Goal: Task Accomplishment & Management: Manage account settings

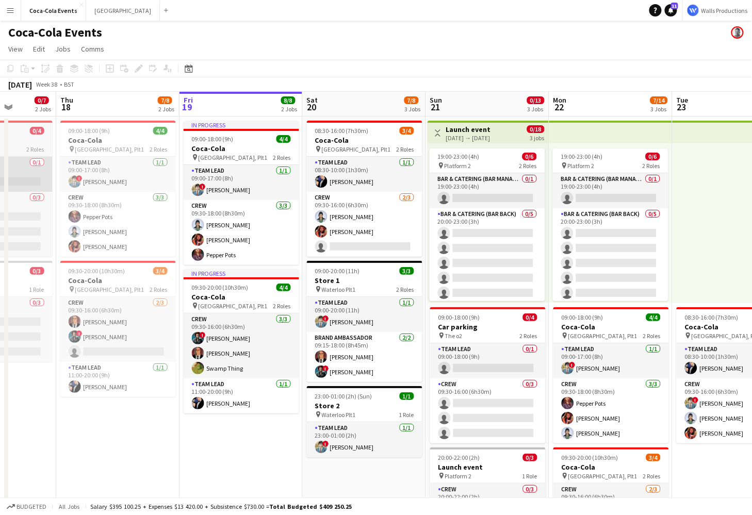
scroll to position [0, 307]
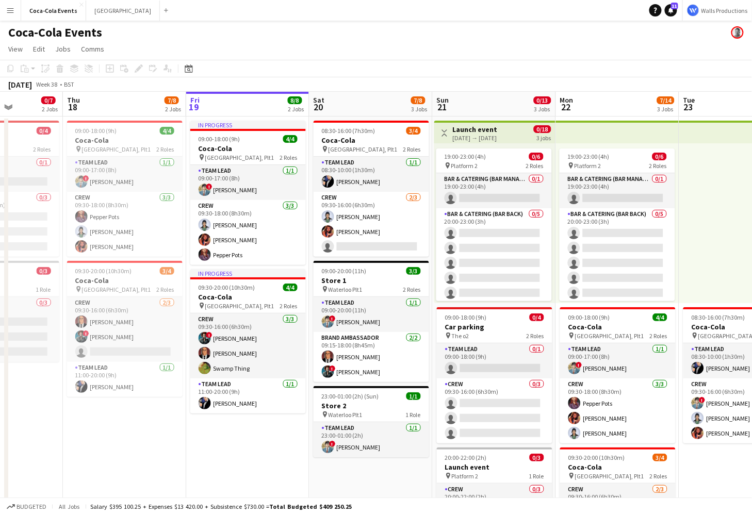
click at [8, 12] on app-icon "Menu" at bounding box center [10, 10] width 8 height 8
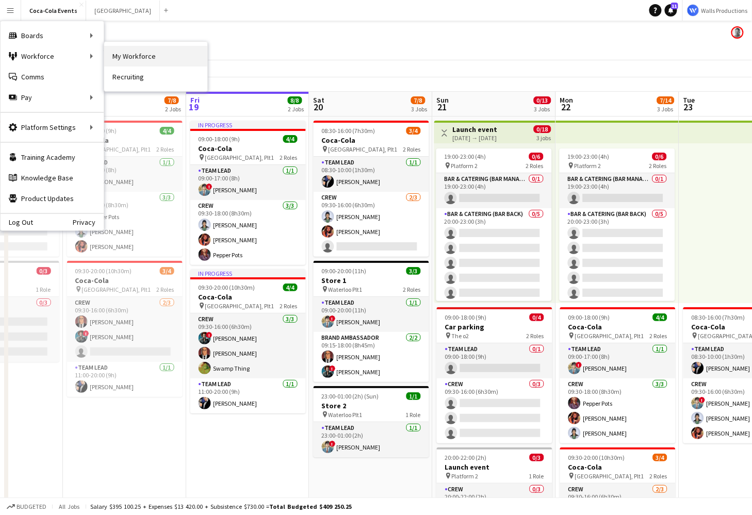
click at [141, 58] on link "My Workforce" at bounding box center [155, 56] width 103 height 21
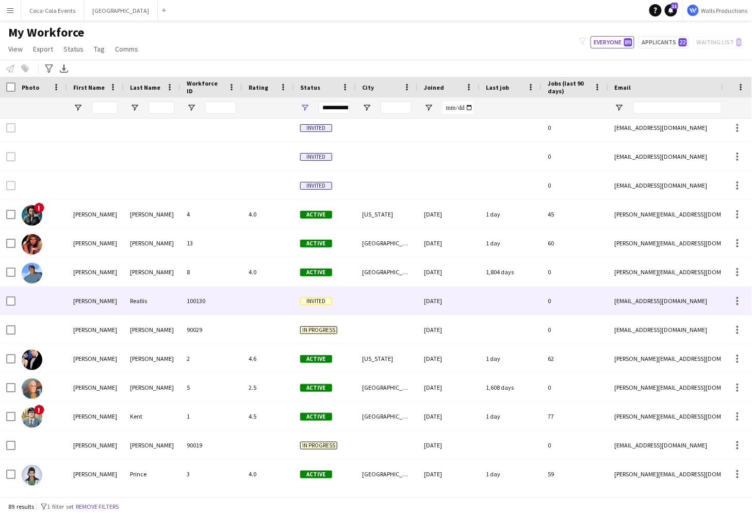
scroll to position [70, 0]
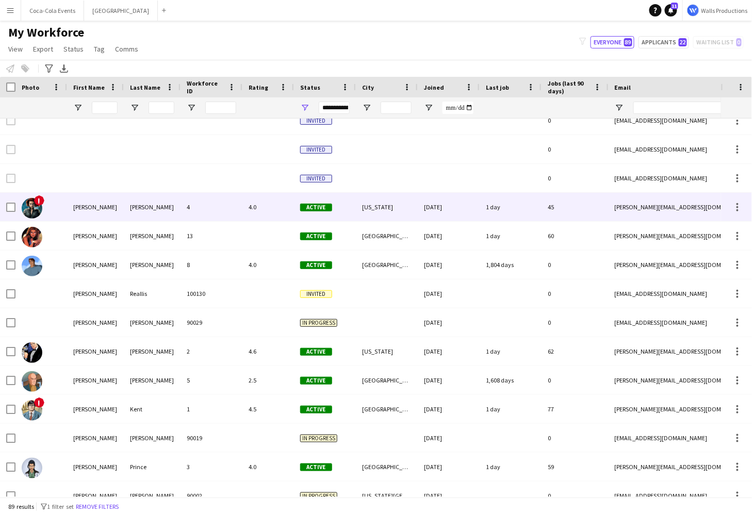
click at [178, 207] on div "Briggs" at bounding box center [152, 207] width 57 height 28
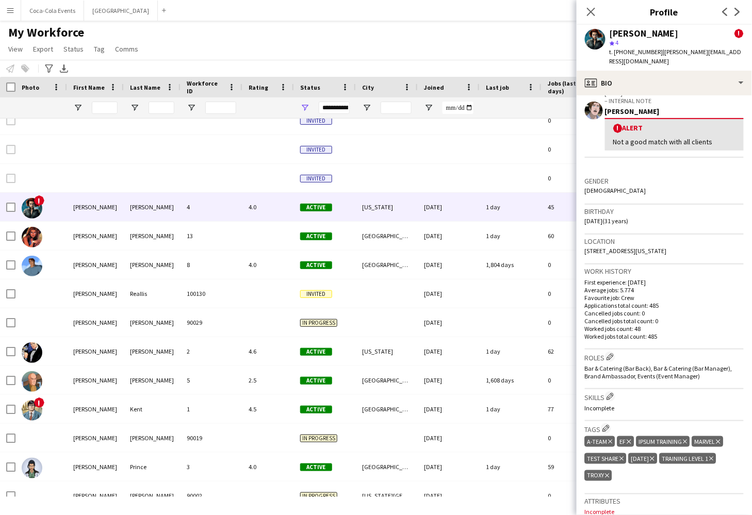
scroll to position [193, 0]
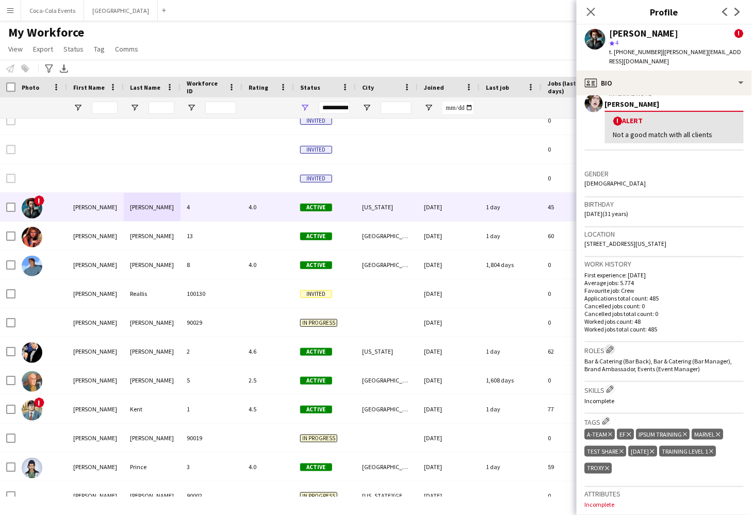
click at [611, 348] on app-icon "Edit crew company roles" at bounding box center [609, 349] width 7 height 7
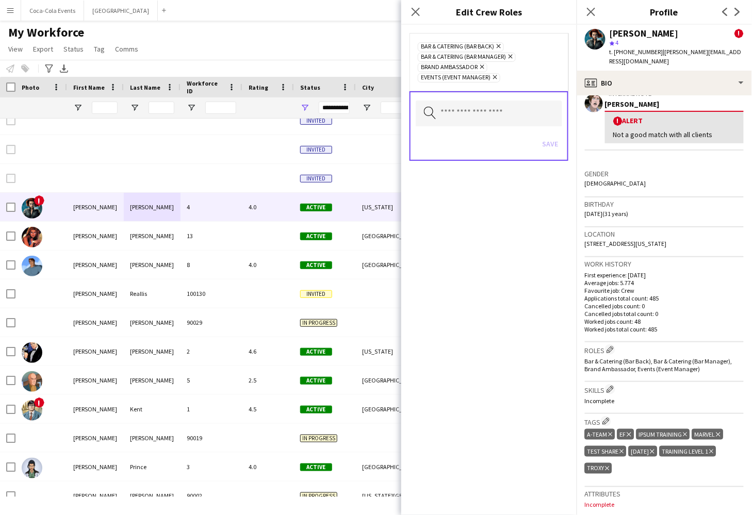
click at [625, 32] on div "Amanda Briggs" at bounding box center [643, 33] width 69 height 9
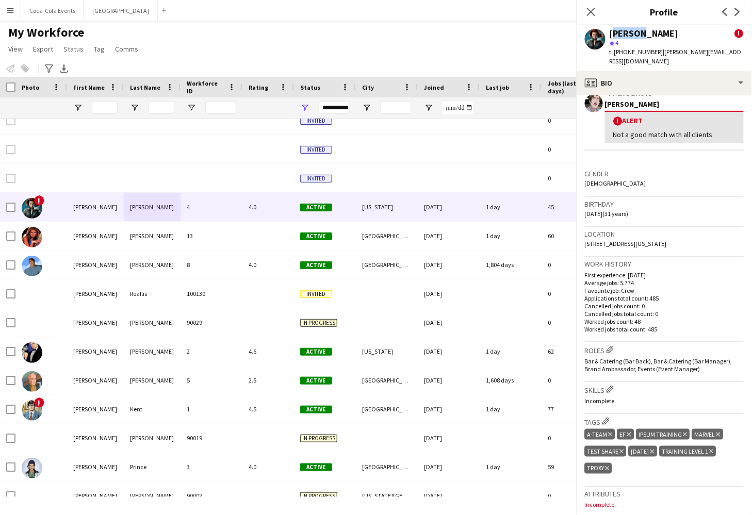
click at [625, 32] on div "Amanda Briggs" at bounding box center [643, 33] width 69 height 9
click at [610, 352] on app-icon "Edit crew company roles" at bounding box center [609, 349] width 7 height 7
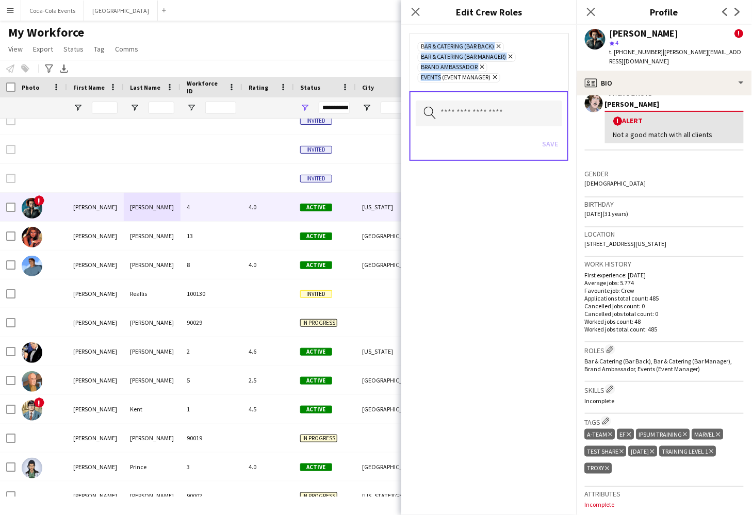
drag, startPoint x: 420, startPoint y: 45, endPoint x: 437, endPoint y: 80, distance: 38.7
click at [437, 80] on div "Bar & Catering (Bar Back) Remove Bar & Catering (Bar Manager) Remove Brand Amba…" at bounding box center [489, 61] width 142 height 41
click at [446, 110] on input "text" at bounding box center [488, 114] width 146 height 26
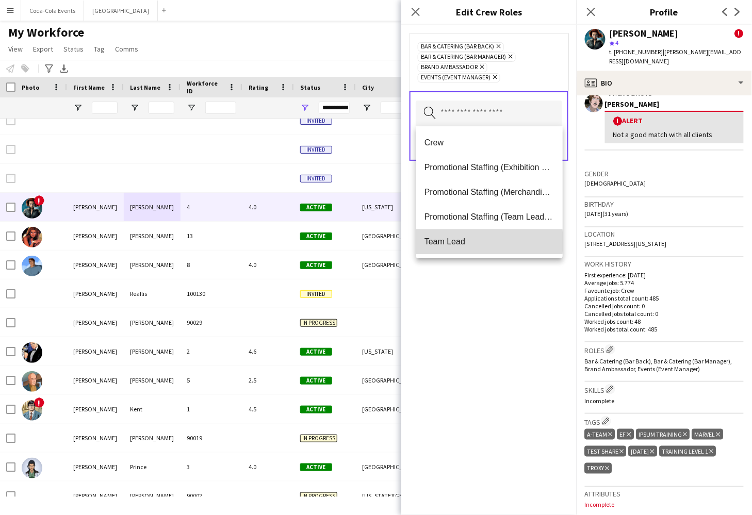
click at [451, 242] on span "Team Lead" at bounding box center [489, 242] width 130 height 10
click at [511, 55] on icon "Remove" at bounding box center [509, 56] width 7 height 7
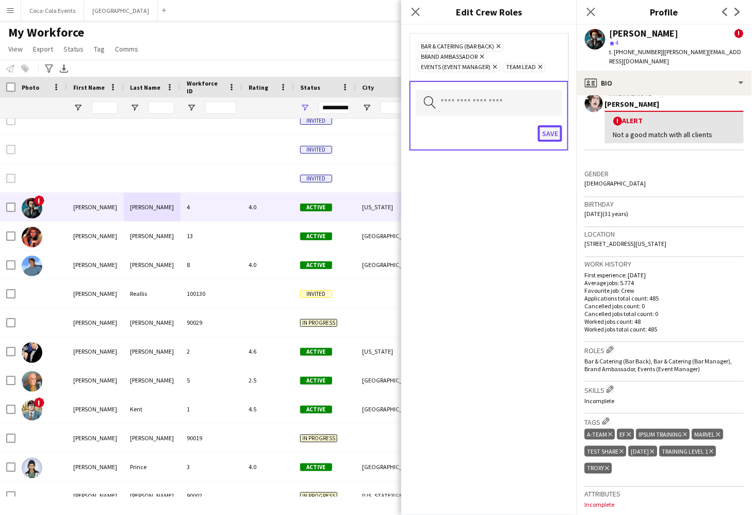
click at [551, 136] on button "Save" at bounding box center [550, 133] width 24 height 16
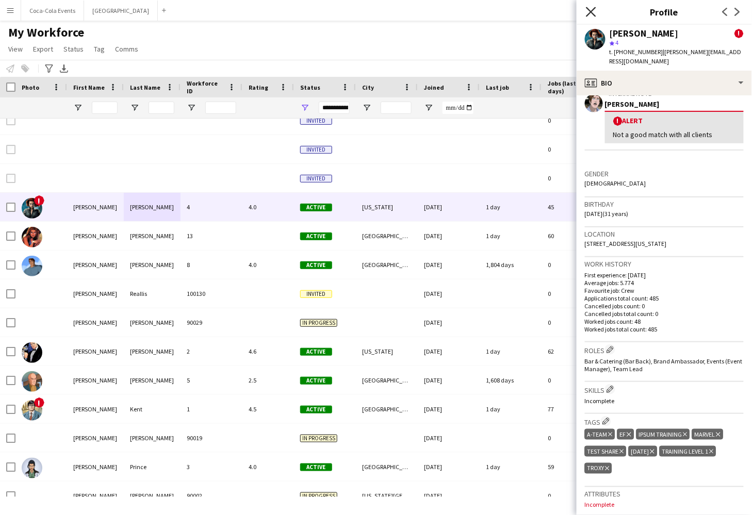
click at [587, 12] on icon "Close pop-in" at bounding box center [591, 12] width 10 height 10
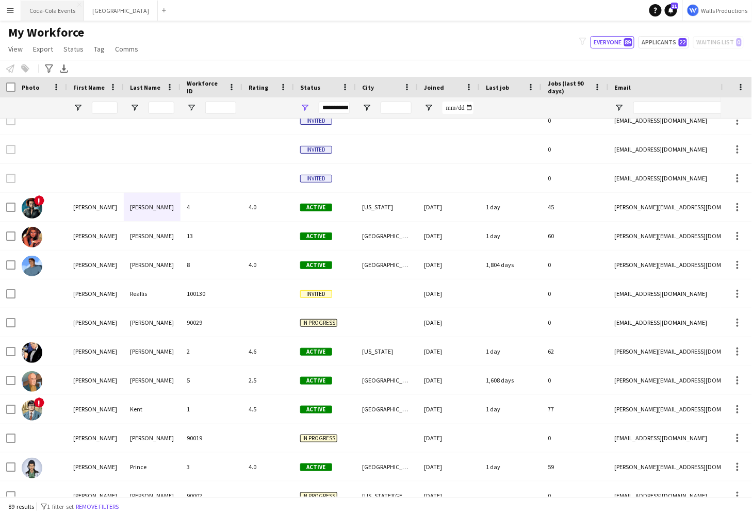
click at [56, 18] on button "Coca-Cola Events Close" at bounding box center [52, 11] width 63 height 20
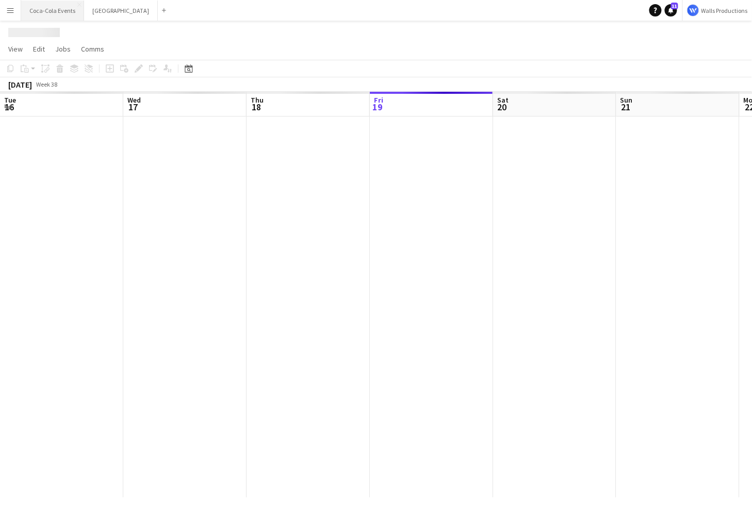
scroll to position [0, 246]
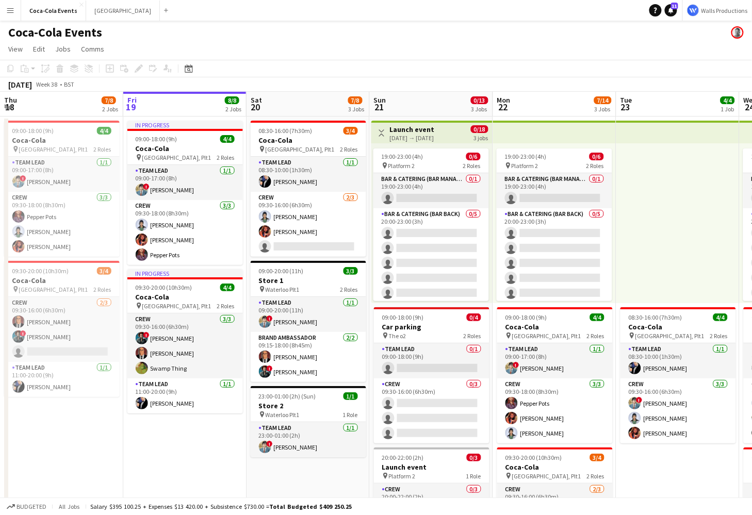
click at [8, 11] on app-icon "Menu" at bounding box center [10, 10] width 8 height 8
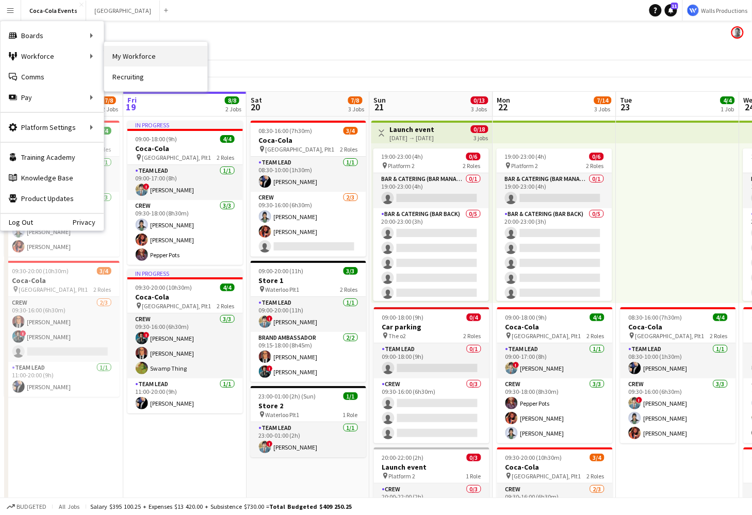
click at [126, 54] on link "My Workforce" at bounding box center [155, 56] width 103 height 21
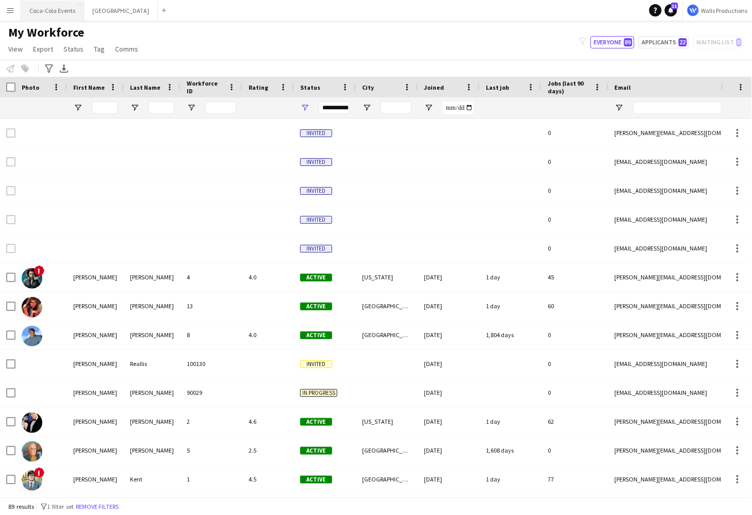
click at [54, 11] on button "Coca-Cola Events Close" at bounding box center [52, 11] width 63 height 20
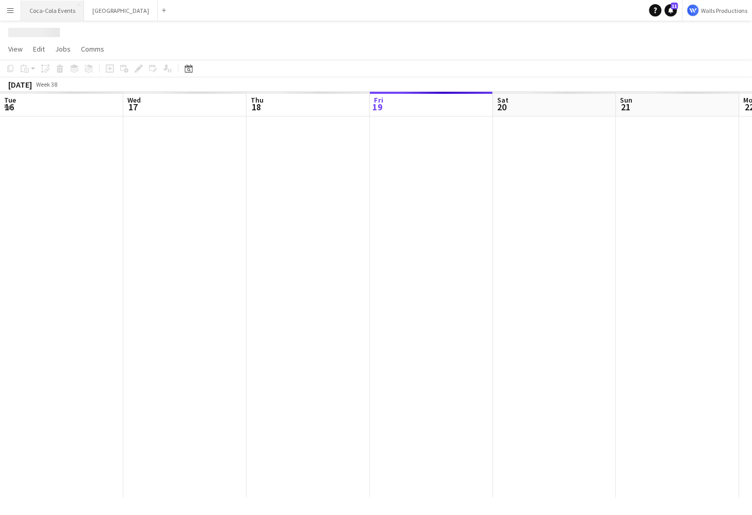
scroll to position [0, 246]
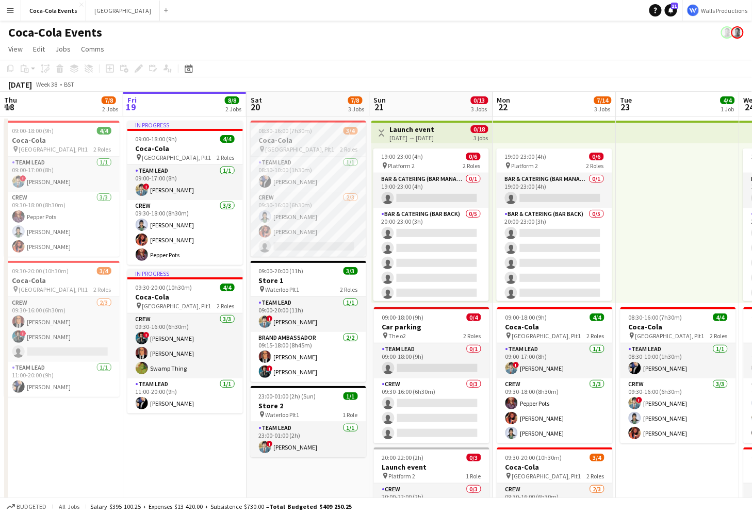
click at [284, 135] on app-job-card "08:30-16:00 (7h30m) 3/4 Coca-Cola pin Waterloo, Plt1 2 Roles Team Lead 1/1 08:3…" at bounding box center [308, 189] width 115 height 136
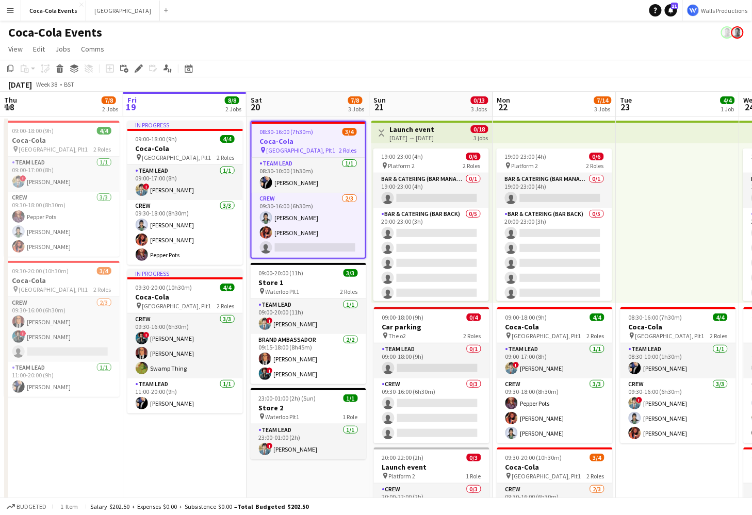
click at [11, 14] on button "Menu" at bounding box center [10, 10] width 21 height 21
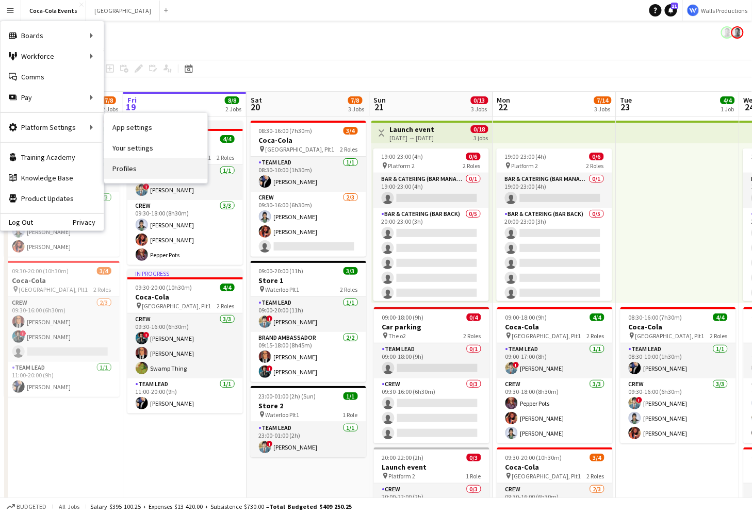
click at [135, 169] on link "Profiles" at bounding box center [155, 168] width 103 height 21
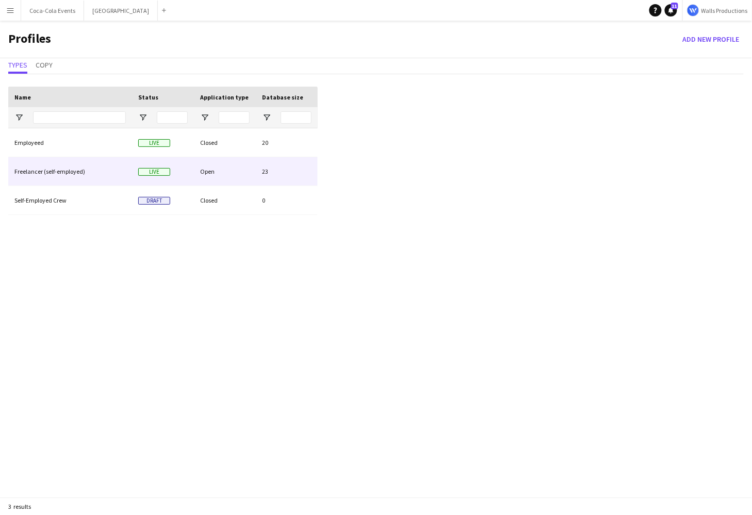
click at [40, 172] on div "Freelancer (self-employed)" at bounding box center [70, 171] width 124 height 28
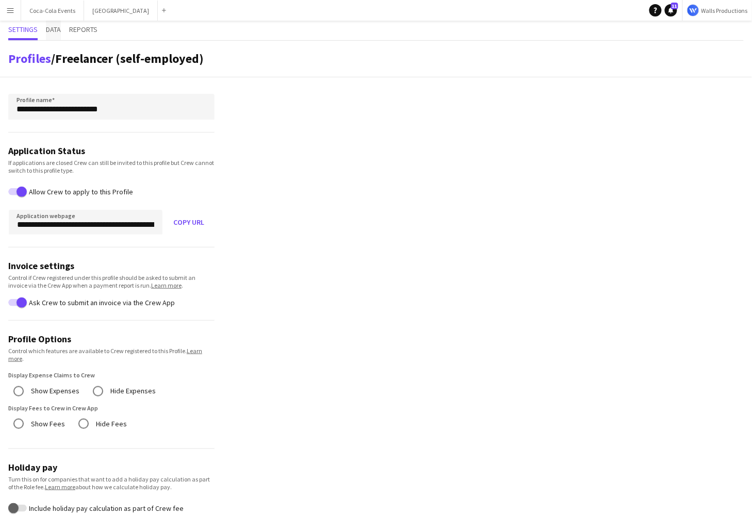
click at [56, 29] on span "Data" at bounding box center [53, 29] width 15 height 7
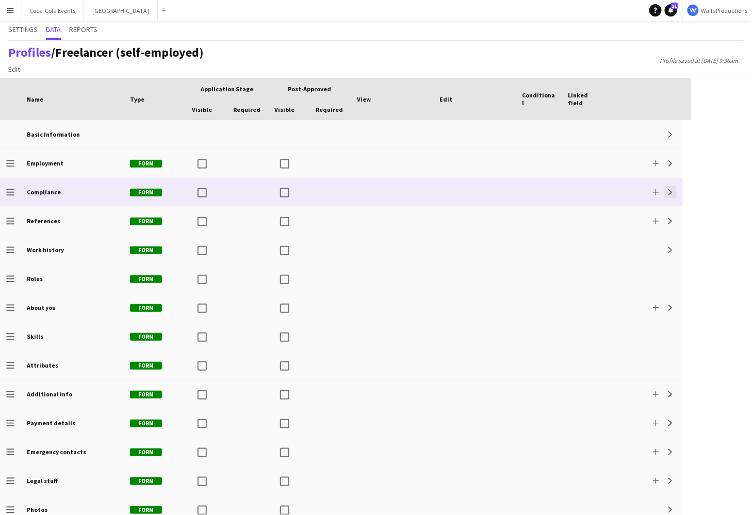
click at [672, 193] on app-icon "Expand" at bounding box center [670, 192] width 6 height 6
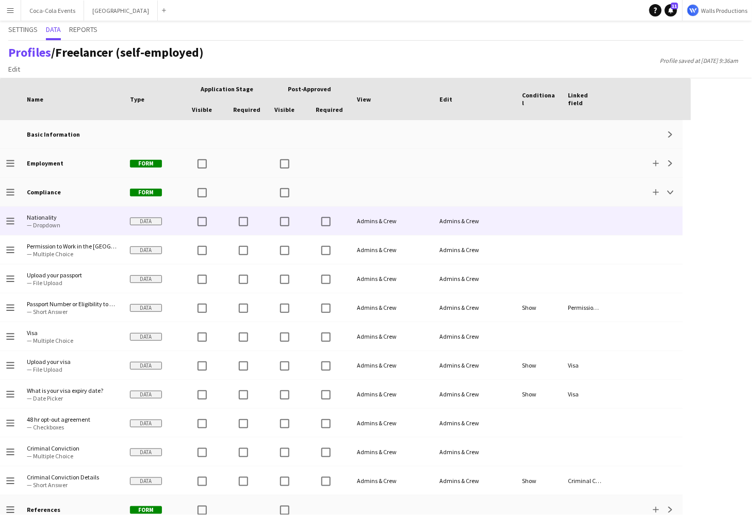
click at [54, 225] on span "— Dropdown" at bounding box center [72, 225] width 91 height 8
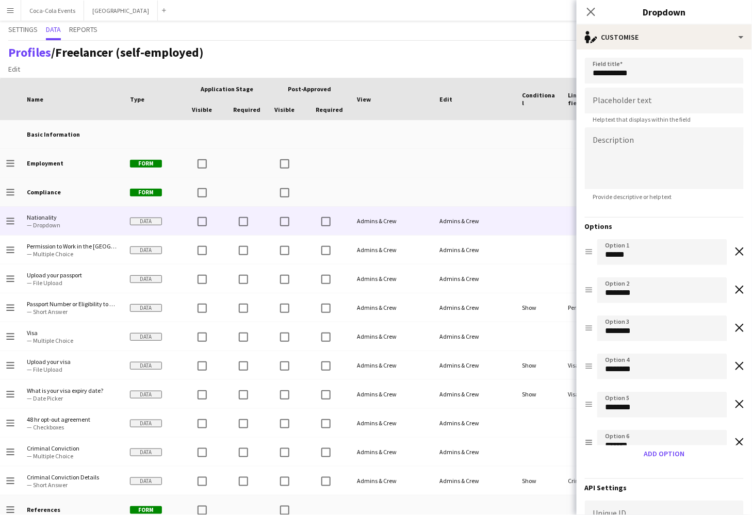
click at [637, 24] on div "Close pop-in Dropdown" at bounding box center [663, 12] width 175 height 25
click at [637, 39] on div "single-neutral-actions-edit-1 Customise" at bounding box center [663, 37] width 175 height 25
click at [687, 84] on div "Access control Access control" at bounding box center [698, 81] width 102 height 21
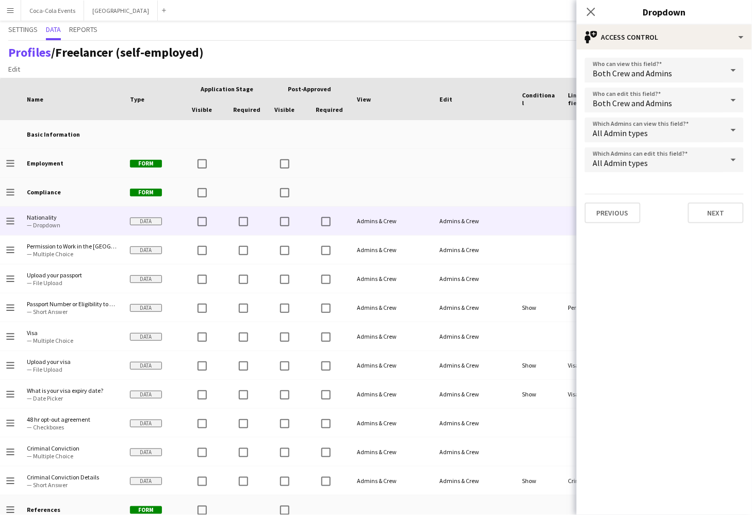
click at [632, 134] on span "All Admin types" at bounding box center [620, 133] width 55 height 10
click at [646, 249] on div at bounding box center [376, 257] width 752 height 515
click at [640, 159] on span "All Admin types" at bounding box center [620, 163] width 55 height 10
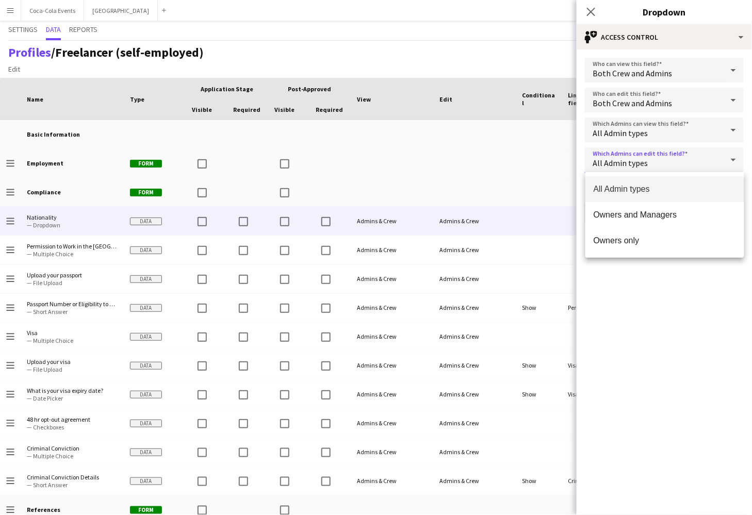
click at [634, 156] on div at bounding box center [376, 257] width 752 height 515
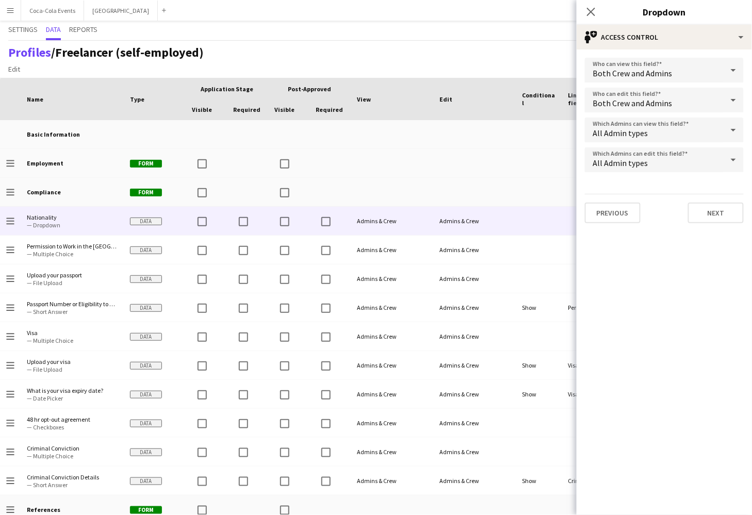
click at [633, 128] on span "All Admin types" at bounding box center [620, 133] width 55 height 10
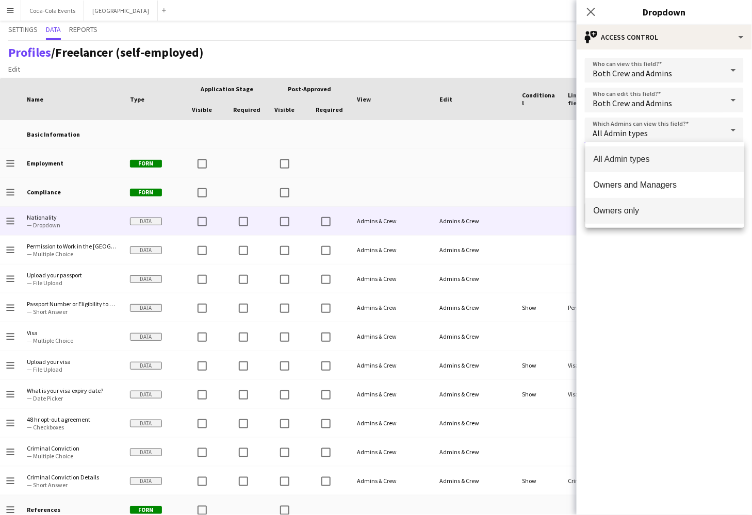
drag, startPoint x: 657, startPoint y: 187, endPoint x: 645, endPoint y: 216, distance: 31.7
click at [645, 216] on div "All Admin types Owners and Managers Owners only" at bounding box center [664, 185] width 159 height 86
click at [639, 212] on span "Owners only" at bounding box center [664, 211] width 142 height 10
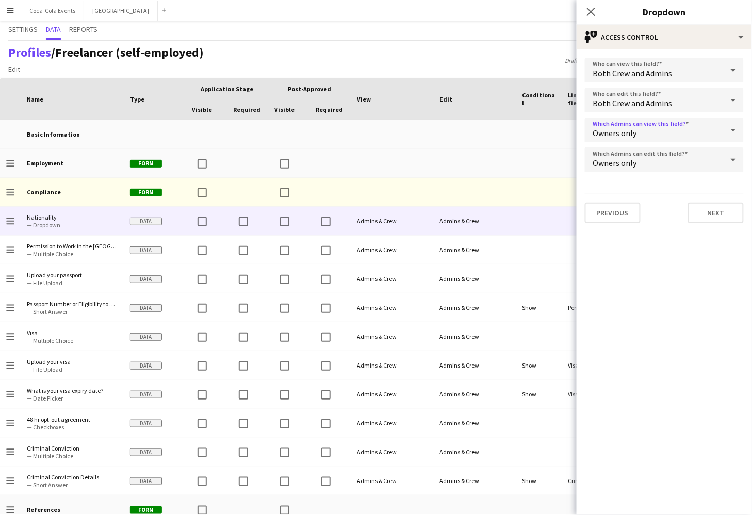
click at [8, 7] on app-icon "Menu" at bounding box center [10, 10] width 8 height 8
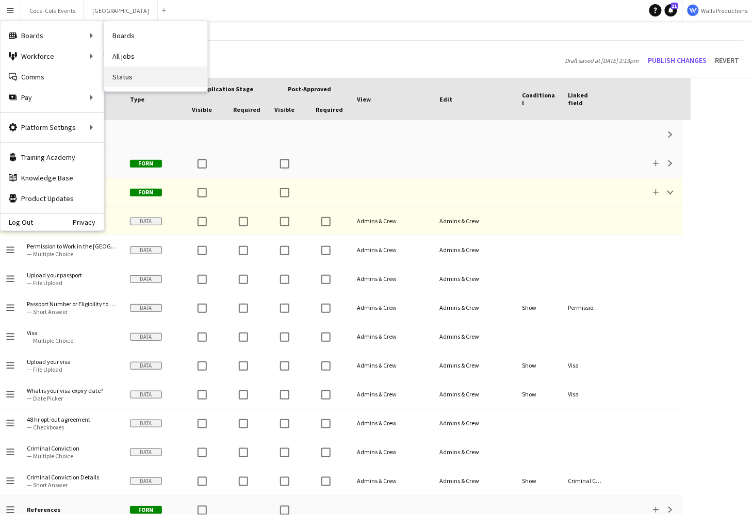
click at [124, 76] on link "Status" at bounding box center [155, 76] width 103 height 21
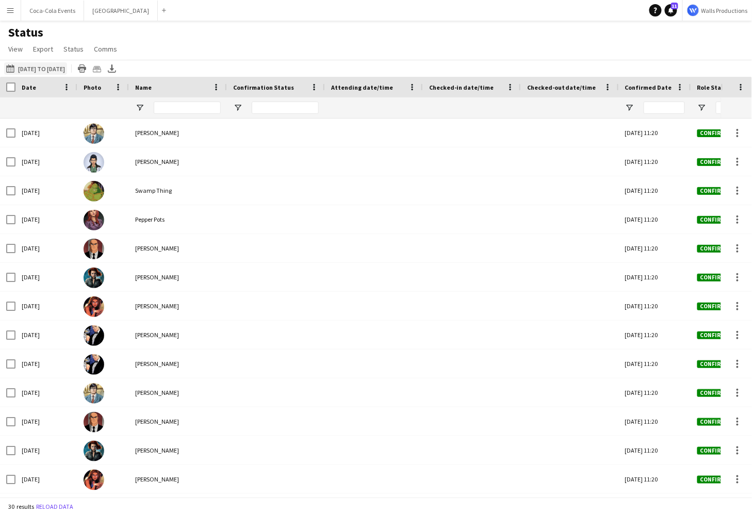
click at [24, 68] on button "19-09-2025 to 25-09-2025 19-09-2025 to 25-09-2025" at bounding box center [35, 68] width 63 height 12
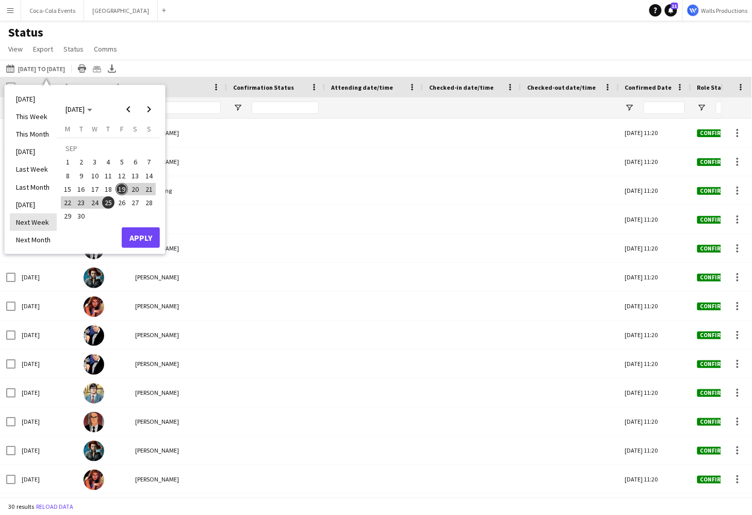
click at [27, 224] on li "Next Week" at bounding box center [33, 222] width 47 height 18
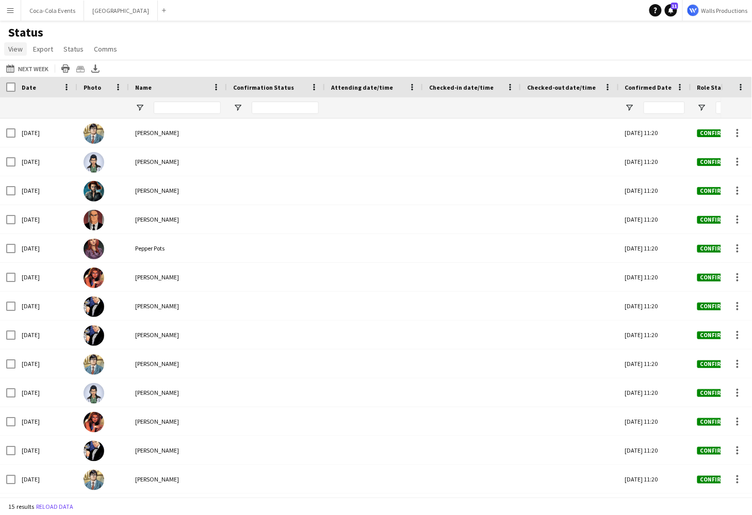
click at [21, 48] on span "View" at bounding box center [15, 48] width 14 height 9
click at [30, 97] on link "Customise view" at bounding box center [41, 102] width 72 height 22
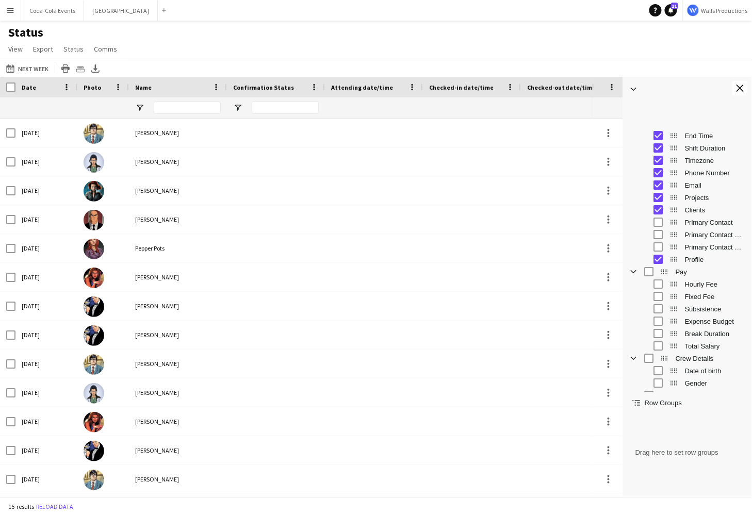
scroll to position [156, 0]
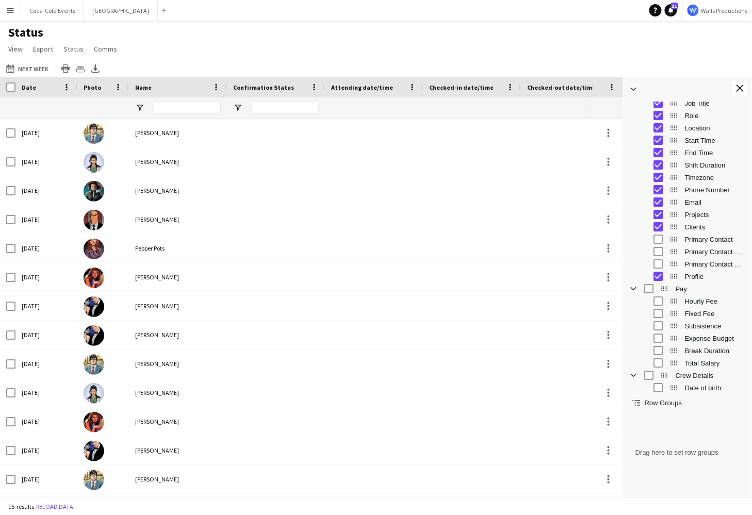
click at [688, 275] on span "Profile" at bounding box center [715, 277] width 61 height 8
click at [693, 226] on span "Clients" at bounding box center [715, 227] width 61 height 8
click at [693, 216] on span "Projects" at bounding box center [715, 215] width 61 height 8
click at [692, 178] on span "Timezone" at bounding box center [715, 178] width 61 height 8
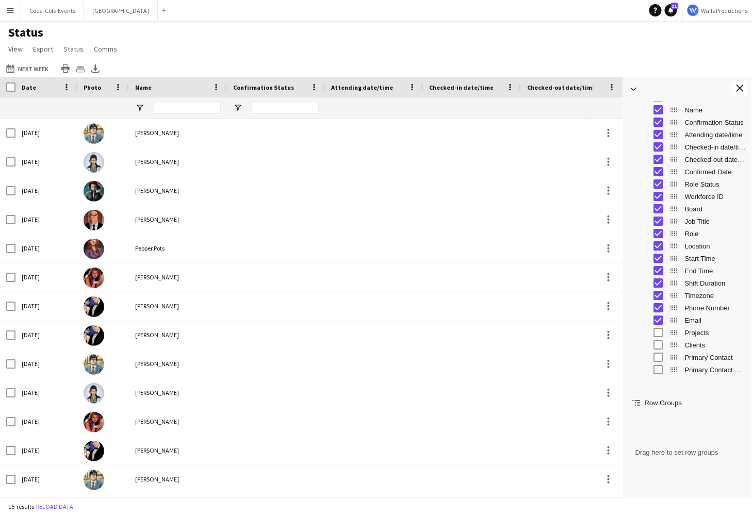
scroll to position [0, 0]
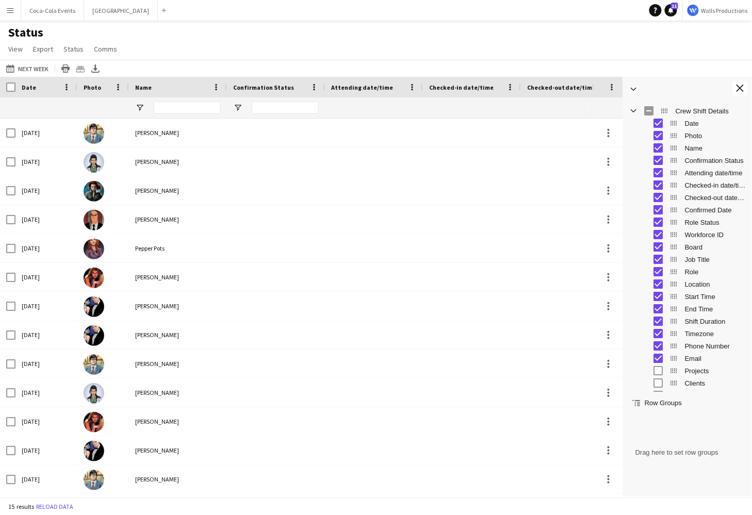
click at [699, 173] on span "Attending date/time" at bounding box center [715, 173] width 61 height 8
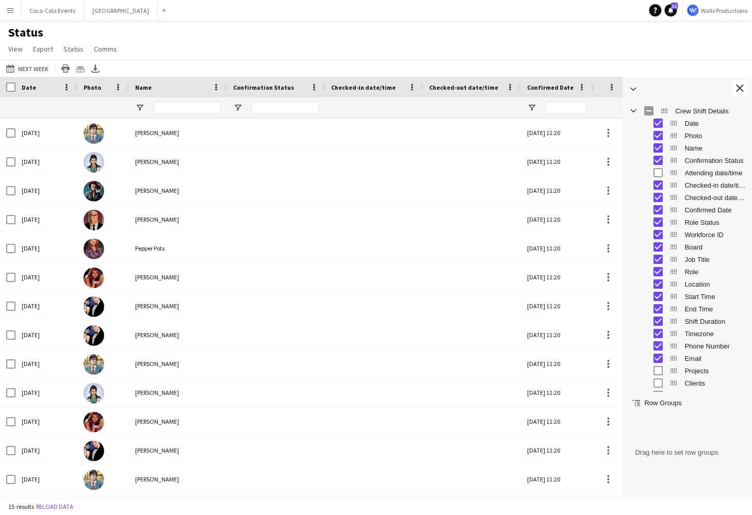
click at [697, 185] on span "Checked-in date/time" at bounding box center [715, 185] width 61 height 8
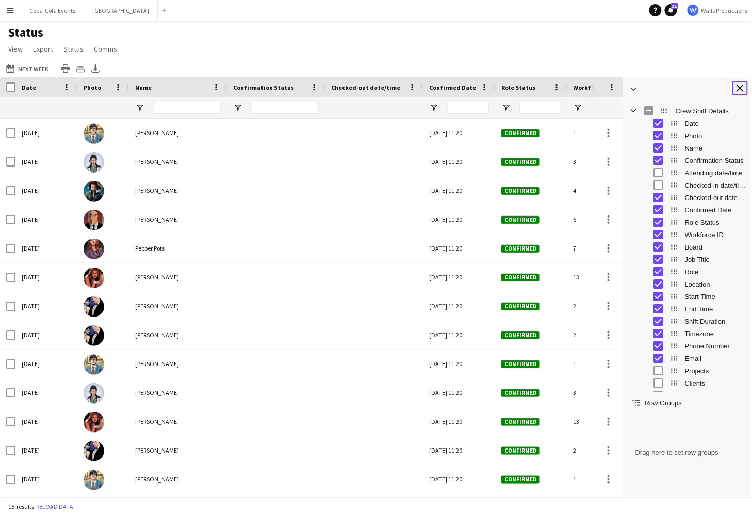
click at [738, 87] on app-icon "Close tool panel" at bounding box center [739, 88] width 7 height 7
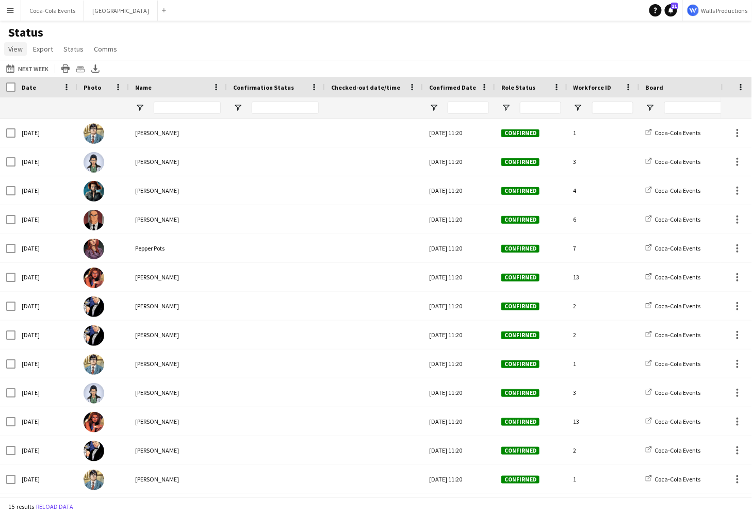
click at [21, 47] on span "View" at bounding box center [15, 48] width 14 height 9
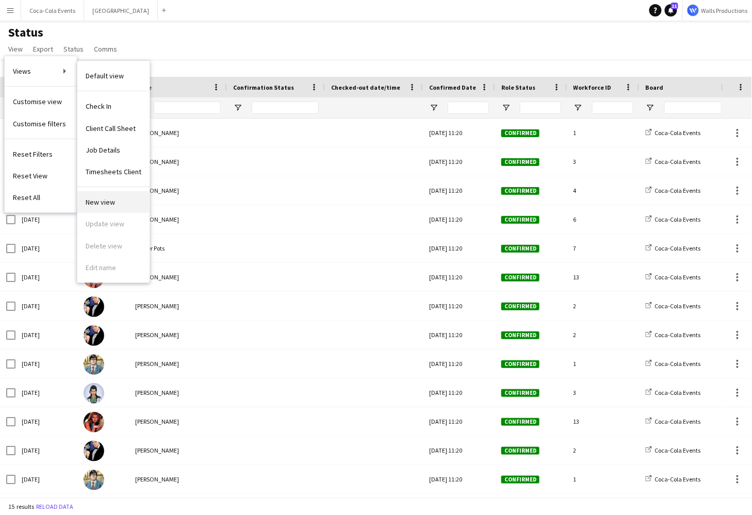
click at [113, 205] on span "New view" at bounding box center [100, 201] width 29 height 9
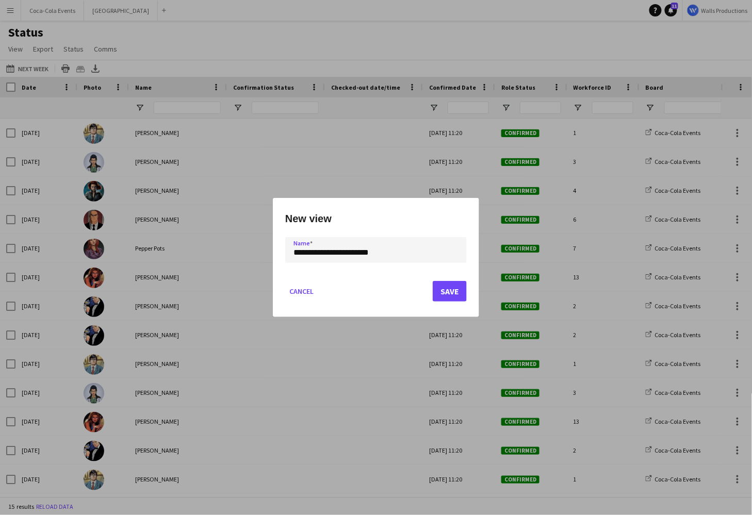
type input "**********"
click at [453, 295] on button "Save" at bounding box center [450, 291] width 34 height 21
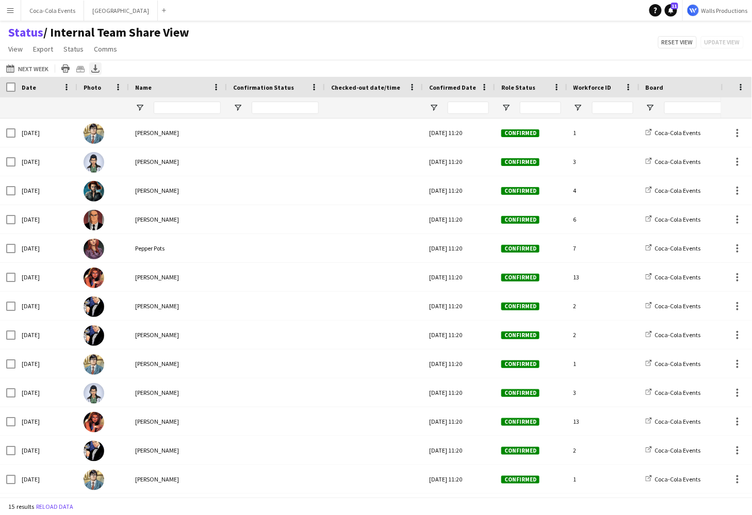
click at [97, 69] on icon at bounding box center [95, 67] width 4 height 6
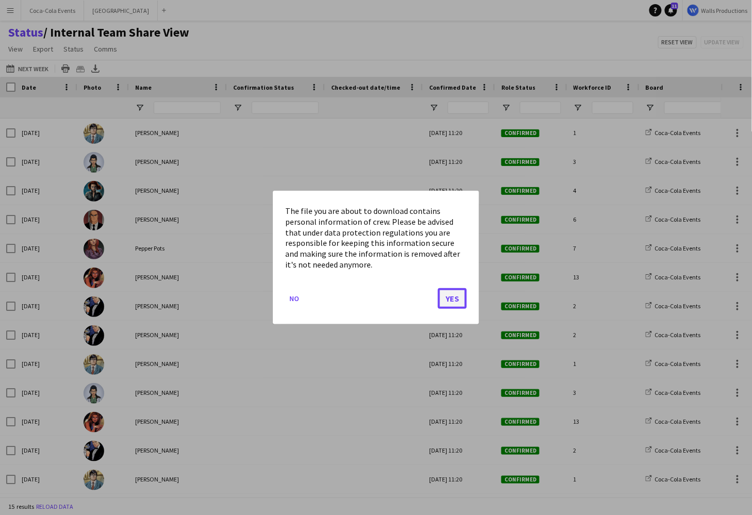
click at [457, 301] on button "Yes" at bounding box center [452, 298] width 29 height 21
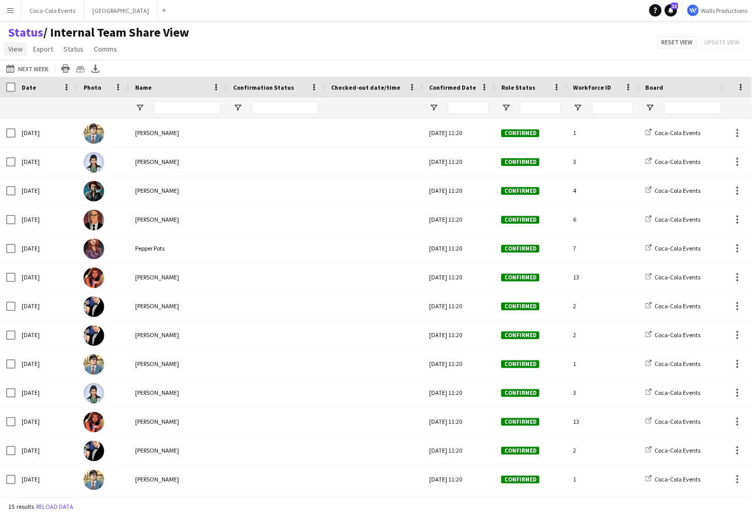
click at [15, 49] on span "View" at bounding box center [15, 48] width 14 height 9
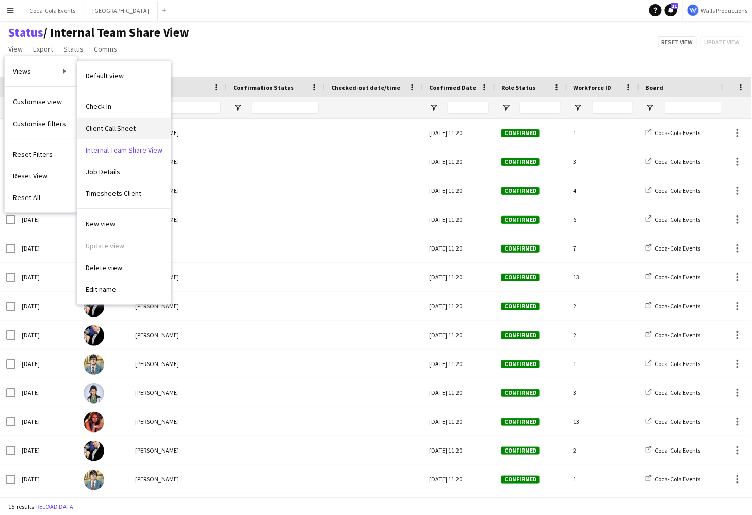
click at [116, 131] on span "Client Call Sheet" at bounding box center [111, 128] width 50 height 9
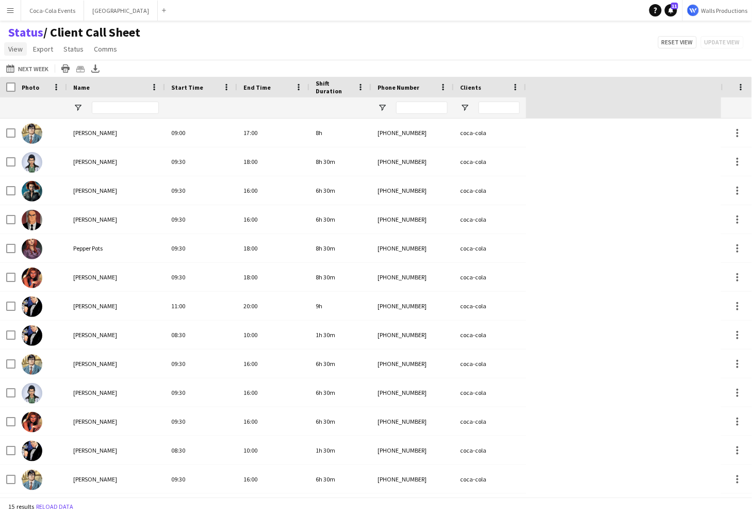
click at [15, 47] on span "View" at bounding box center [15, 48] width 14 height 9
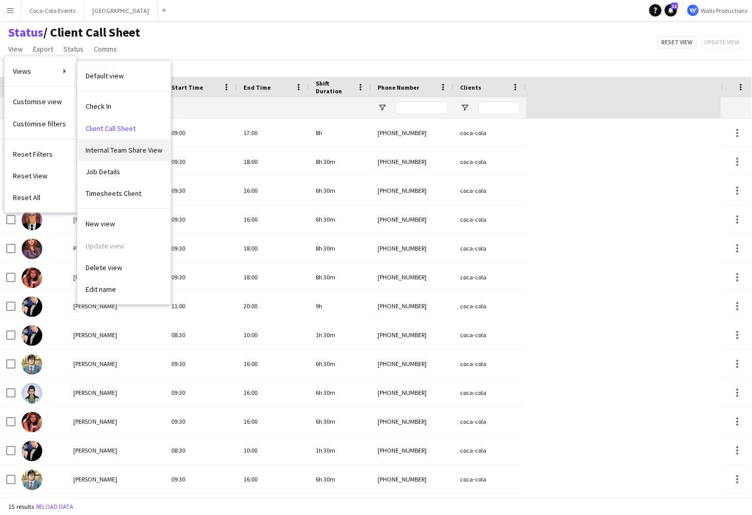
click at [109, 152] on span "Internal Team Share View" at bounding box center [124, 149] width 77 height 9
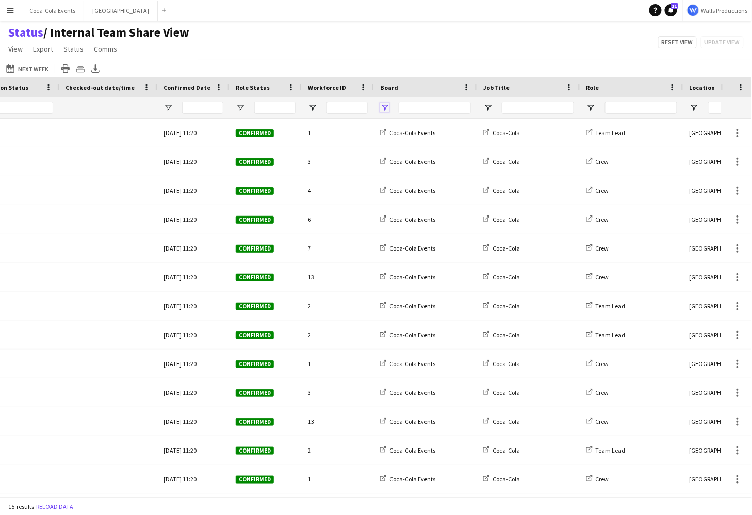
click at [385, 107] on span "Open Filter Menu" at bounding box center [384, 107] width 9 height 9
click at [346, 53] on div "Status / Internal Team Share View View Views Default view Check In Client Call …" at bounding box center [376, 42] width 752 height 35
click at [41, 11] on button "Coca-Cola Events Close" at bounding box center [52, 11] width 63 height 20
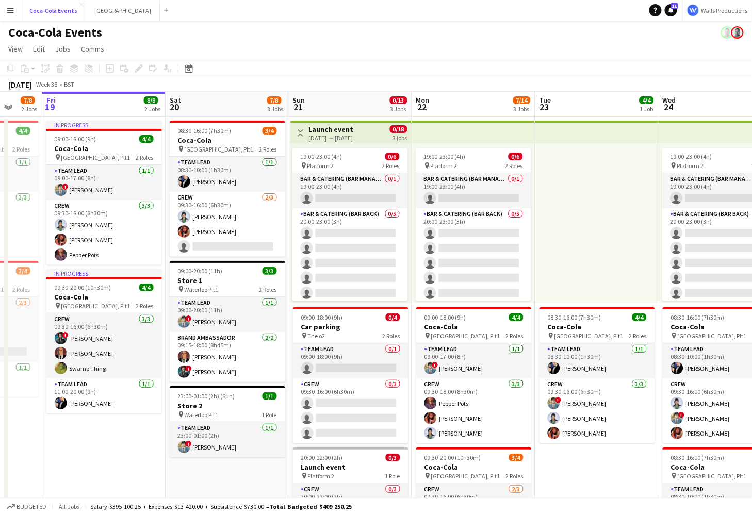
scroll to position [0, 328]
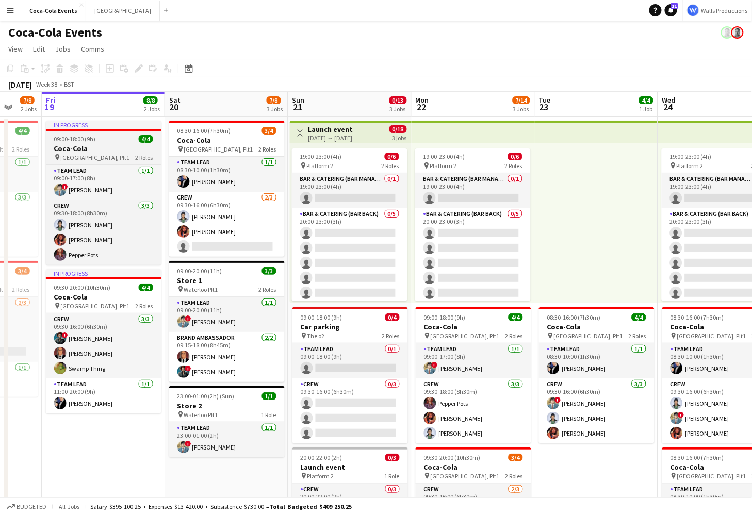
click at [71, 136] on span "09:00-18:00 (9h)" at bounding box center [75, 139] width 42 height 8
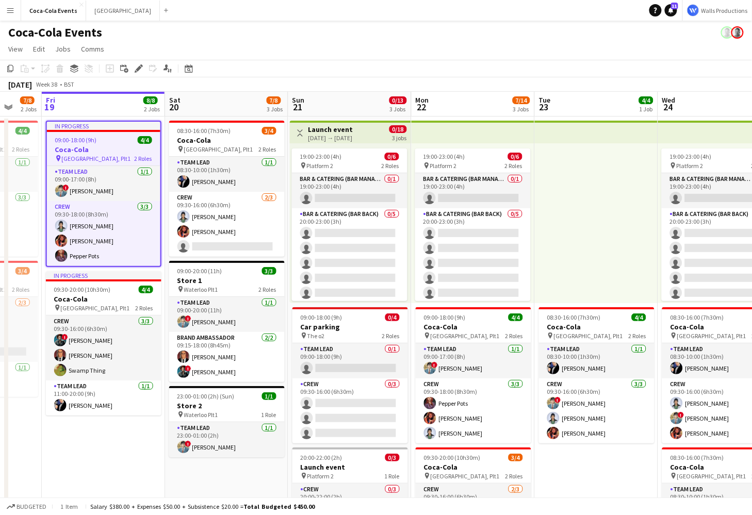
click at [310, 134] on div "21-09-2025 → 24-09-2025" at bounding box center [330, 138] width 45 height 8
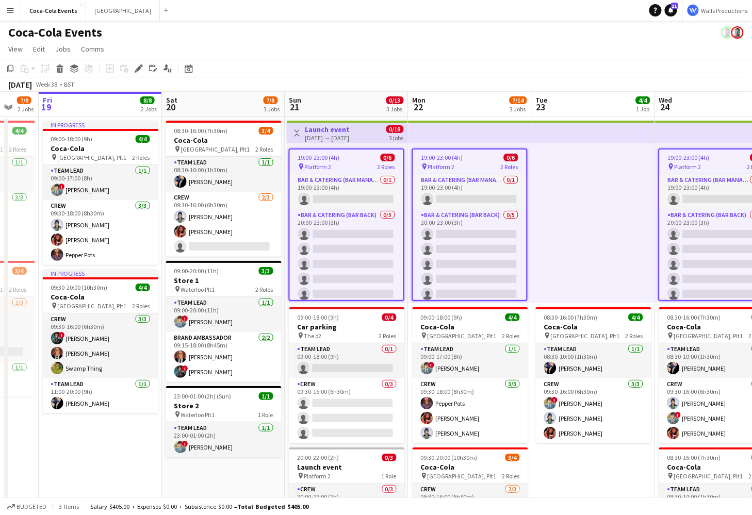
scroll to position [0, 329]
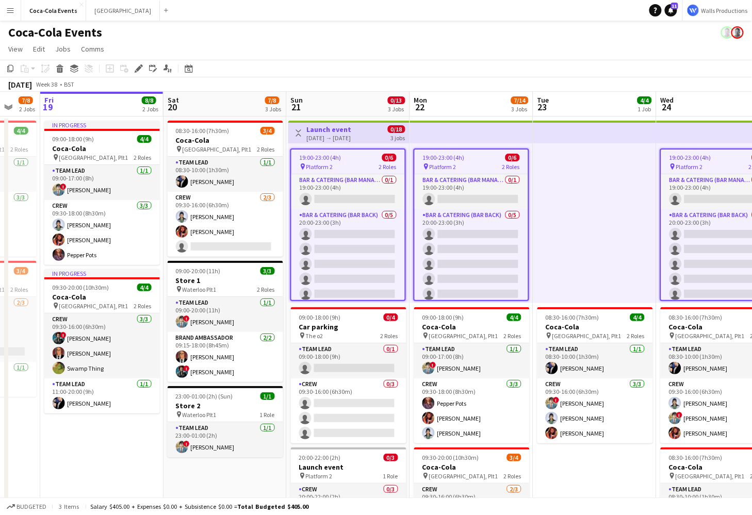
click at [9, 13] on app-icon "Menu" at bounding box center [10, 10] width 8 height 8
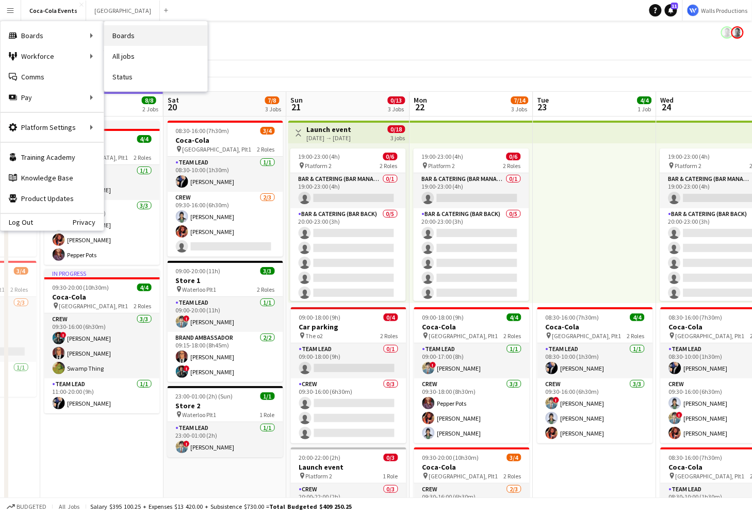
click at [133, 42] on link "Boards" at bounding box center [155, 35] width 103 height 21
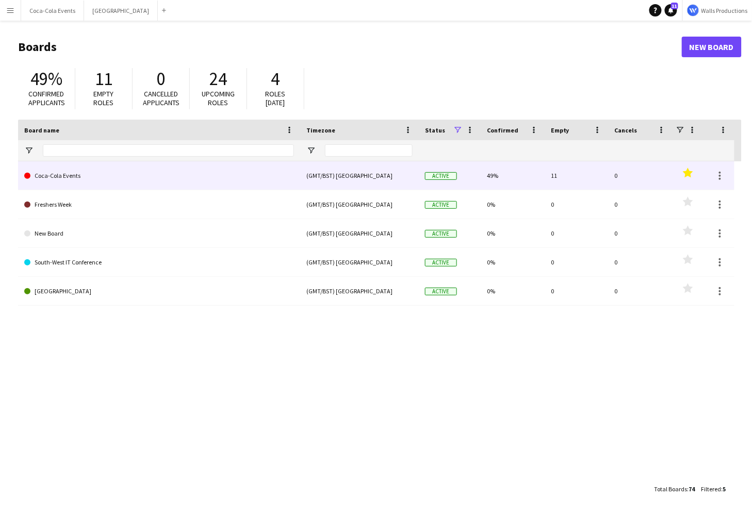
click at [61, 176] on link "Coca-Cola Events" at bounding box center [159, 175] width 270 height 29
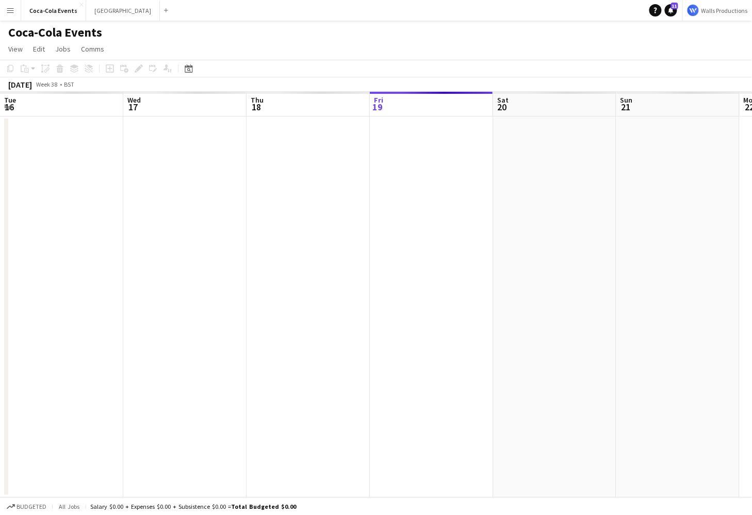
scroll to position [0, 246]
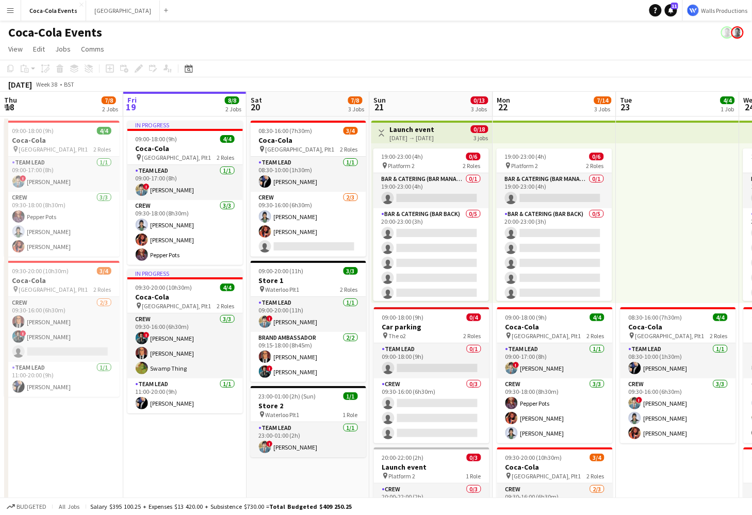
click at [7, 8] on app-icon "Menu" at bounding box center [10, 10] width 8 height 8
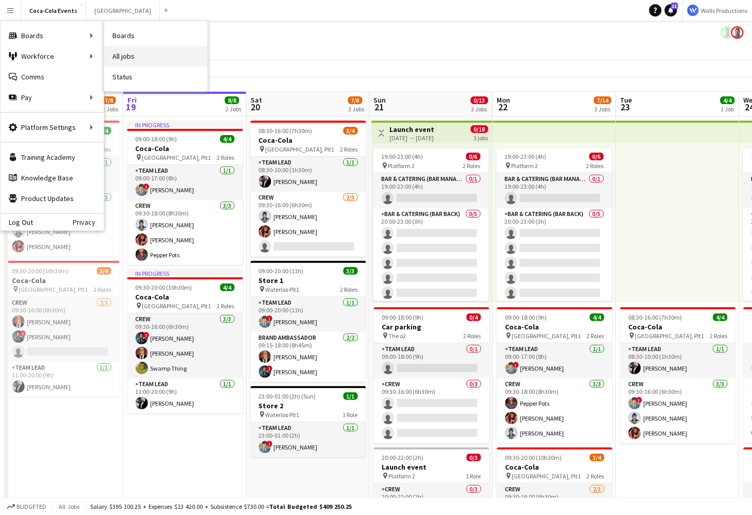
click at [145, 54] on link "All jobs" at bounding box center [155, 56] width 103 height 21
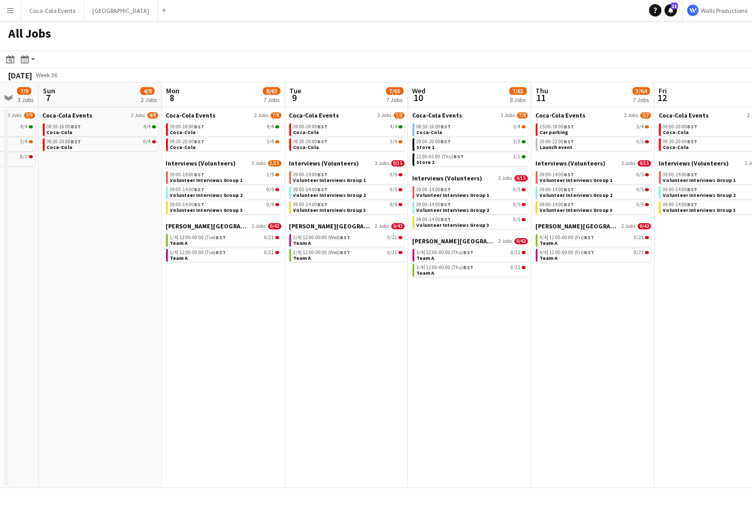
scroll to position [0, 324]
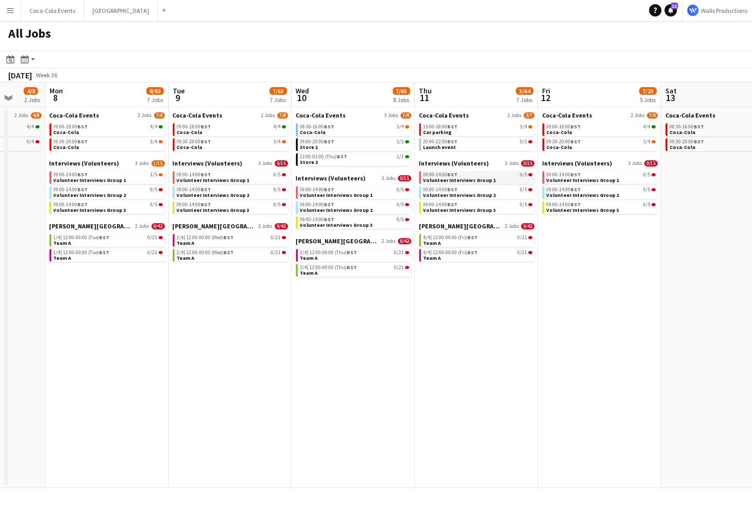
click at [445, 180] on span "Volunteer Interviews Group 1" at bounding box center [459, 180] width 73 height 7
click at [26, 55] on div "Month view / Day view" at bounding box center [25, 59] width 12 height 12
click at [47, 112] on link "Month view" at bounding box center [55, 114] width 57 height 9
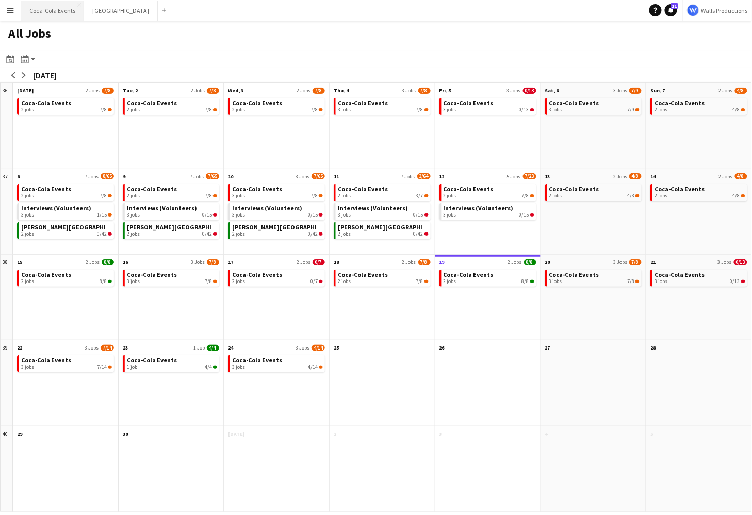
click at [65, 6] on button "Coca-Cola Events Close" at bounding box center [52, 11] width 63 height 20
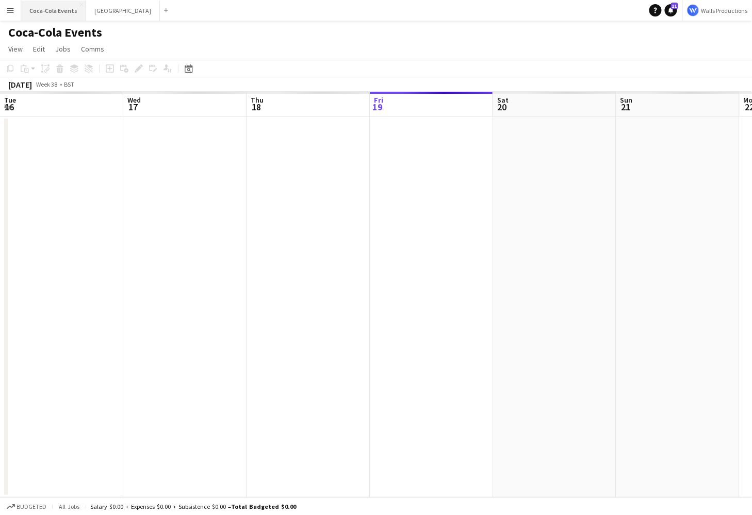
scroll to position [0, 246]
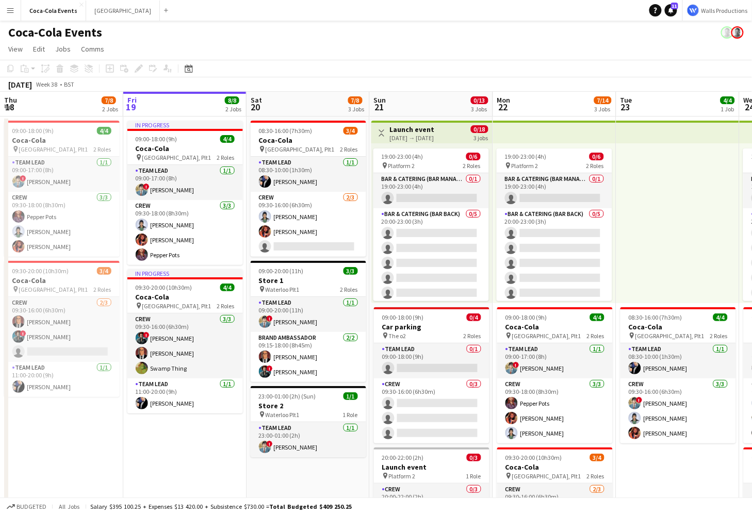
click at [10, 14] on button "Menu" at bounding box center [10, 10] width 21 height 21
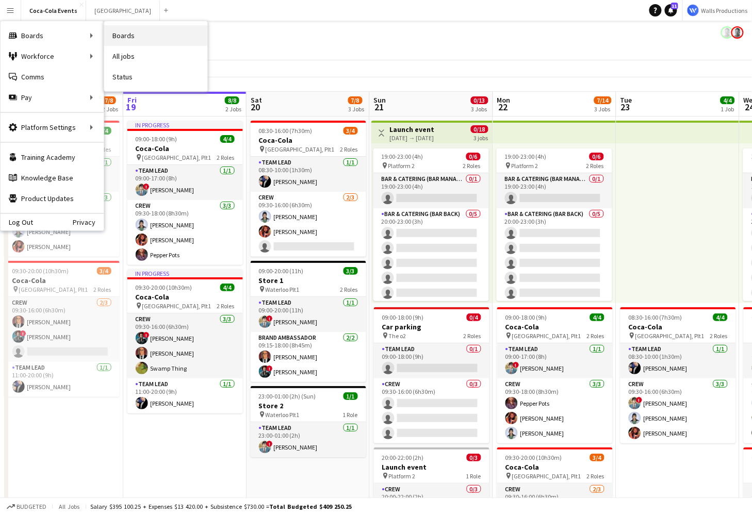
click at [131, 38] on link "Boards" at bounding box center [155, 35] width 103 height 21
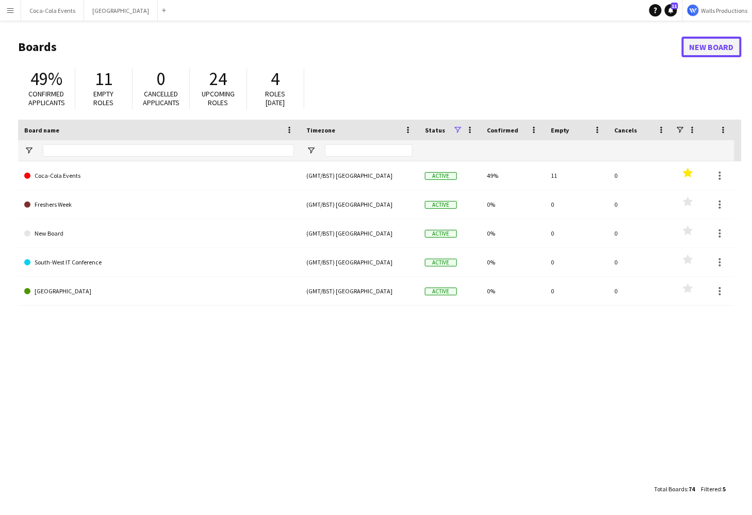
click at [712, 52] on link "New Board" at bounding box center [711, 47] width 60 height 21
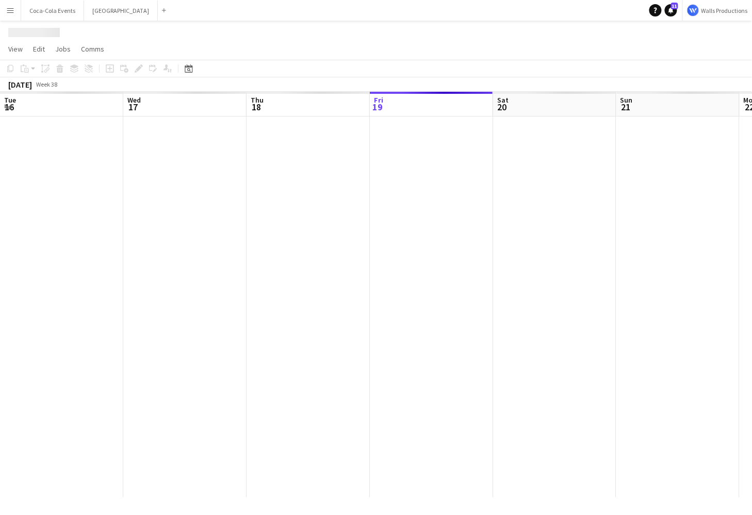
scroll to position [0, 246]
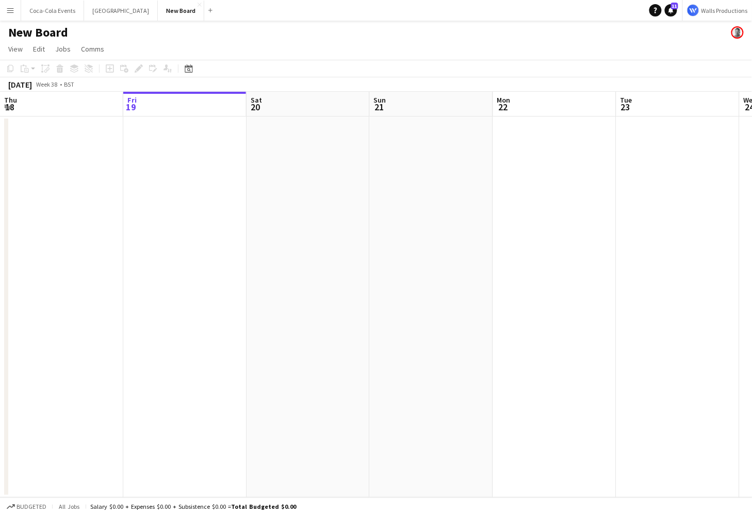
click at [30, 35] on h1 "New Board" at bounding box center [38, 32] width 60 height 15
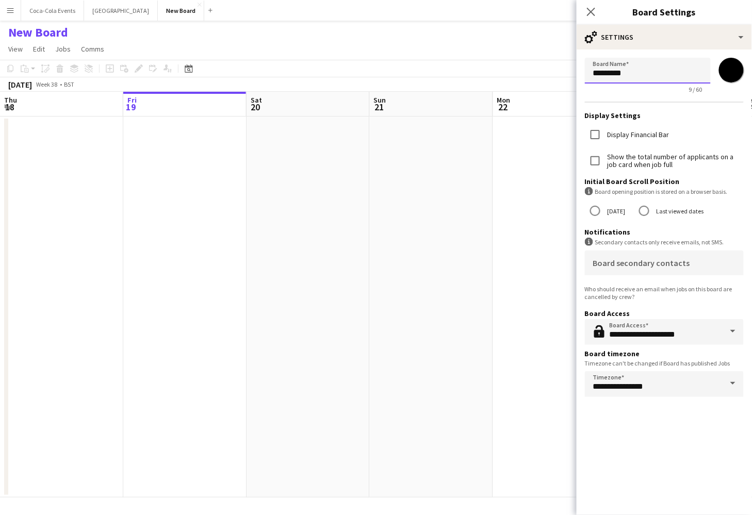
click at [639, 74] on input "*********" at bounding box center [648, 71] width 126 height 26
type input "*********"
click at [730, 74] on input "*******" at bounding box center [730, 70] width 37 height 37
type input "*******"
click at [644, 415] on div "**********" at bounding box center [663, 270] width 175 height 490
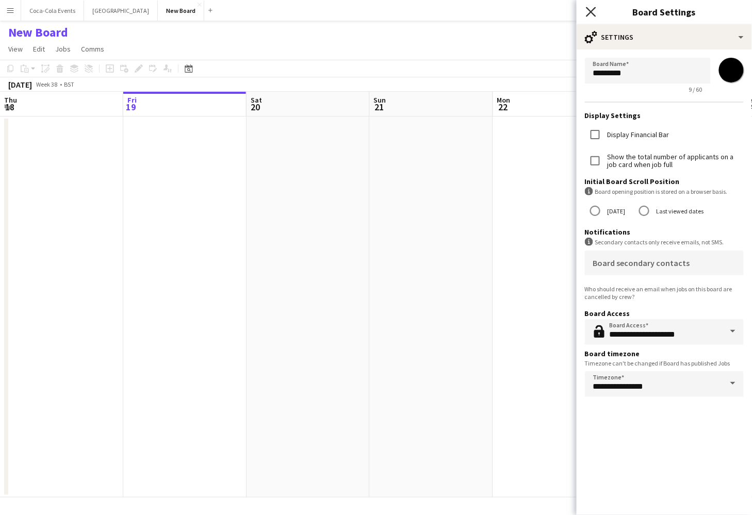
click at [589, 15] on icon "Close pop-in" at bounding box center [591, 12] width 10 height 10
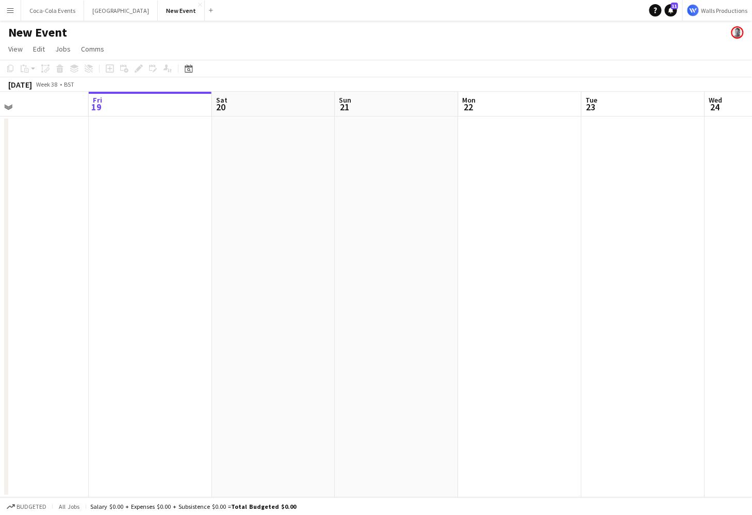
scroll to position [0, 281]
click at [186, 235] on app-date-cell at bounding box center [149, 307] width 123 height 381
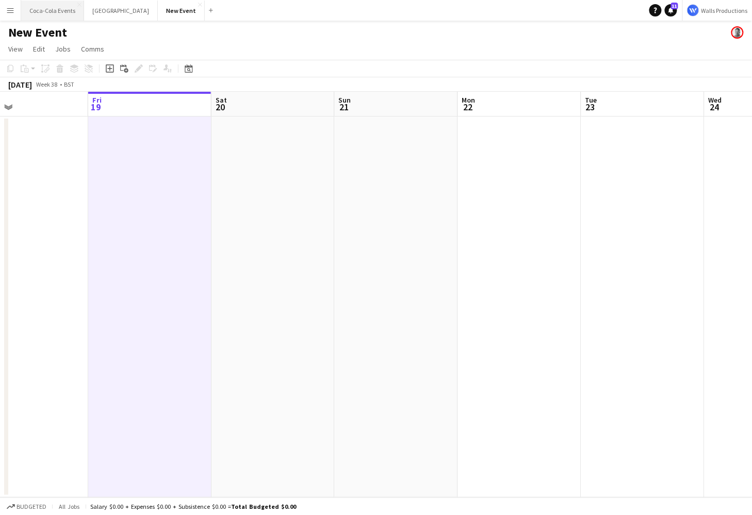
click at [51, 15] on button "Coca-Cola Events Close" at bounding box center [52, 11] width 63 height 20
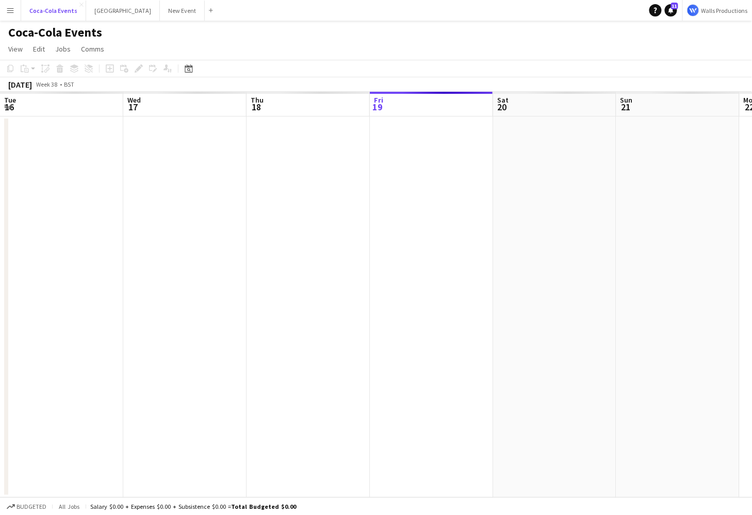
scroll to position [0, 246]
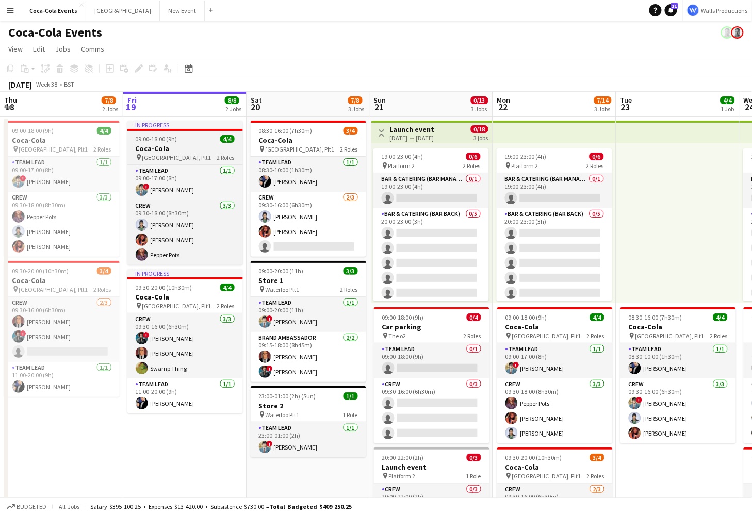
click at [178, 136] on div "09:00-18:00 (9h) 4/4" at bounding box center [184, 139] width 115 height 8
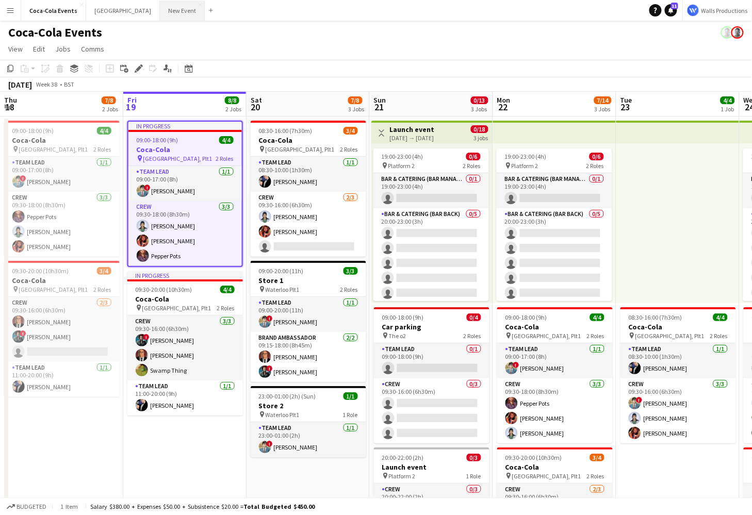
click at [160, 12] on button "New Event Close" at bounding box center [182, 11] width 45 height 20
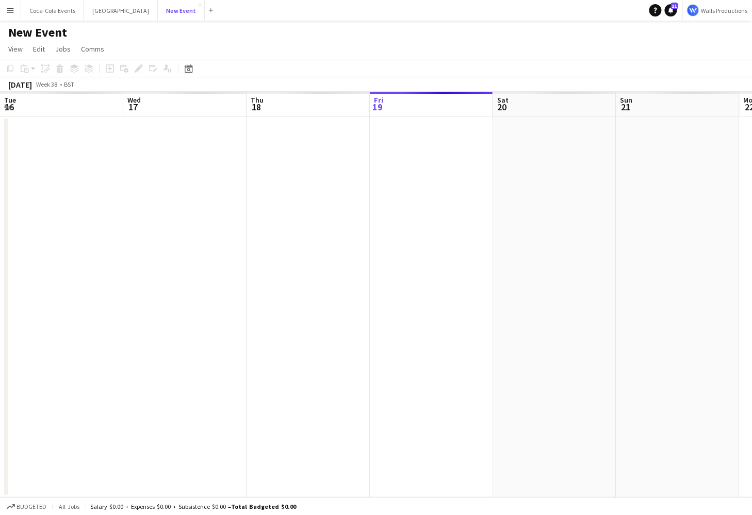
scroll to position [0, 246]
click at [183, 171] on app-date-cell at bounding box center [184, 307] width 123 height 381
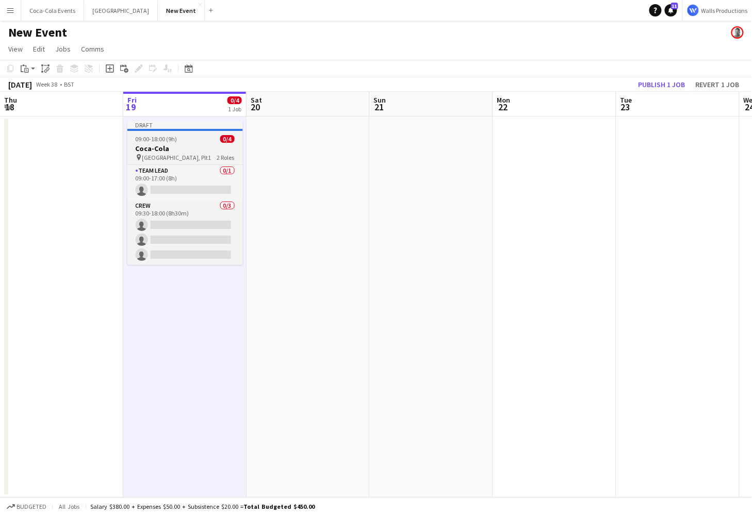
click at [171, 152] on h3 "Coca-Cola" at bounding box center [184, 148] width 115 height 9
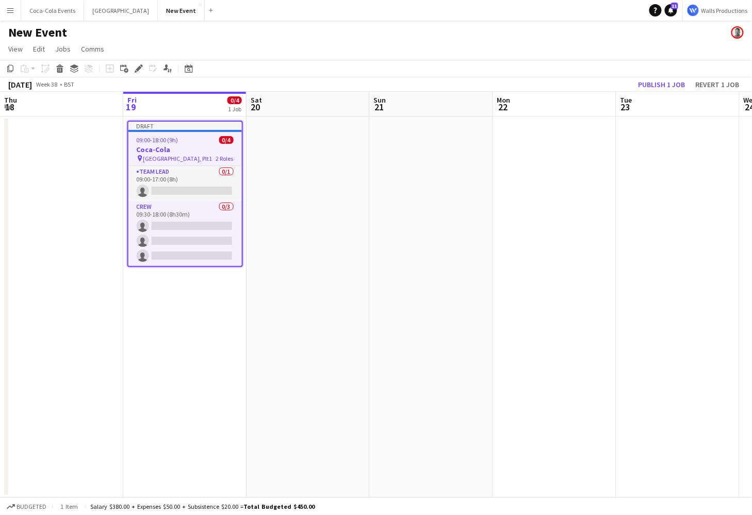
click at [295, 171] on app-date-cell at bounding box center [307, 307] width 123 height 381
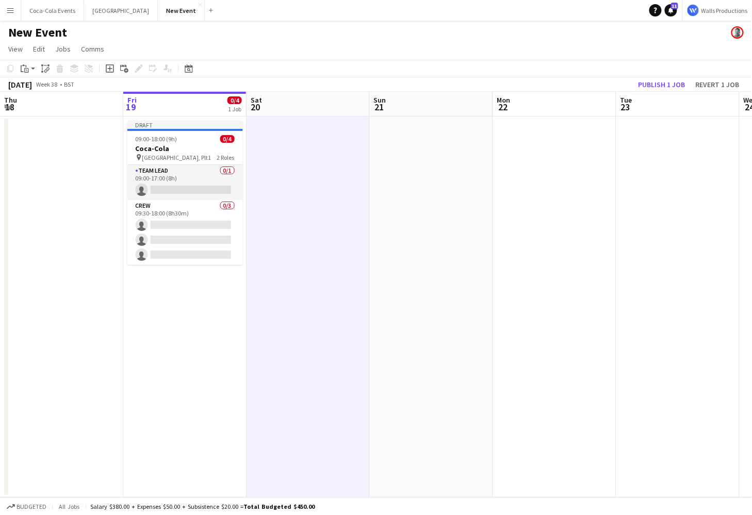
click at [567, 186] on app-date-cell at bounding box center [554, 307] width 123 height 381
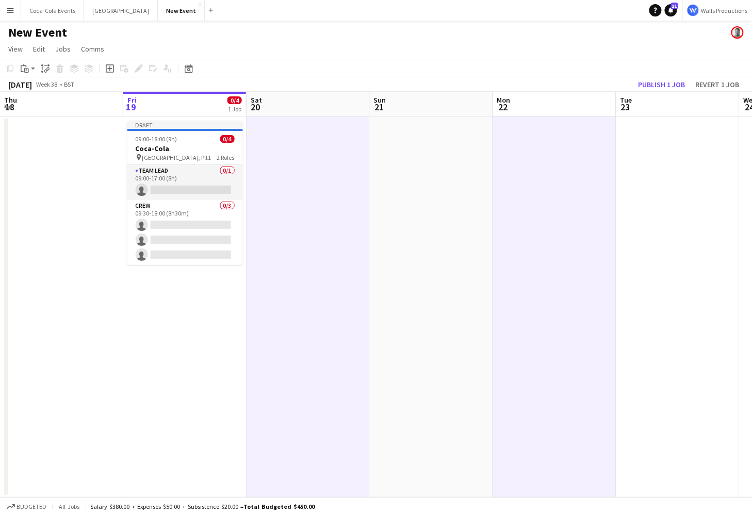
click at [607, 191] on app-date-cell at bounding box center [554, 307] width 123 height 381
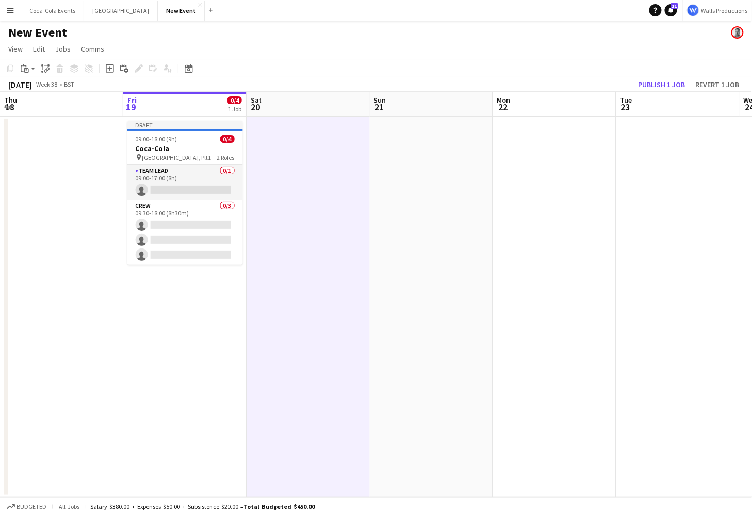
click at [575, 209] on app-date-cell at bounding box center [554, 307] width 123 height 381
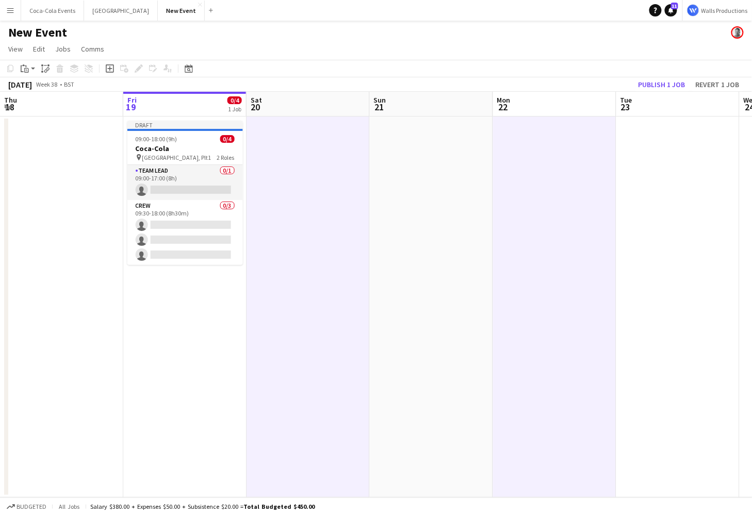
click at [645, 217] on app-date-cell at bounding box center [677, 307] width 123 height 381
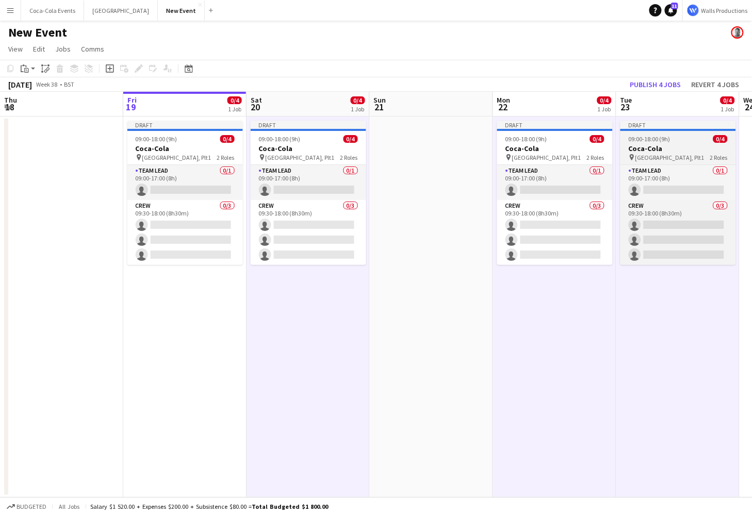
click at [655, 147] on h3 "Coca-Cola" at bounding box center [677, 148] width 115 height 9
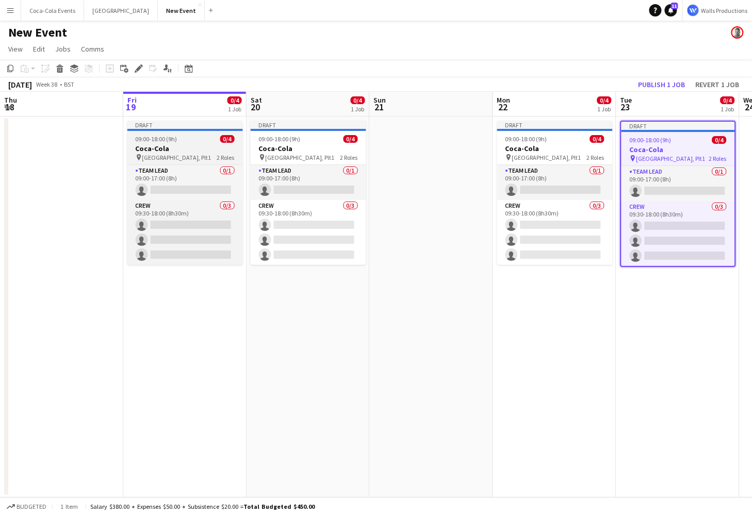
click at [164, 149] on h3 "Coca-Cola" at bounding box center [184, 148] width 115 height 9
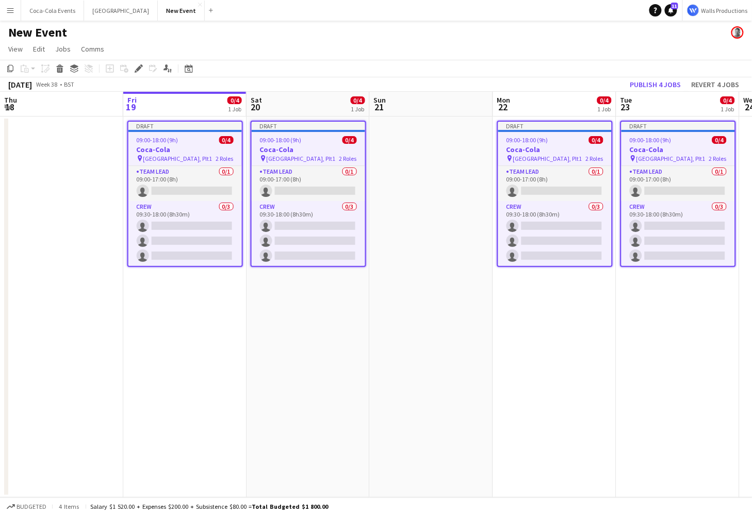
click at [164, 149] on h3 "Coca-Cola" at bounding box center [184, 149] width 113 height 9
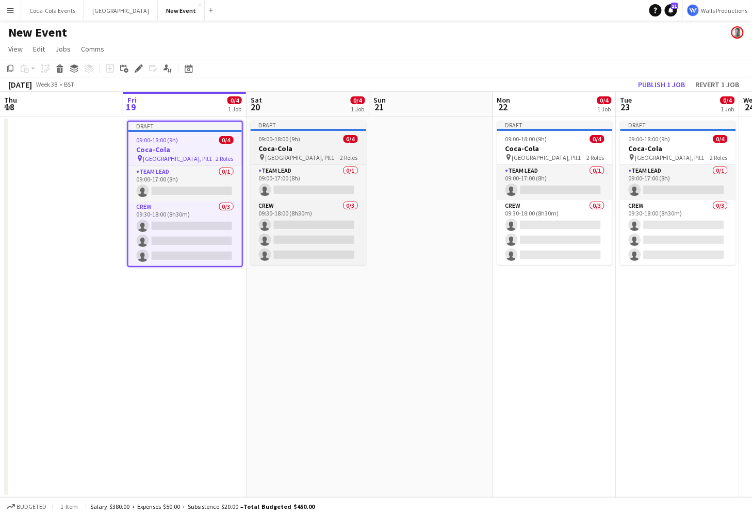
click at [306, 148] on h3 "Coca-Cola" at bounding box center [308, 148] width 115 height 9
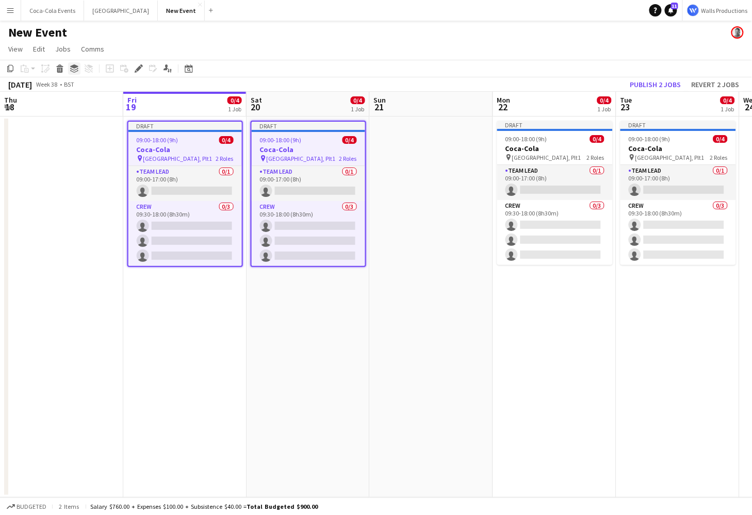
click at [70, 68] on icon "Group" at bounding box center [74, 68] width 8 height 8
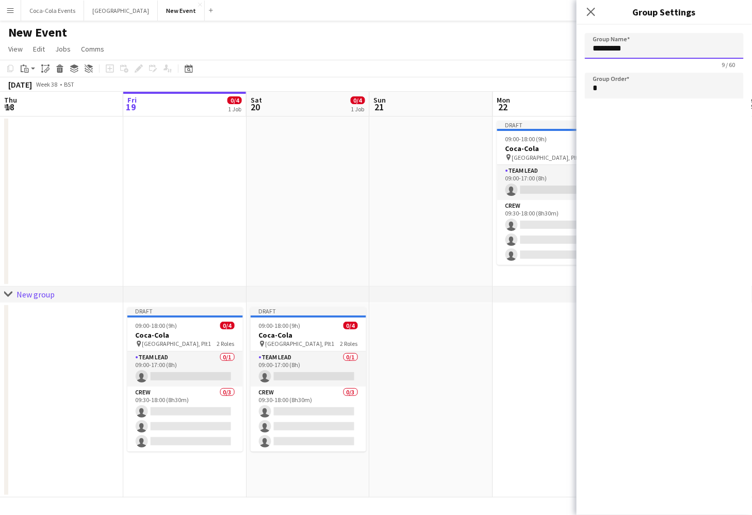
click at [646, 54] on input "*********" at bounding box center [664, 46] width 159 height 26
click at [240, 181] on app-date-cell at bounding box center [184, 202] width 123 height 170
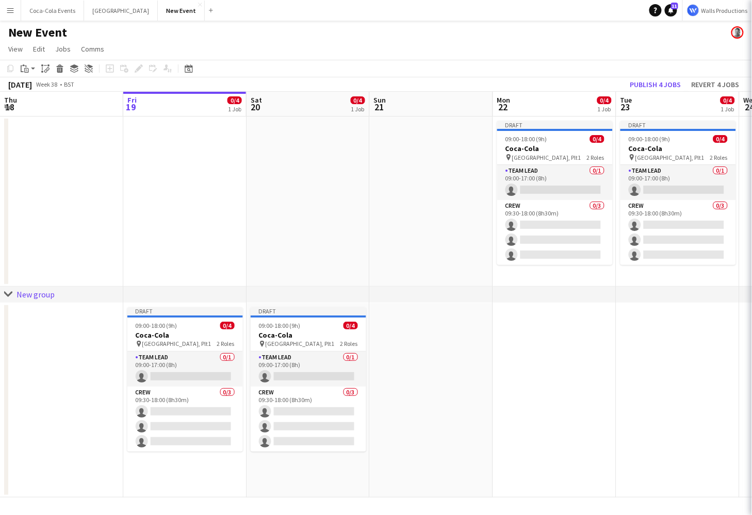
type input "*********"
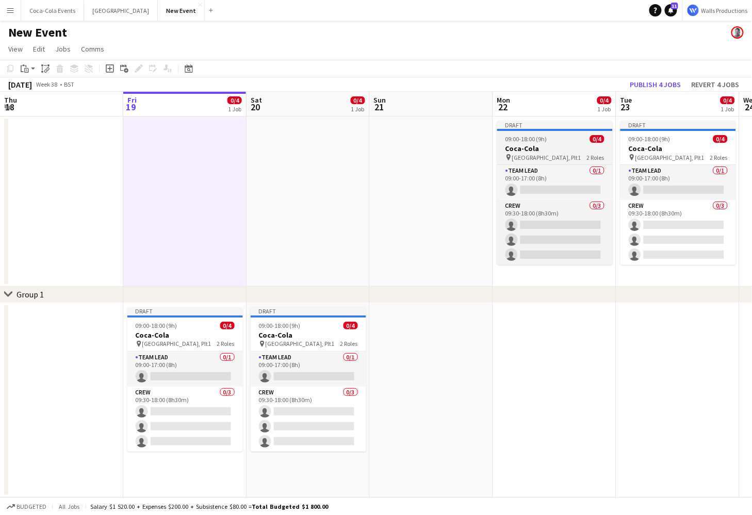
click at [510, 144] on h3 "Coca-Cola" at bounding box center [554, 148] width 115 height 9
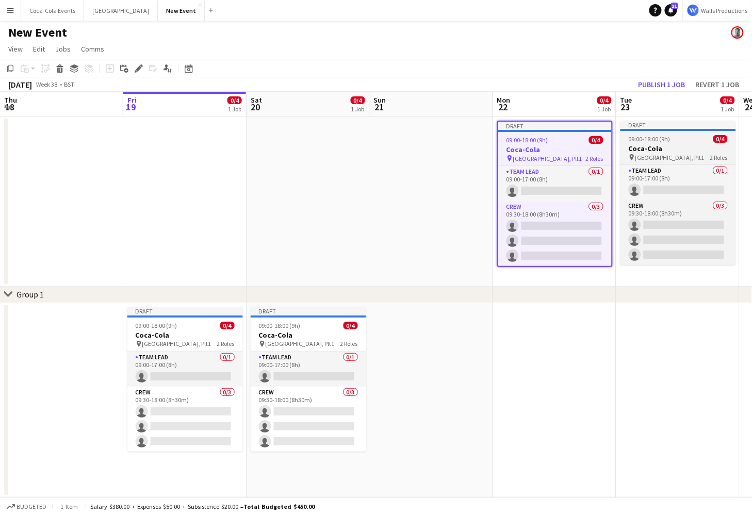
click at [666, 146] on h3 "Coca-Cola" at bounding box center [677, 148] width 115 height 9
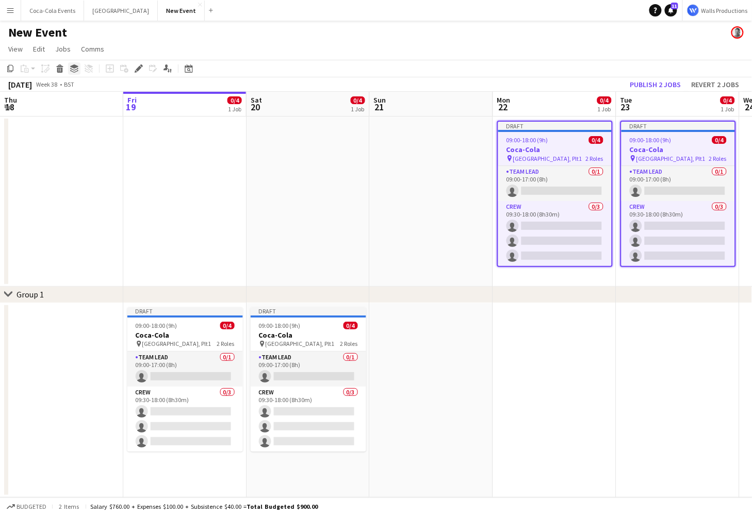
click at [75, 69] on icon "Group" at bounding box center [74, 68] width 8 height 8
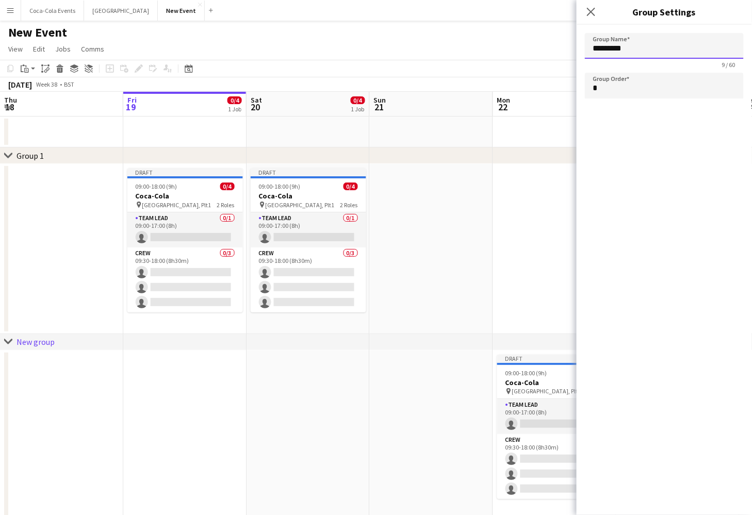
click at [661, 51] on input "*********" at bounding box center [664, 46] width 159 height 26
click at [487, 236] on app-date-cell at bounding box center [431, 249] width 123 height 170
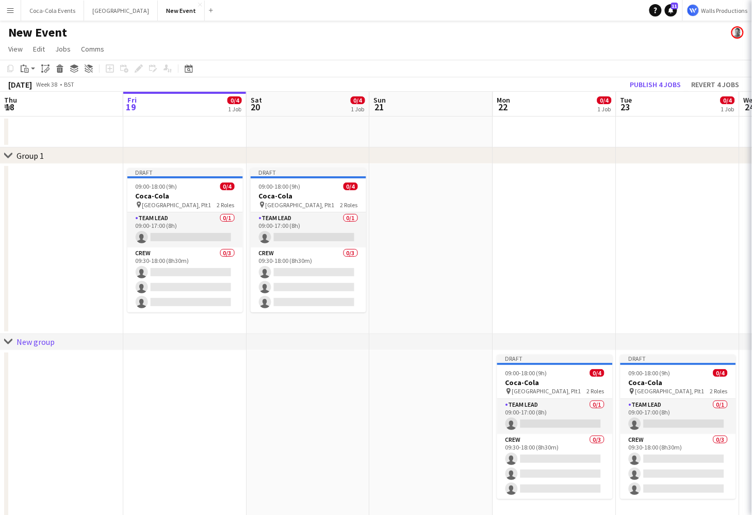
type input "*********"
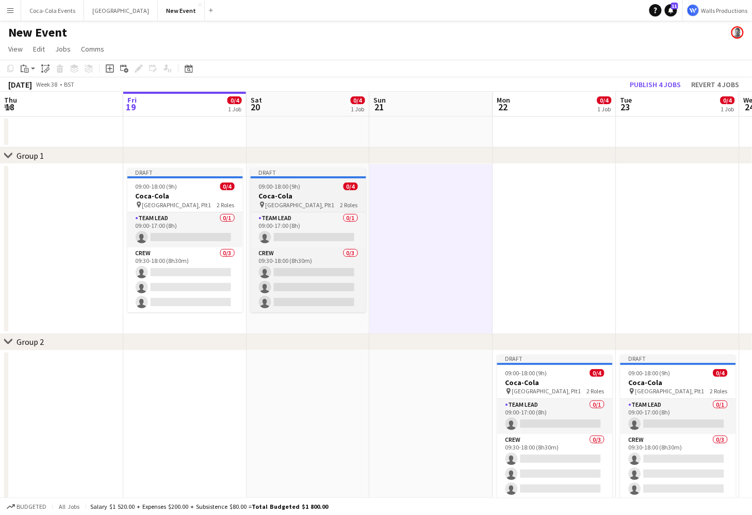
click at [273, 189] on span "09:00-18:00 (9h)" at bounding box center [280, 186] width 42 height 8
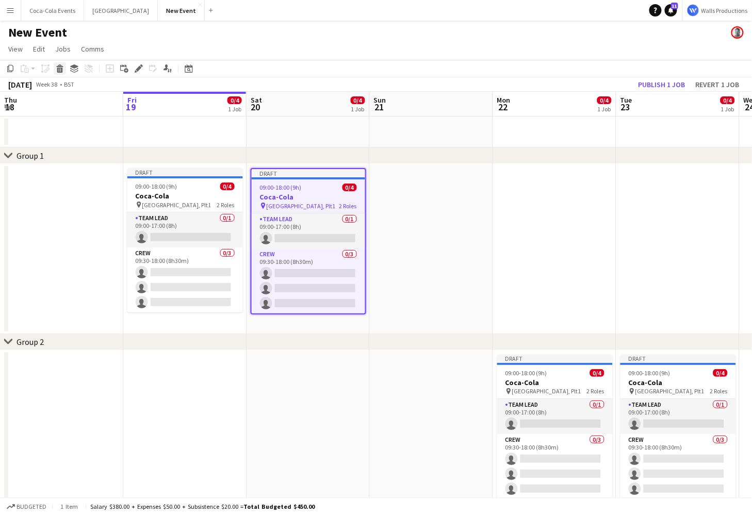
click at [62, 71] on icon "Delete" at bounding box center [60, 68] width 8 height 8
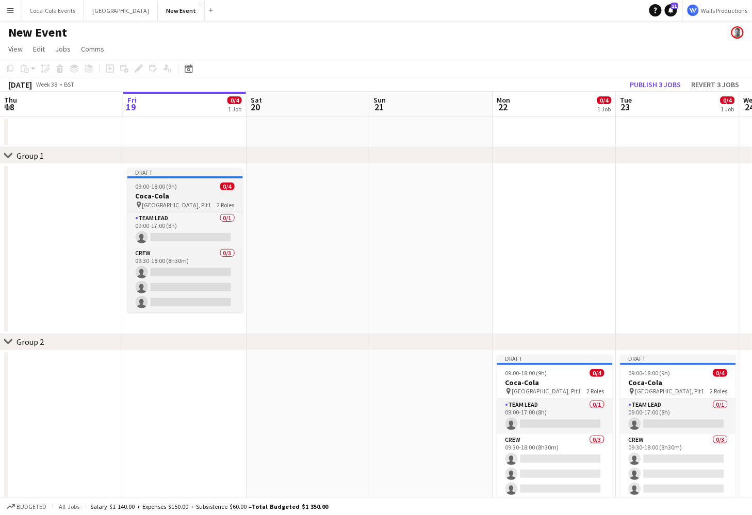
click at [163, 188] on span "09:00-18:00 (9h)" at bounding box center [157, 186] width 42 height 8
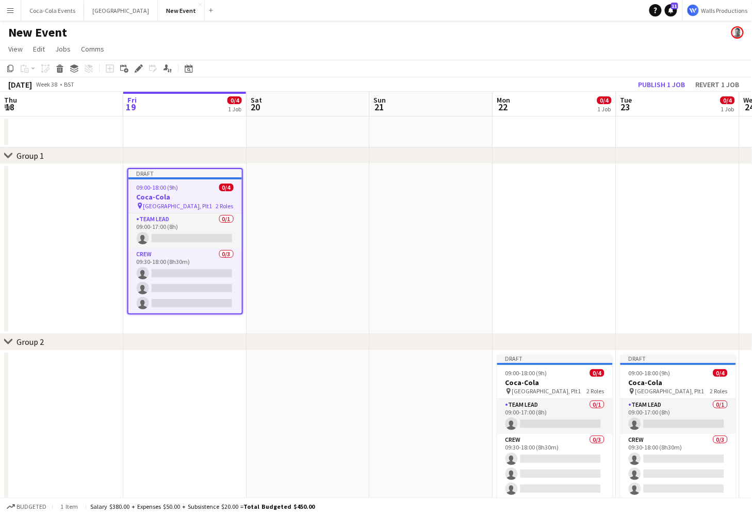
click at [290, 220] on app-date-cell at bounding box center [307, 249] width 123 height 170
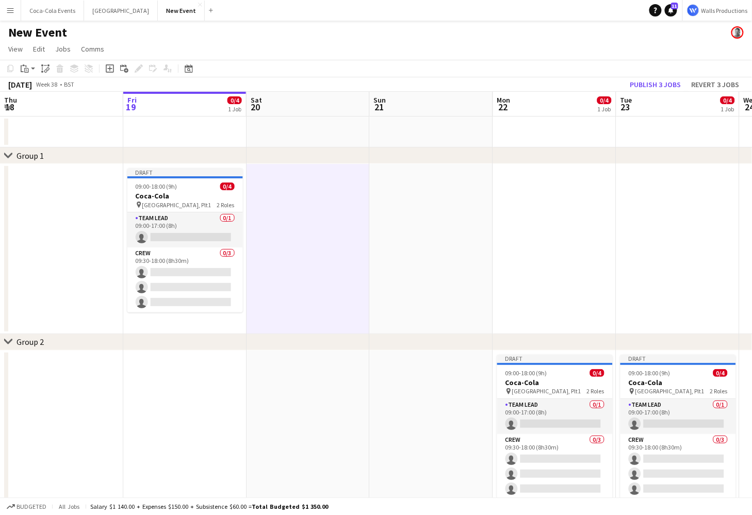
click at [422, 240] on app-date-cell at bounding box center [431, 249] width 123 height 170
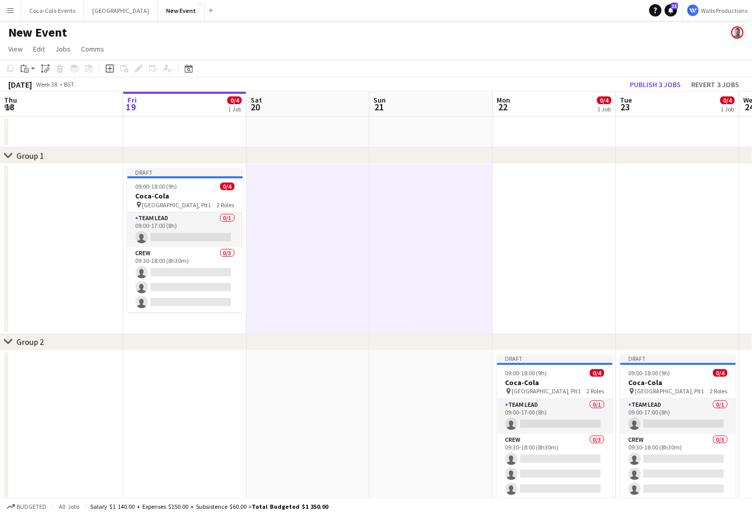
click at [517, 240] on app-date-cell at bounding box center [554, 249] width 123 height 170
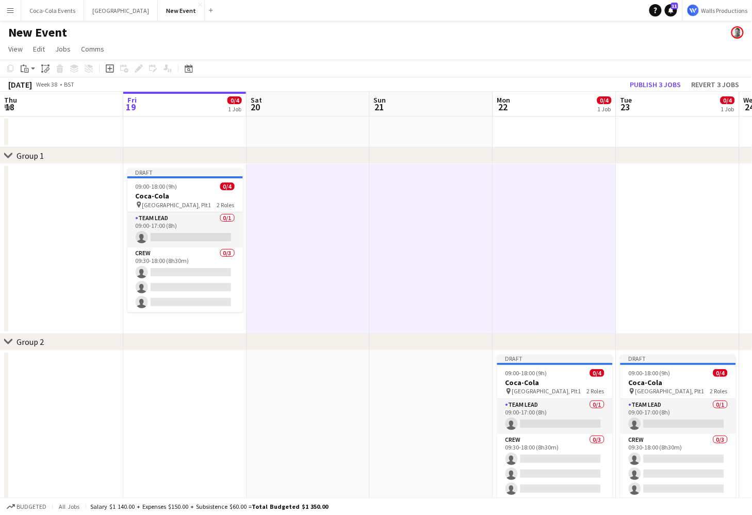
click at [678, 247] on app-date-cell at bounding box center [677, 249] width 123 height 170
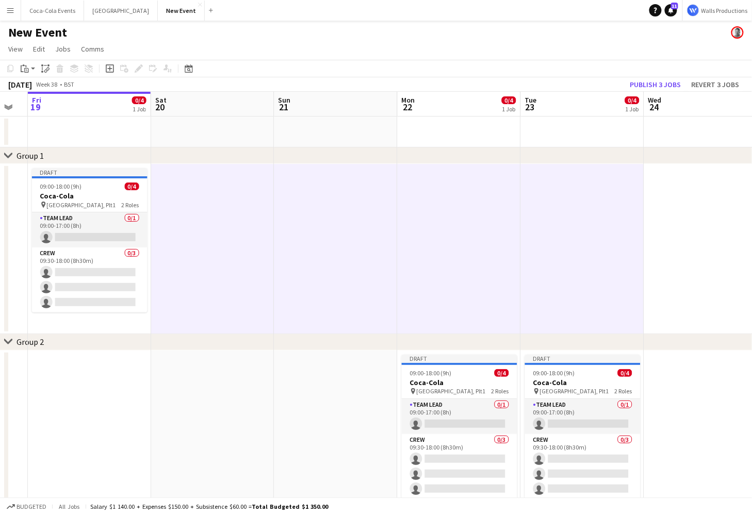
scroll to position [0, 354]
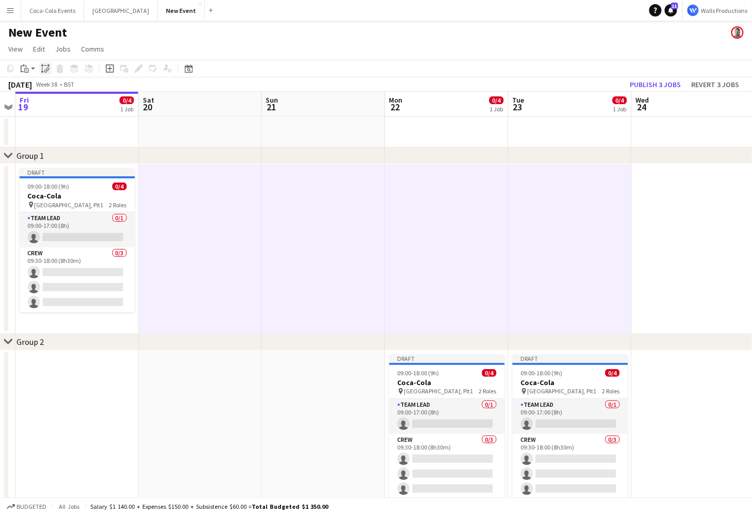
click at [44, 70] on icon "Paste linked Job" at bounding box center [45, 68] width 8 height 8
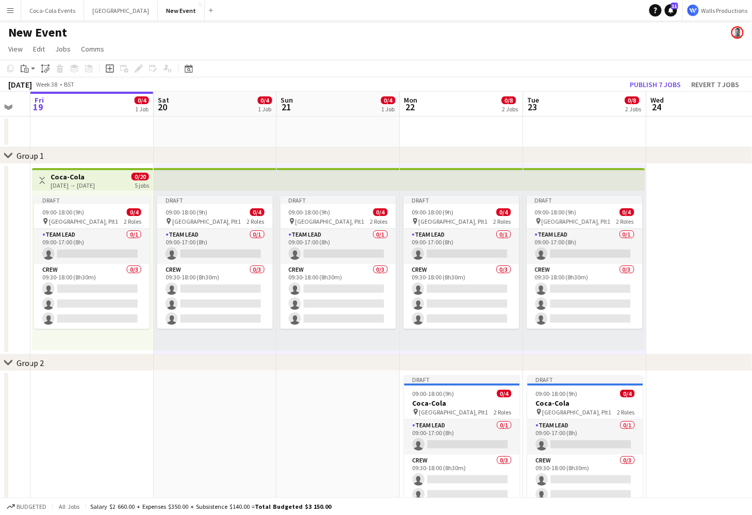
scroll to position [0, 332]
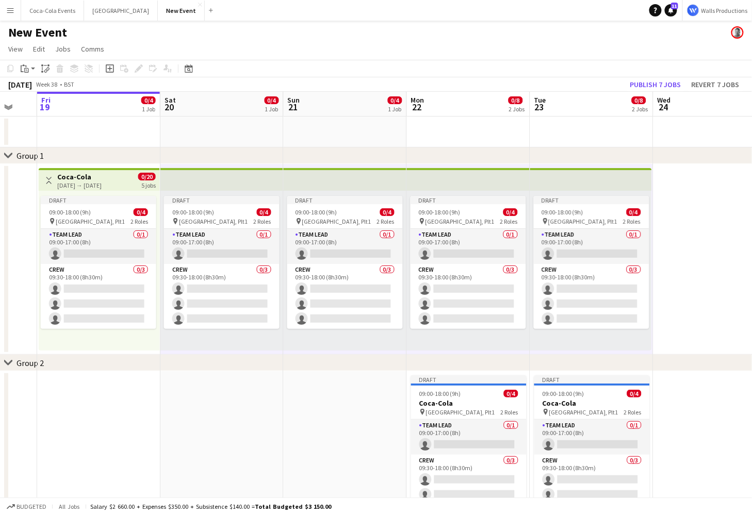
click at [74, 180] on h3 "Coca-Cola" at bounding box center [79, 176] width 44 height 9
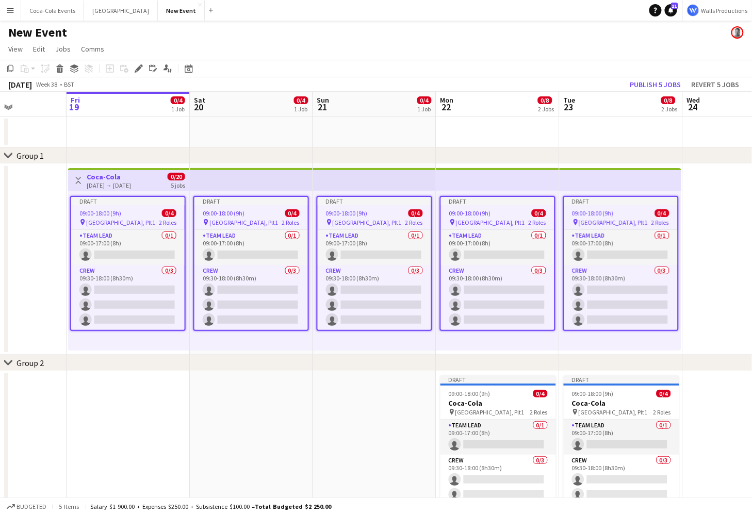
scroll to position [0, 302]
click at [123, 209] on app-job-card "Draft 09:00-18:00 (9h) 0/4 pin Waterloo, Plt1 2 Roles Team Lead 0/1 09:00-17:00…" at bounding box center [128, 263] width 115 height 135
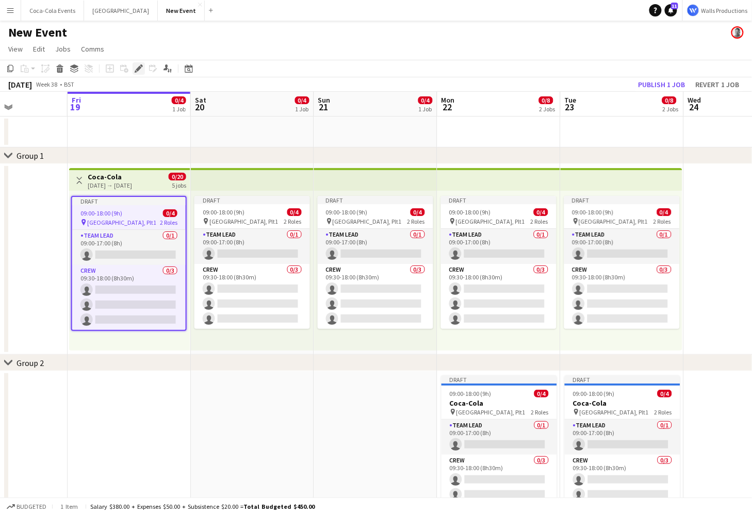
click at [138, 66] on icon "Edit" at bounding box center [139, 68] width 8 height 8
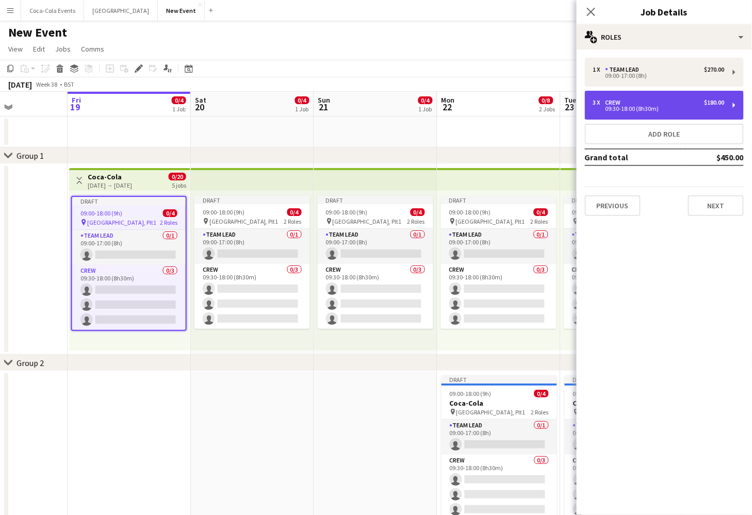
click at [609, 98] on div "3 x Crew $180.00 09:30-18:00 (8h30m)" at bounding box center [664, 105] width 159 height 29
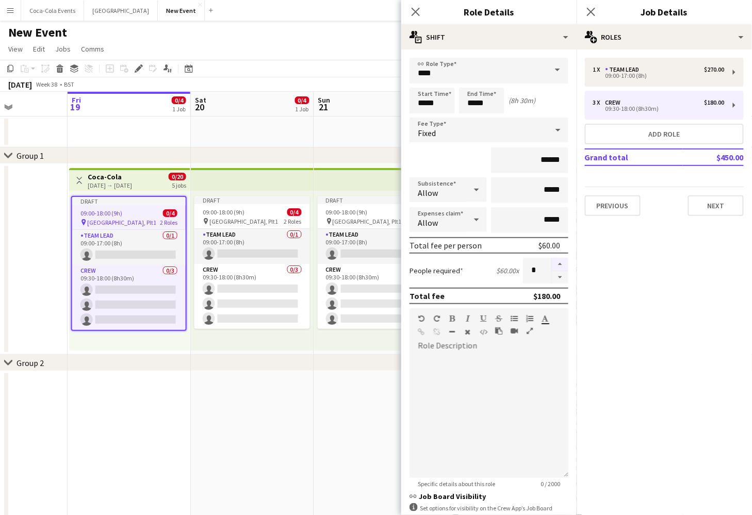
click at [559, 262] on button "button" at bounding box center [560, 264] width 16 height 13
type input "*"
click at [51, 300] on app-date-cell at bounding box center [5, 259] width 123 height 191
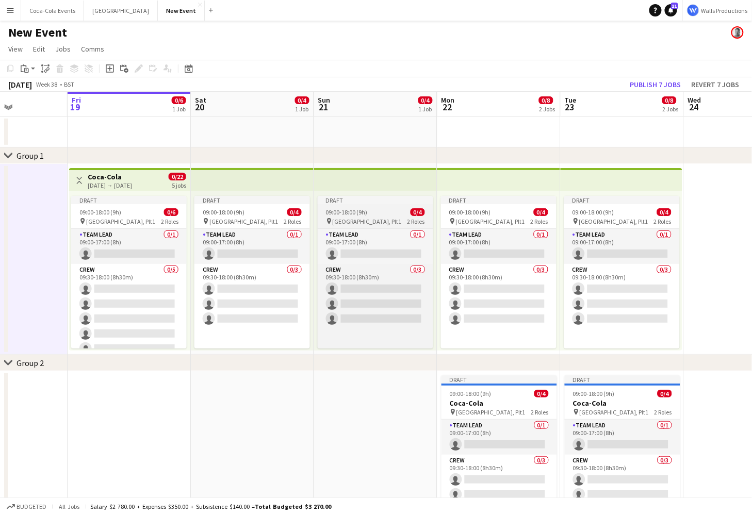
click at [359, 211] on span "09:00-18:00 (9h)" at bounding box center [347, 212] width 42 height 8
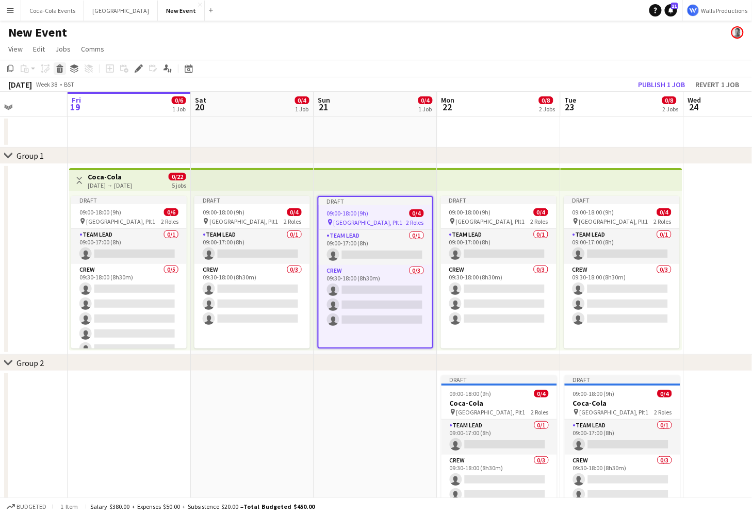
click at [60, 67] on icon "Delete" at bounding box center [60, 68] width 8 height 8
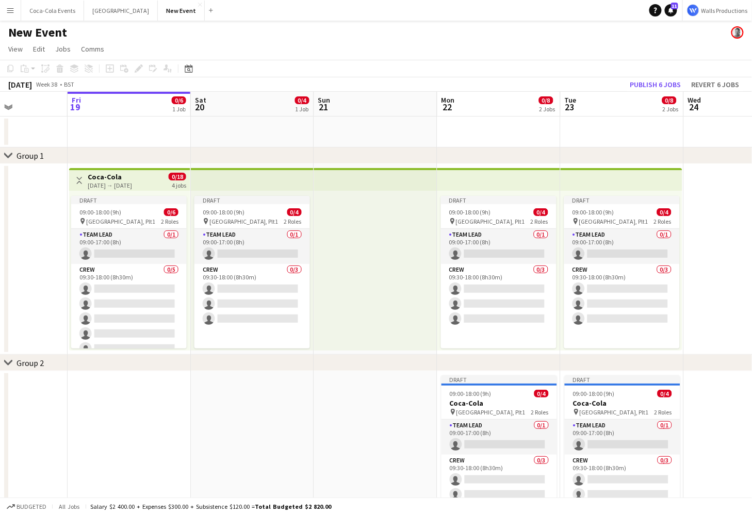
click at [415, 289] on div at bounding box center [375, 271] width 123 height 160
click at [103, 178] on h3 "Coca-Cola" at bounding box center [110, 176] width 44 height 9
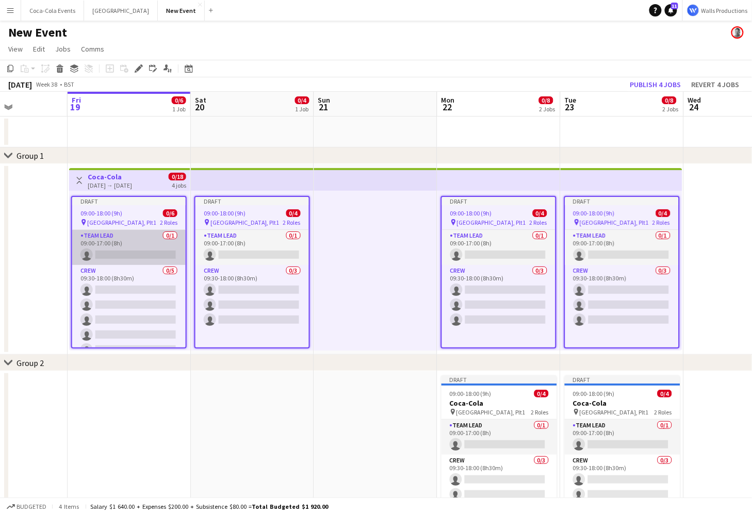
click at [91, 258] on app-card-role "Team Lead 0/1 09:00-17:00 (8h) single-neutral-actions" at bounding box center [128, 247] width 113 height 35
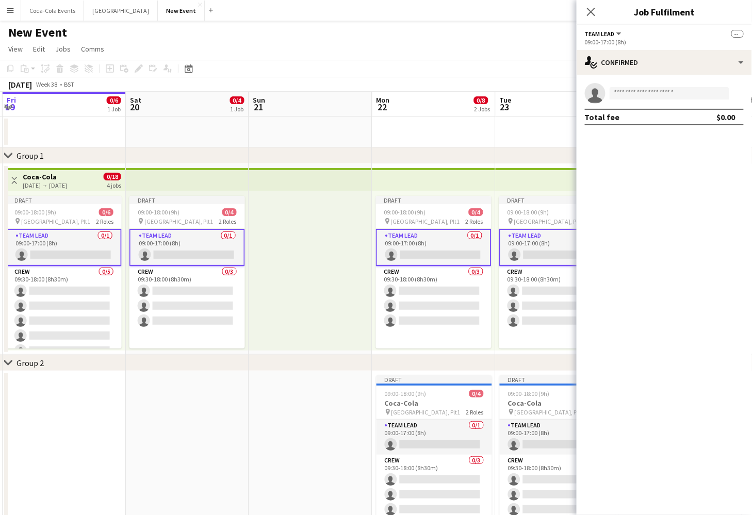
scroll to position [0, 368]
click at [637, 93] on input at bounding box center [669, 93] width 120 height 12
click at [605, 87] on div at bounding box center [605, 87] width 0 height 0
type input "****"
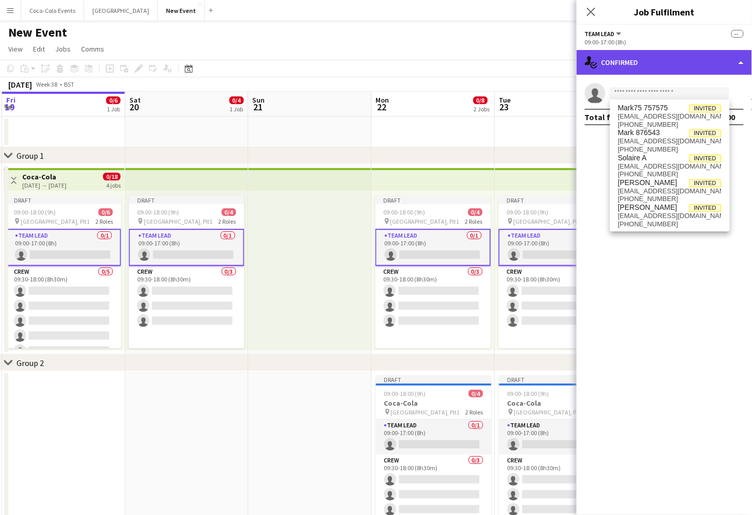
click at [630, 61] on div "single-neutral-actions-check-2 Confirmed" at bounding box center [663, 62] width 175 height 25
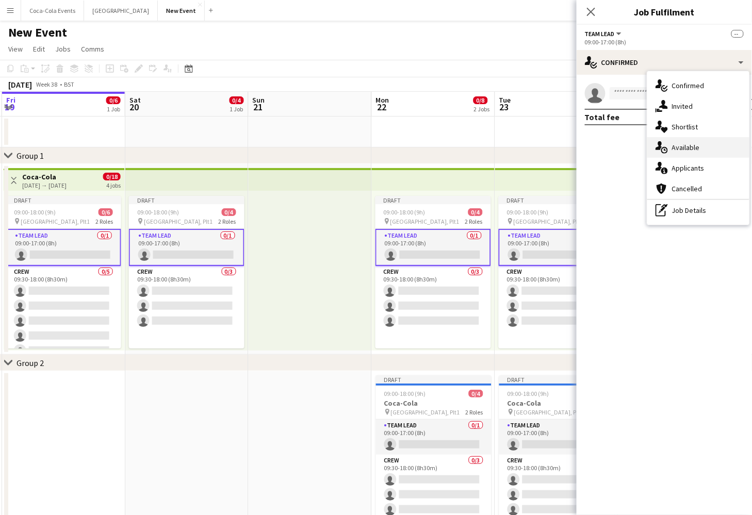
click at [686, 152] on span "Available" at bounding box center [686, 147] width 28 height 9
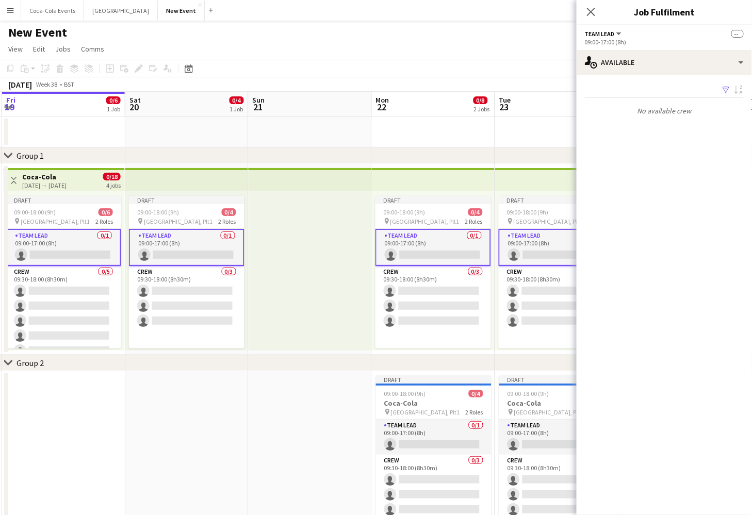
click at [726, 87] on app-icon "Filter" at bounding box center [726, 91] width 8 height 10
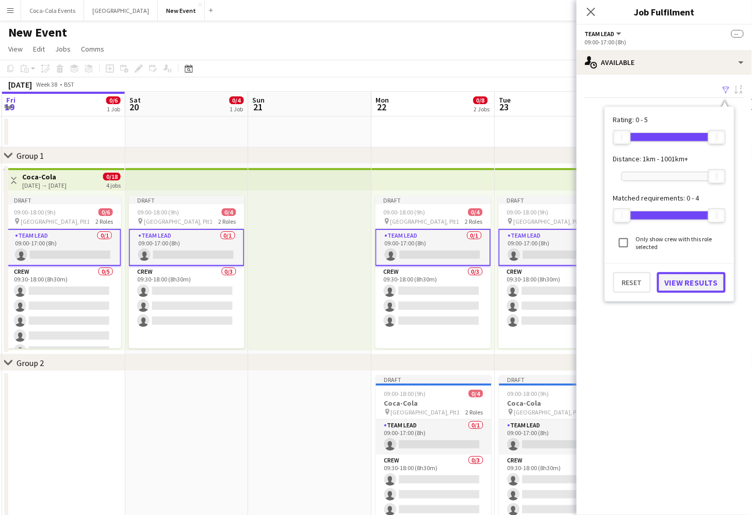
click at [680, 284] on button "View Results" at bounding box center [691, 282] width 69 height 21
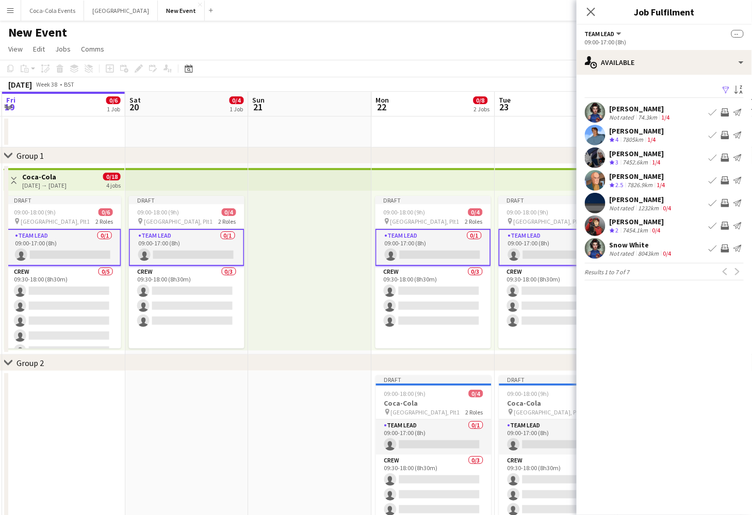
click at [713, 112] on app-icon "Book crew" at bounding box center [712, 112] width 8 height 8
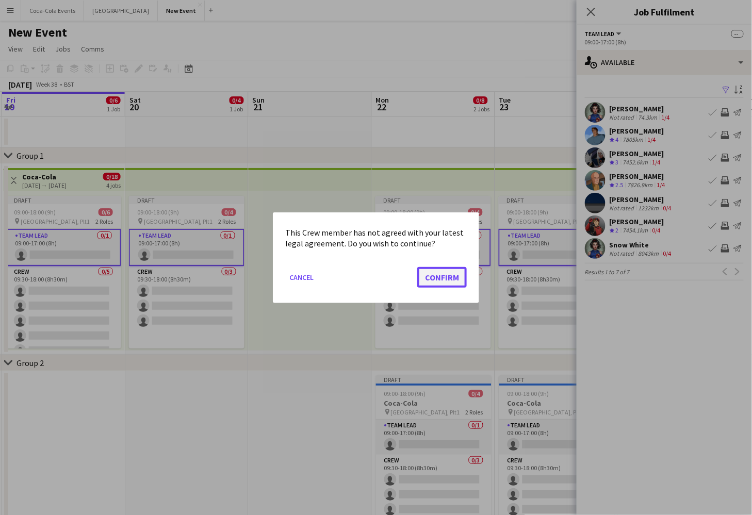
click at [446, 271] on button "Confirm" at bounding box center [441, 277] width 49 height 21
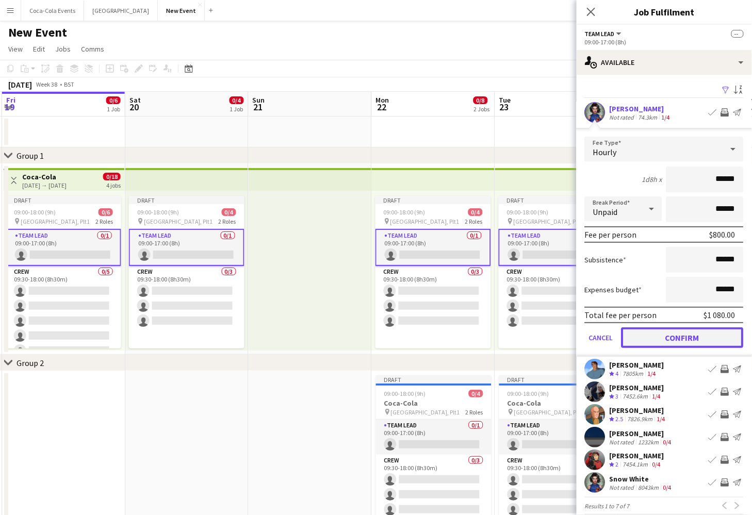
click at [700, 340] on button "Confirm" at bounding box center [682, 337] width 122 height 21
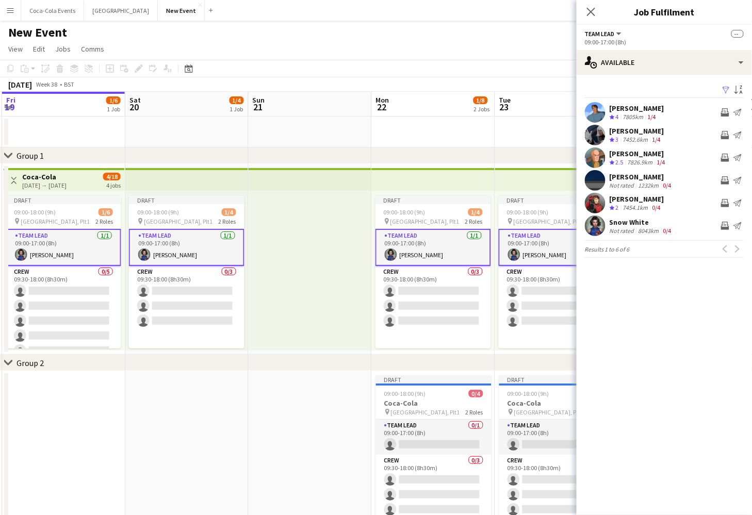
click at [301, 312] on div at bounding box center [309, 271] width 123 height 160
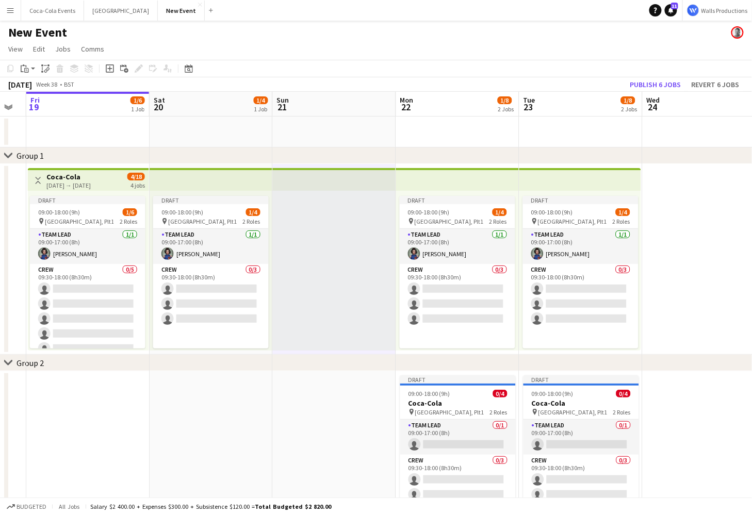
scroll to position [0, 343]
click at [418, 262] on app-card-role "Team Lead 1/1 09:00-17:00 (8h) Lou George" at bounding box center [457, 246] width 115 height 35
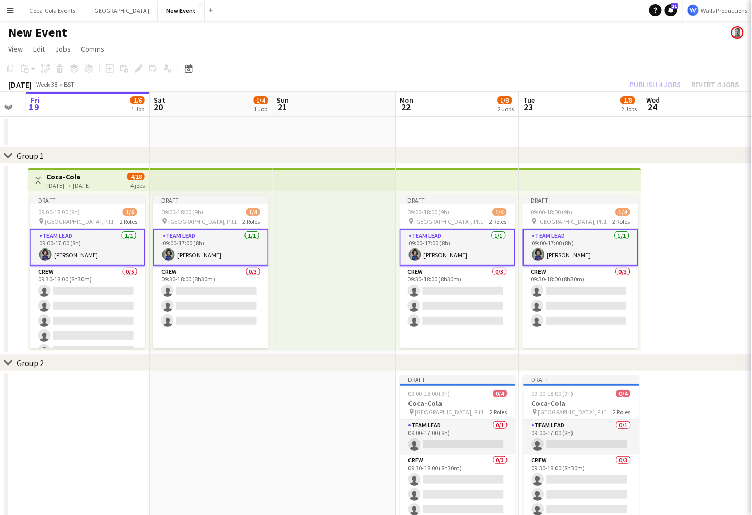
click at [422, 258] on app-card-role "Team Lead 1/1 09:00-17:00 (8h) Lou George" at bounding box center [457, 247] width 115 height 37
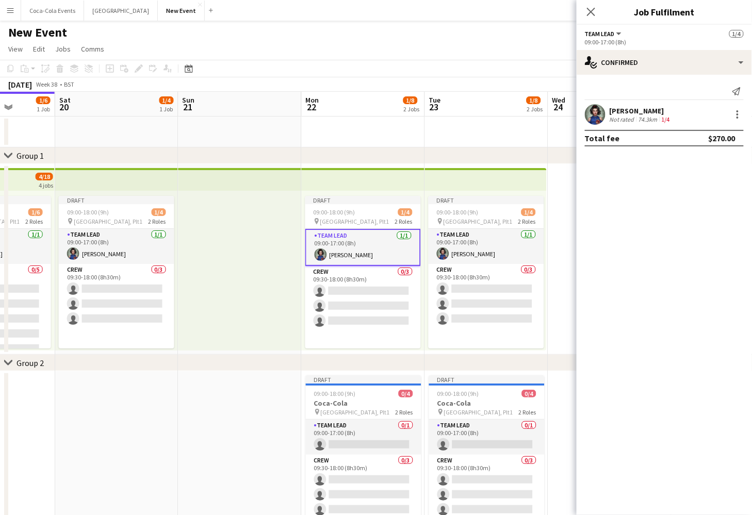
scroll to position [0, 439]
click at [740, 118] on div at bounding box center [737, 114] width 12 height 12
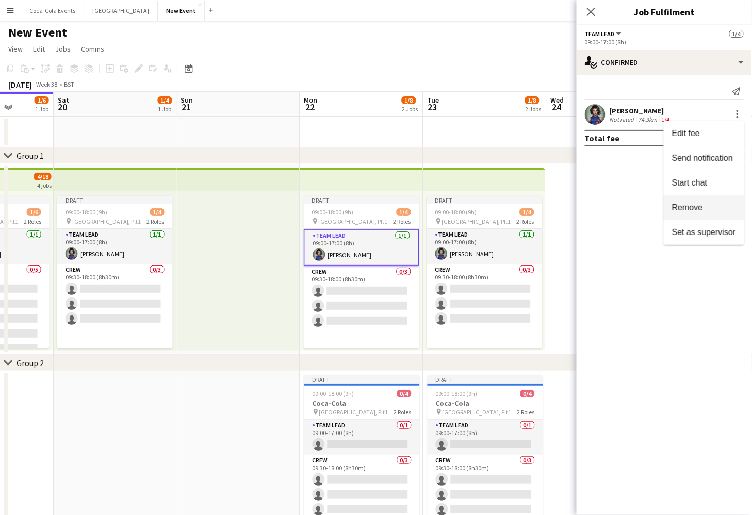
click at [703, 206] on span "Remove" at bounding box center [704, 207] width 64 height 9
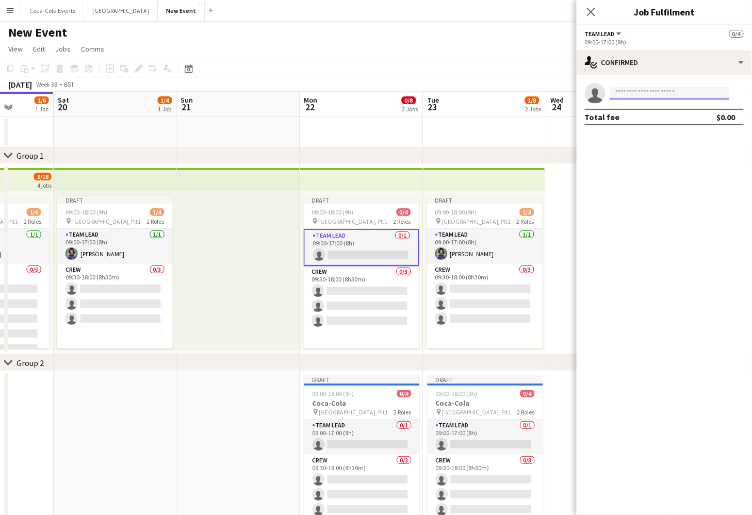
click at [642, 98] on body "Menu Boards Boards Boards All jobs Status Workforce Workforce My Workforce Recr…" at bounding box center [376, 279] width 752 height 559
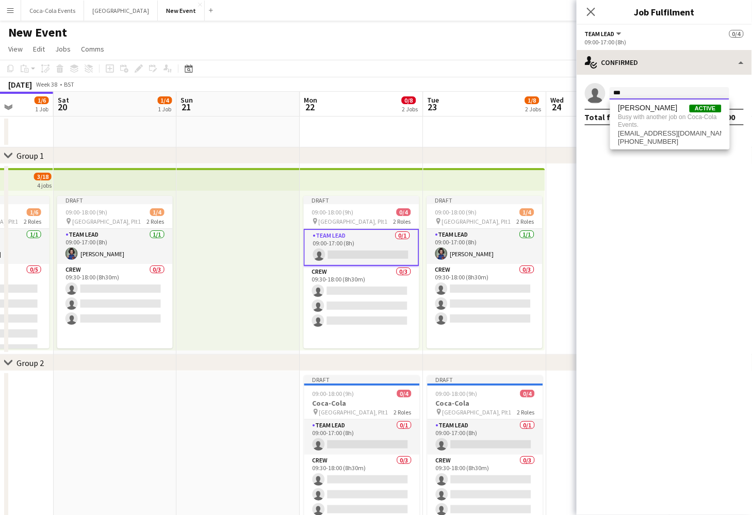
type input "***"
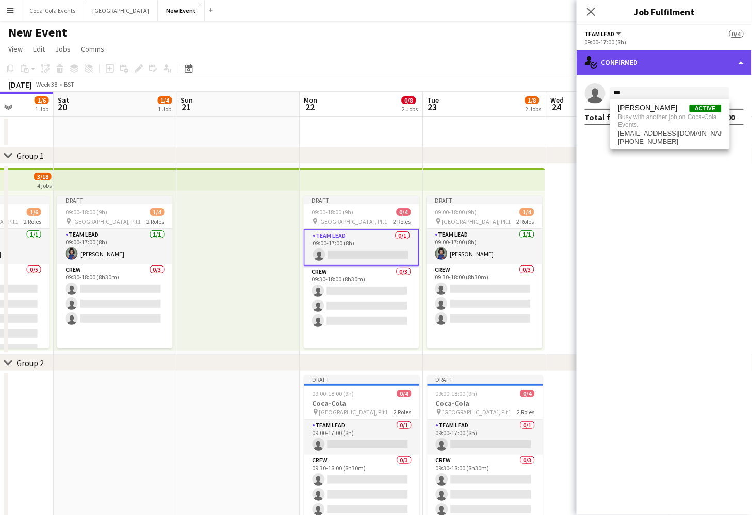
click at [742, 57] on div "single-neutral-actions-check-2 Confirmed" at bounding box center [663, 62] width 175 height 25
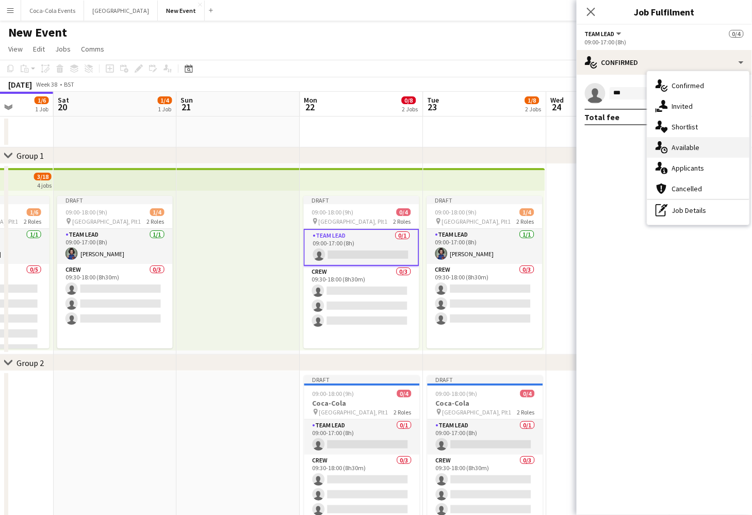
click at [691, 153] on div "single-neutral-actions-upload Available" at bounding box center [698, 147] width 102 height 21
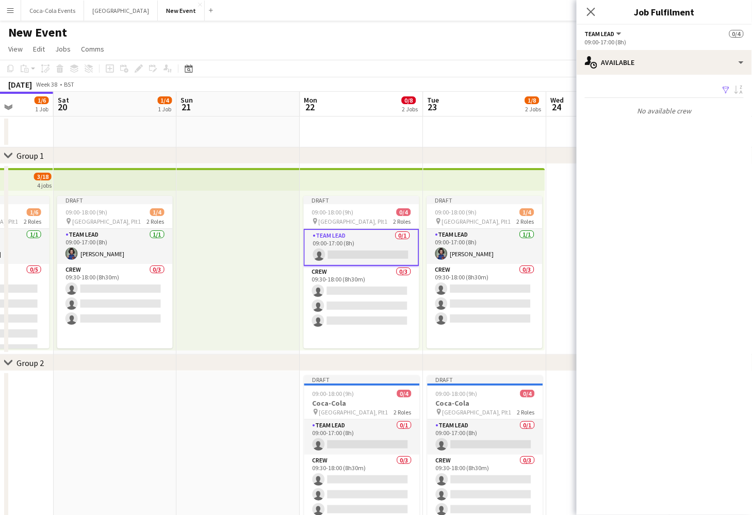
click at [724, 89] on app-icon "Filter" at bounding box center [726, 91] width 8 height 10
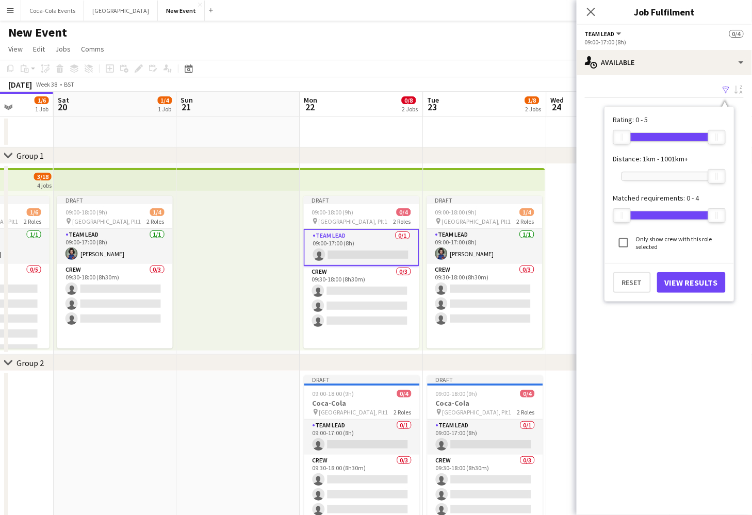
click at [652, 239] on label "Only show crew with this role selected" at bounding box center [680, 242] width 92 height 15
click at [686, 276] on button "View Results" at bounding box center [691, 282] width 69 height 21
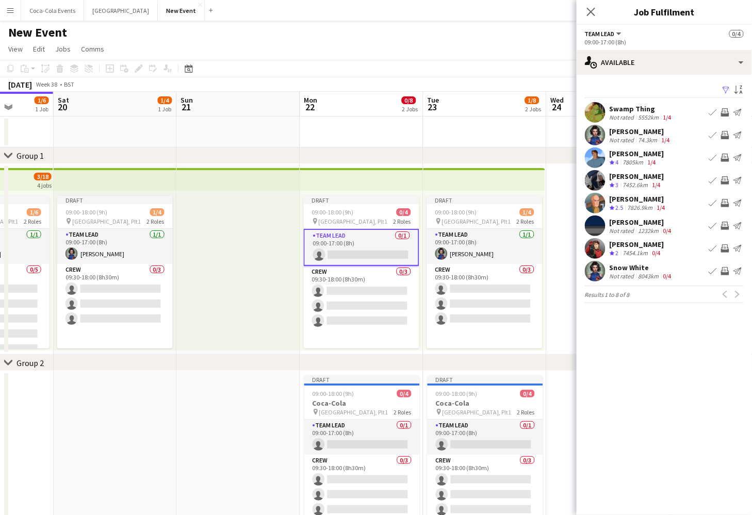
click at [711, 204] on app-icon "Book crew" at bounding box center [712, 203] width 8 height 8
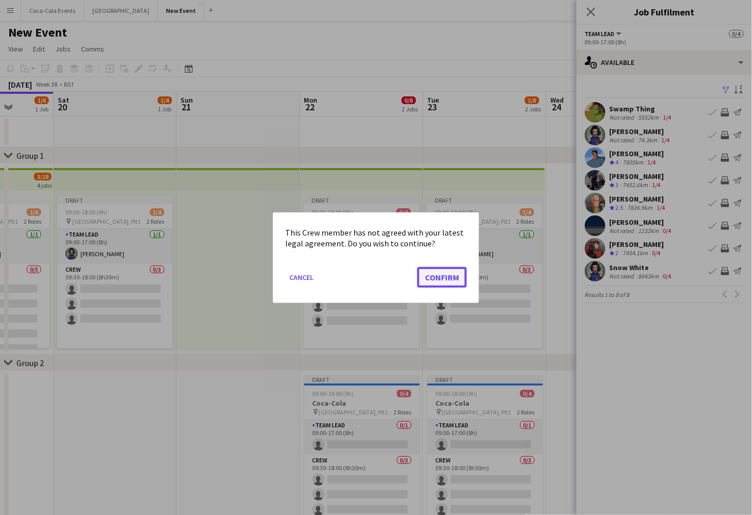
click at [449, 284] on button "Confirm" at bounding box center [441, 277] width 49 height 21
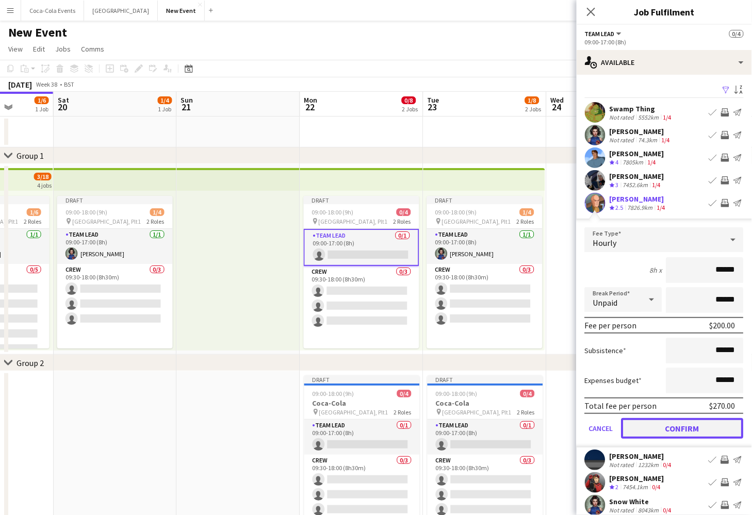
click at [706, 425] on button "Confirm" at bounding box center [682, 428] width 122 height 21
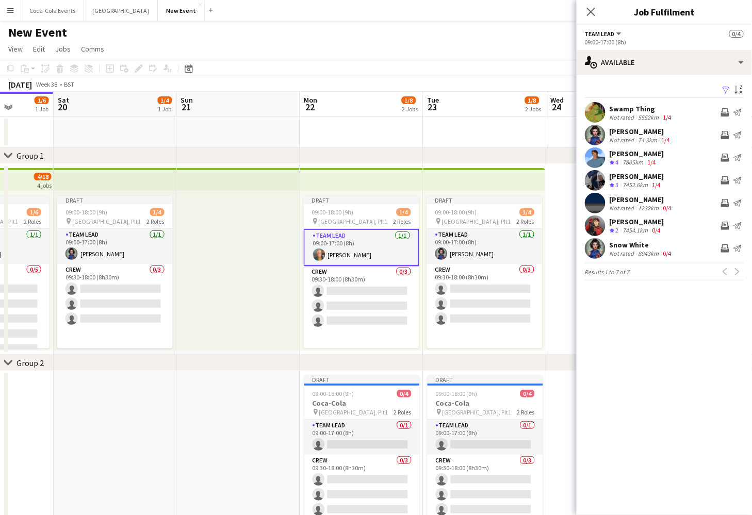
click at [245, 319] on div at bounding box center [238, 271] width 123 height 160
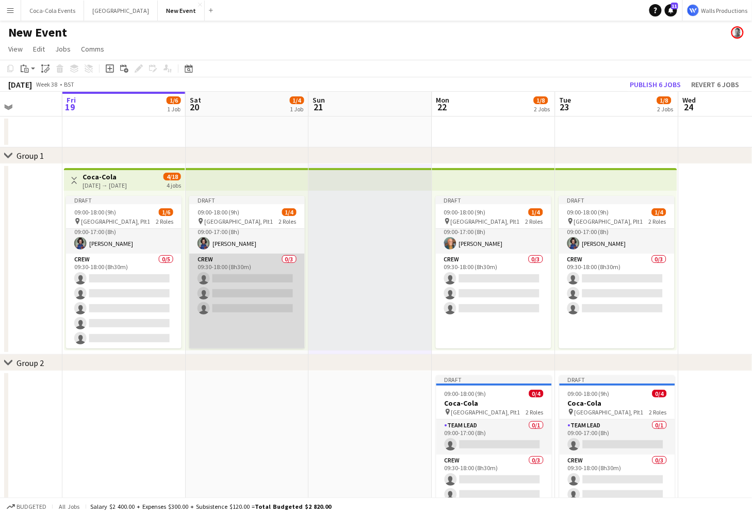
scroll to position [0, 0]
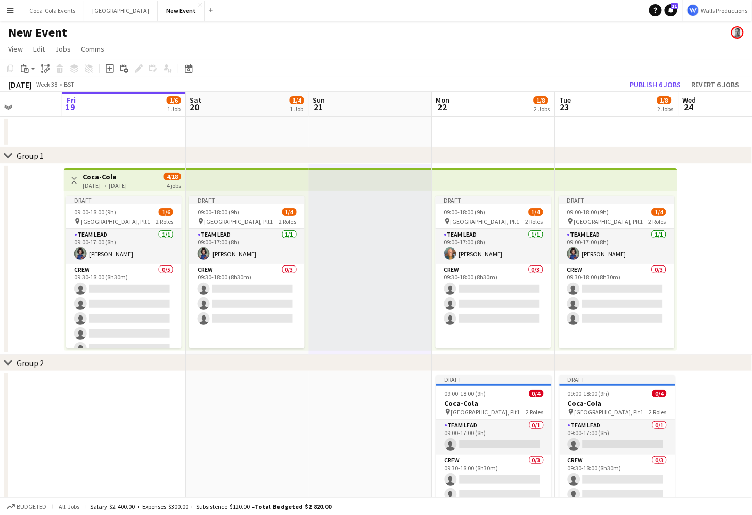
click at [9, 12] on app-icon "Menu" at bounding box center [10, 10] width 8 height 8
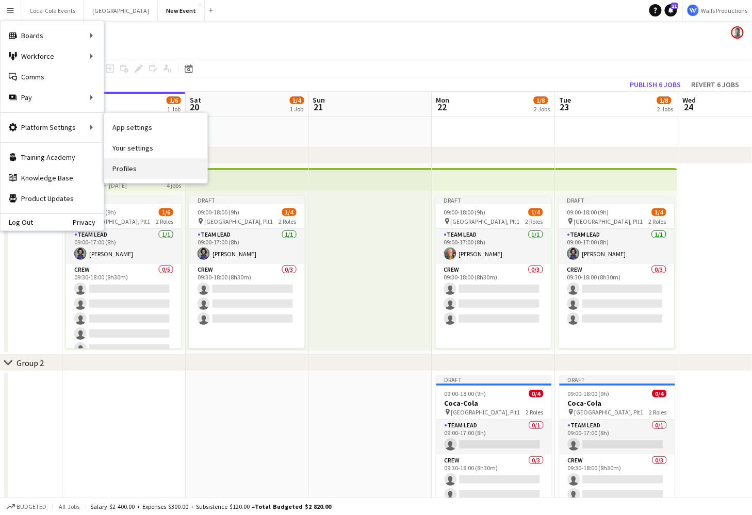
click at [125, 165] on link "Profiles" at bounding box center [155, 168] width 103 height 21
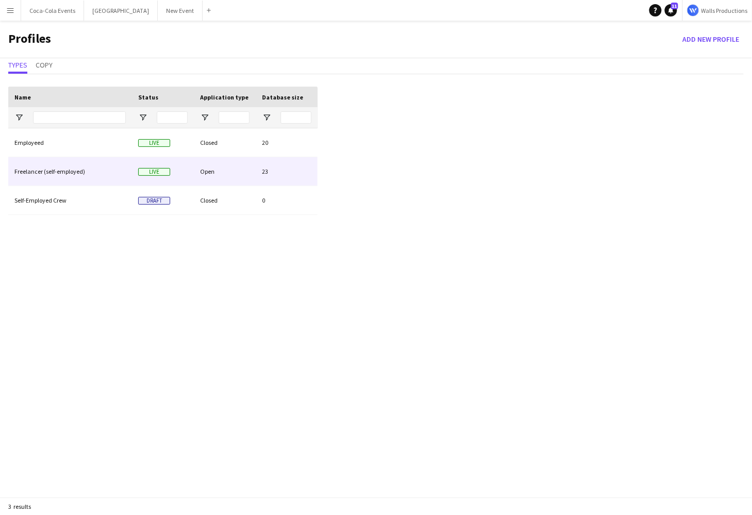
click at [31, 173] on div "Freelancer (self-employed)" at bounding box center [70, 171] width 124 height 28
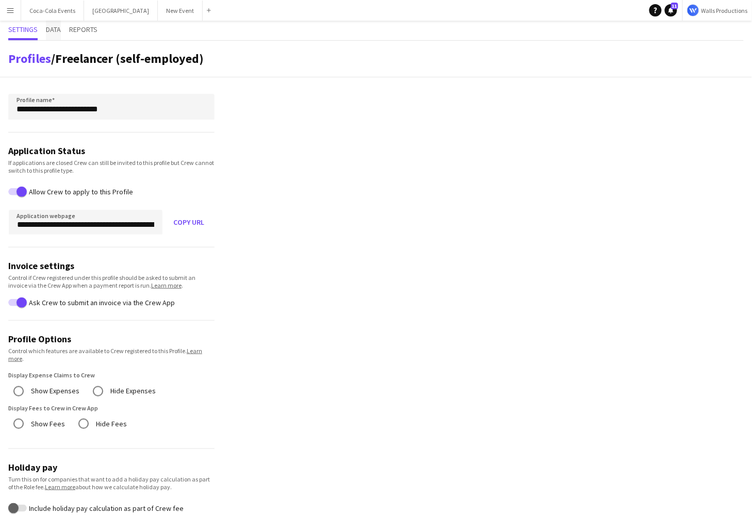
click at [49, 24] on span "Data" at bounding box center [53, 31] width 15 height 20
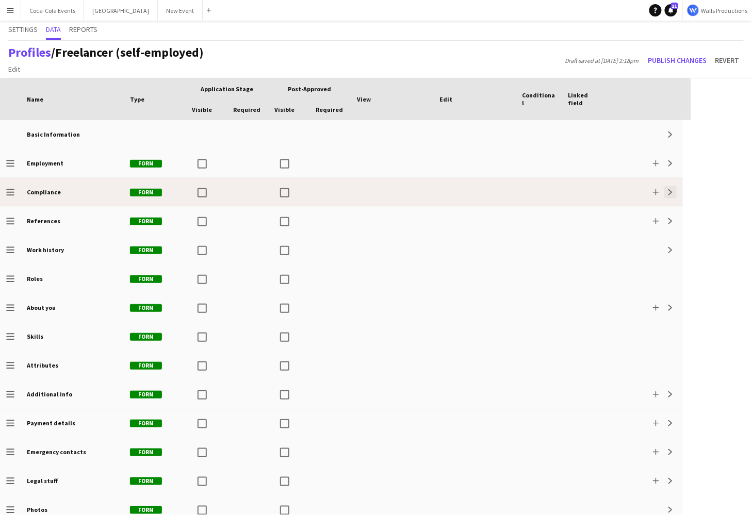
click at [673, 191] on app-icon "Expand" at bounding box center [670, 192] width 6 height 6
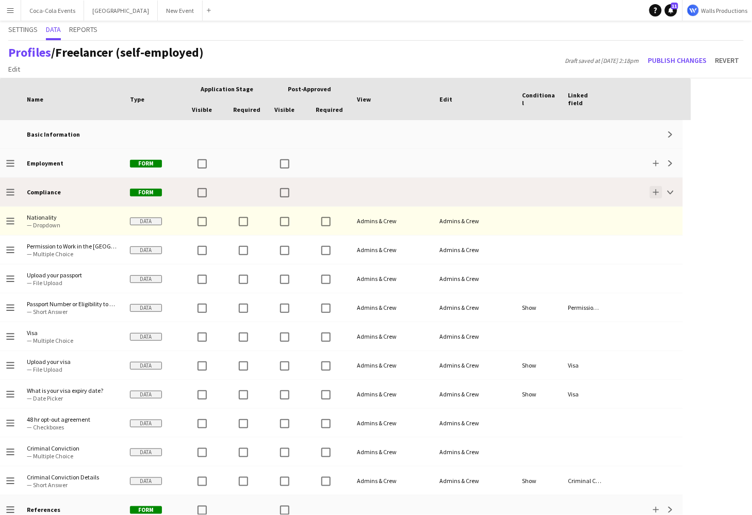
click at [656, 193] on app-icon "Add" at bounding box center [656, 192] width 6 height 6
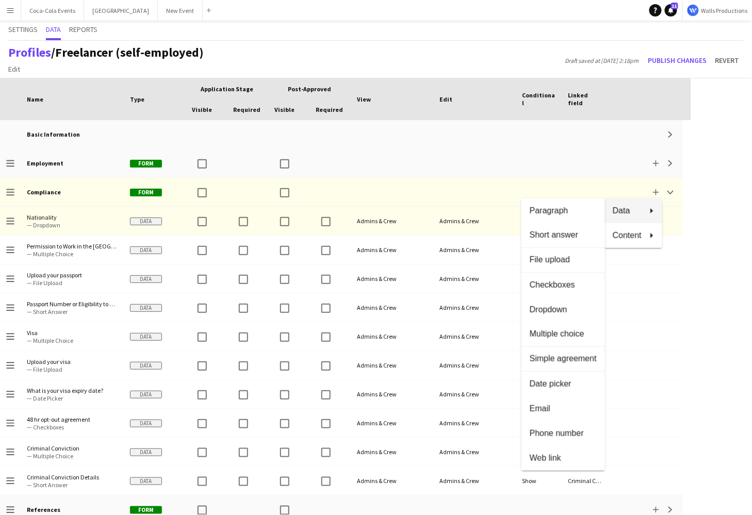
click at [684, 209] on div at bounding box center [376, 257] width 752 height 515
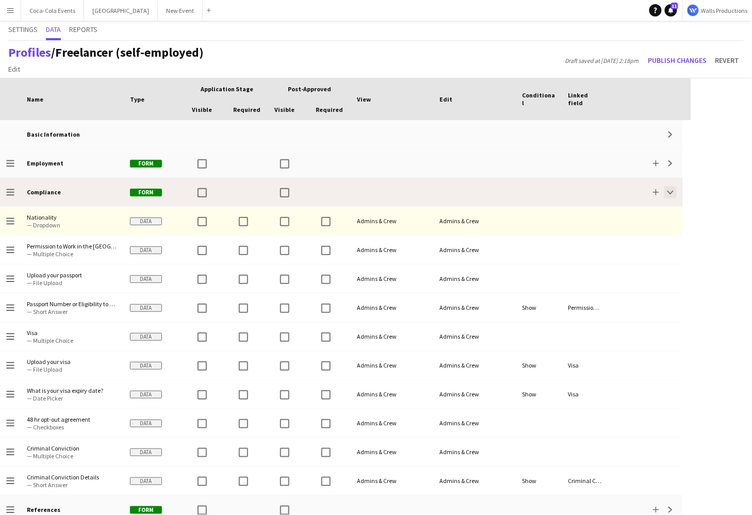
click at [670, 194] on app-icon "Collapse" at bounding box center [670, 192] width 6 height 6
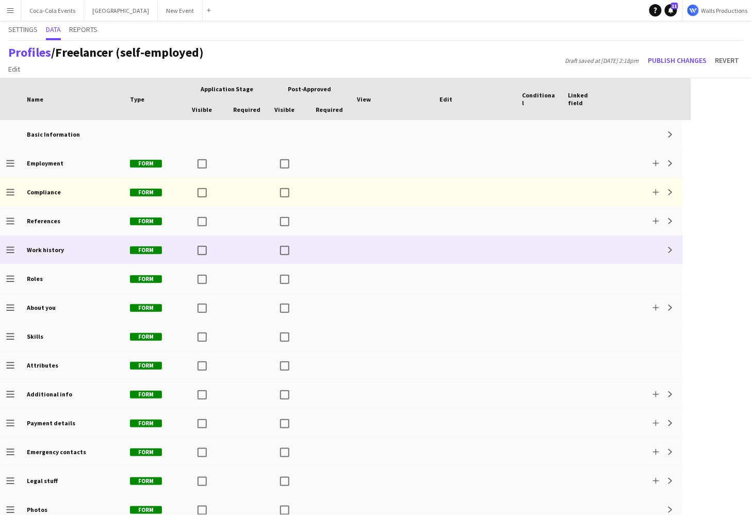
scroll to position [9, 0]
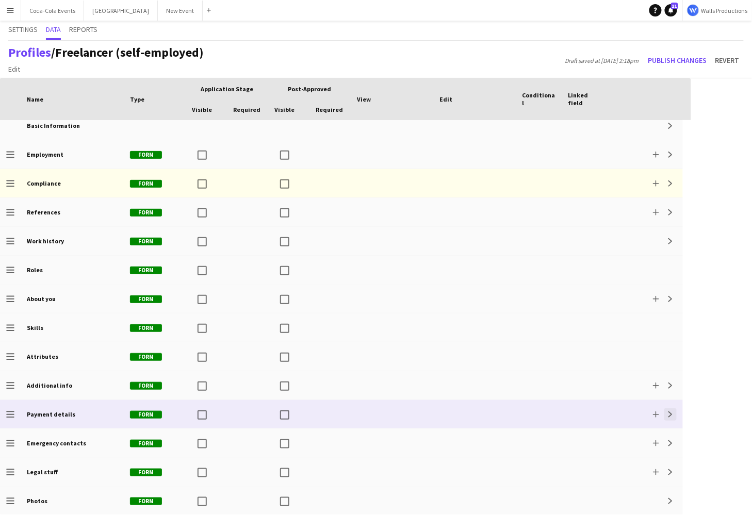
click at [672, 411] on app-icon "Expand" at bounding box center [670, 414] width 6 height 6
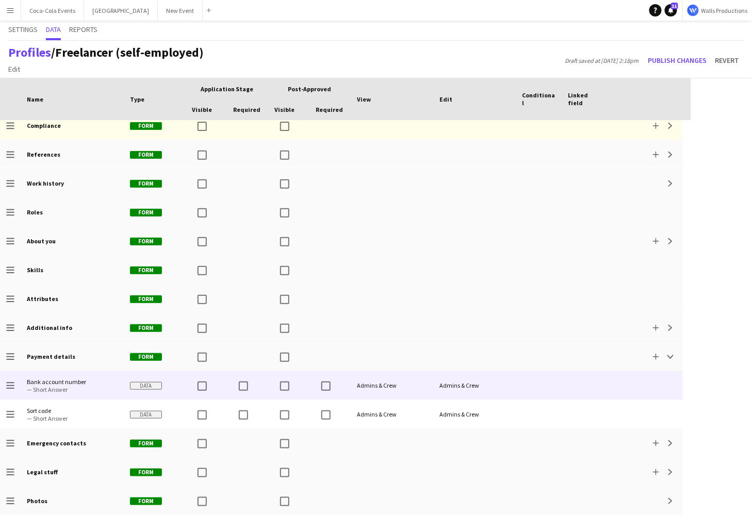
click at [49, 389] on span "— Short Answer" at bounding box center [72, 390] width 91 height 8
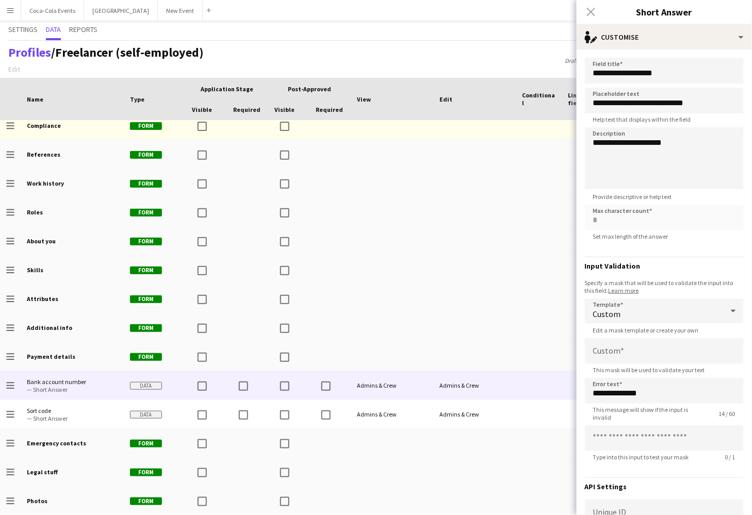
drag, startPoint x: 290, startPoint y: 88, endPoint x: 329, endPoint y: 88, distance: 39.2
click at [329, 88] on span "Post-Approved" at bounding box center [309, 89] width 43 height 8
click at [630, 309] on div "Custom" at bounding box center [654, 310] width 138 height 25
click at [617, 361] on span "Custom" at bounding box center [664, 366] width 142 height 10
click at [626, 353] on input at bounding box center [664, 351] width 159 height 26
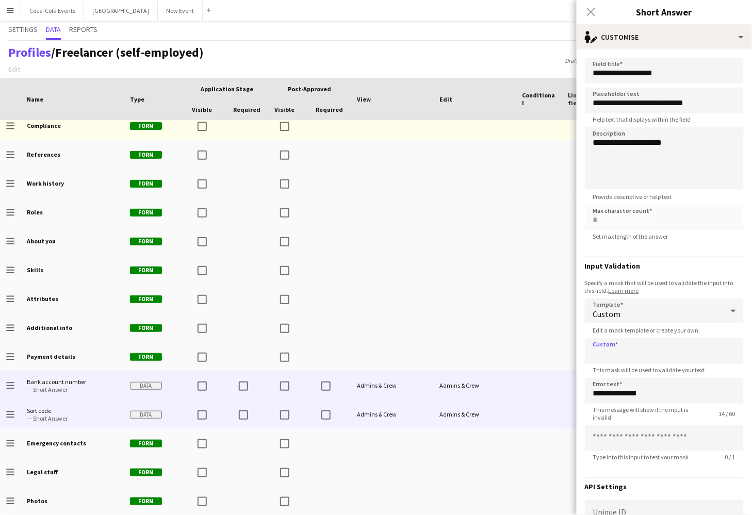
click at [63, 417] on span "— Short Answer" at bounding box center [72, 418] width 91 height 8
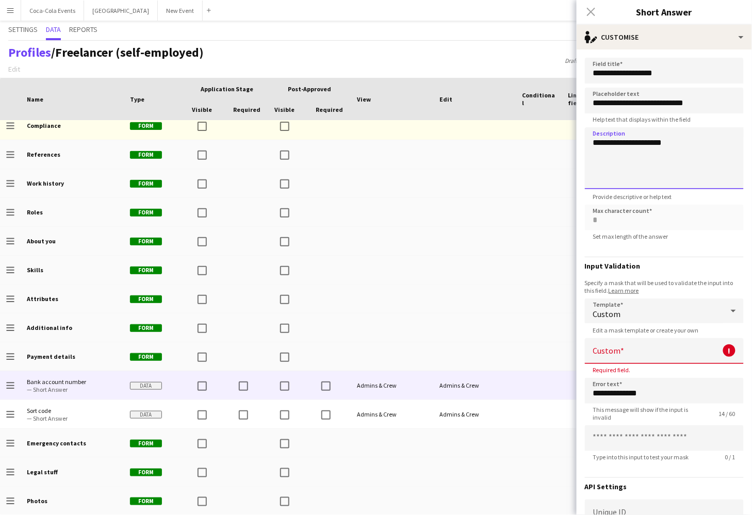
drag, startPoint x: 681, startPoint y: 151, endPoint x: 598, endPoint y: 148, distance: 83.6
click at [598, 148] on textarea "**********" at bounding box center [664, 158] width 159 height 62
click at [8, 12] on app-icon "Menu" at bounding box center [10, 10] width 8 height 8
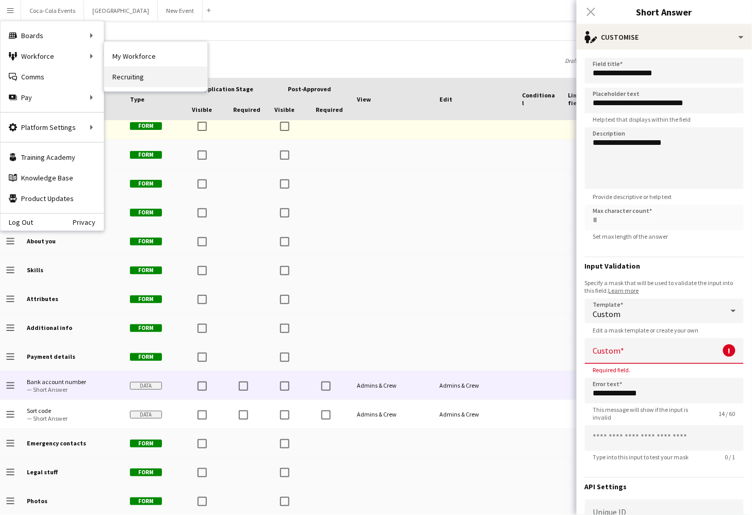
click at [134, 76] on link "Recruiting" at bounding box center [155, 76] width 103 height 21
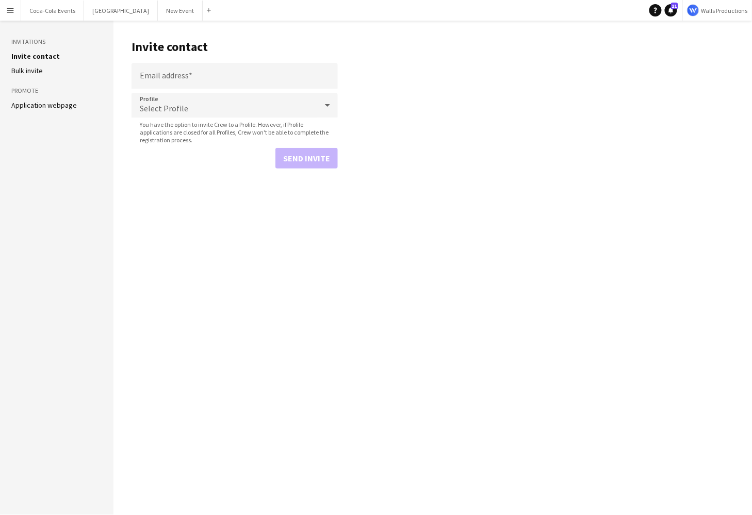
click at [41, 110] on aside "Invitations Invite contact Bulk invite Promote Application webpage" at bounding box center [56, 268] width 113 height 494
click at [38, 108] on link "Application webpage" at bounding box center [43, 105] width 65 height 9
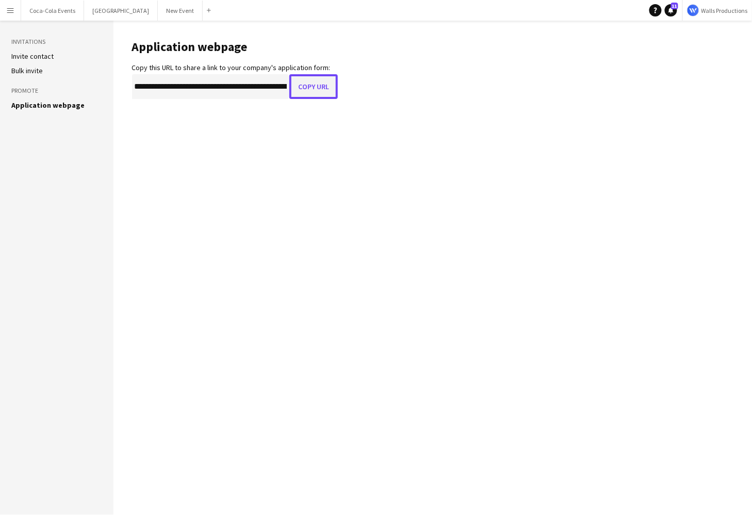
click at [321, 84] on button "Copy URL" at bounding box center [313, 86] width 48 height 25
click at [18, 11] on button "Menu" at bounding box center [10, 10] width 21 height 21
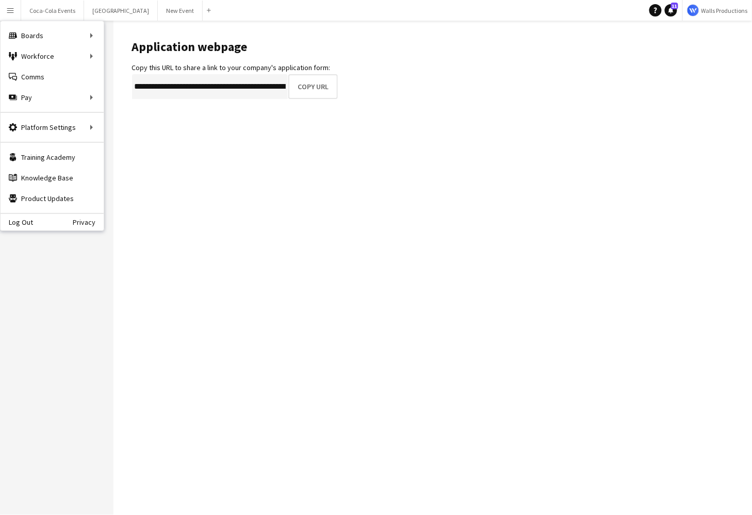
click at [14, 11] on app-icon "Menu" at bounding box center [10, 10] width 8 height 8
click at [143, 59] on link "My Workforce" at bounding box center [155, 56] width 103 height 21
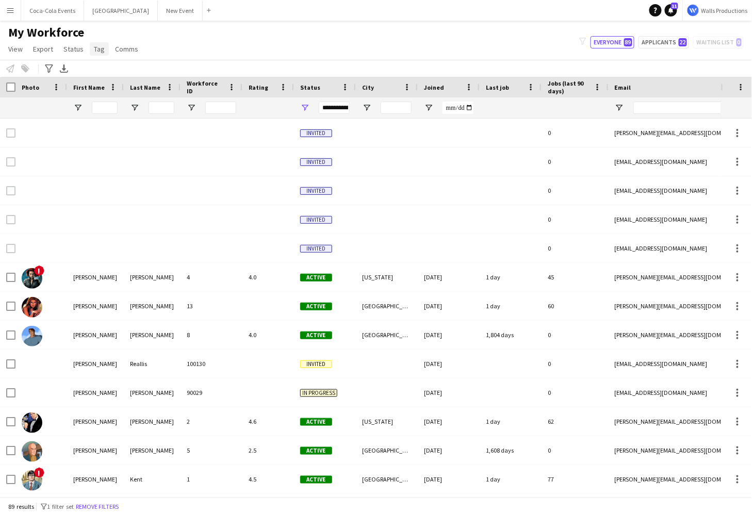
click at [99, 51] on span "Tag" at bounding box center [99, 48] width 11 height 9
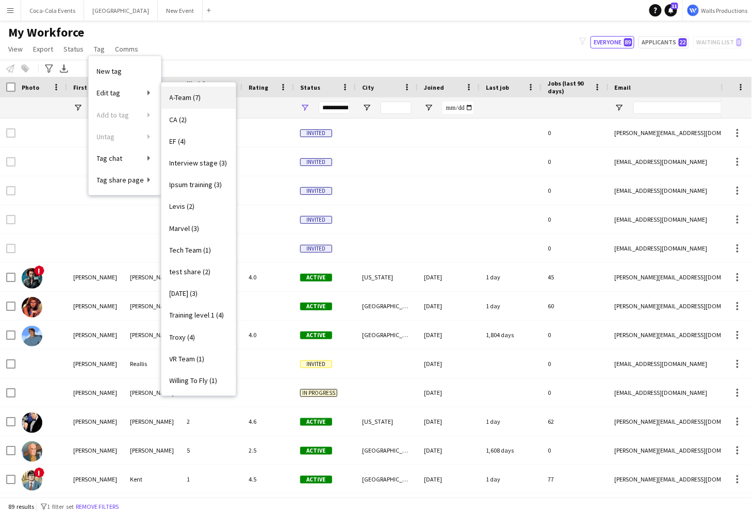
click at [188, 100] on span "A-Team (7)" at bounding box center [185, 97] width 31 height 9
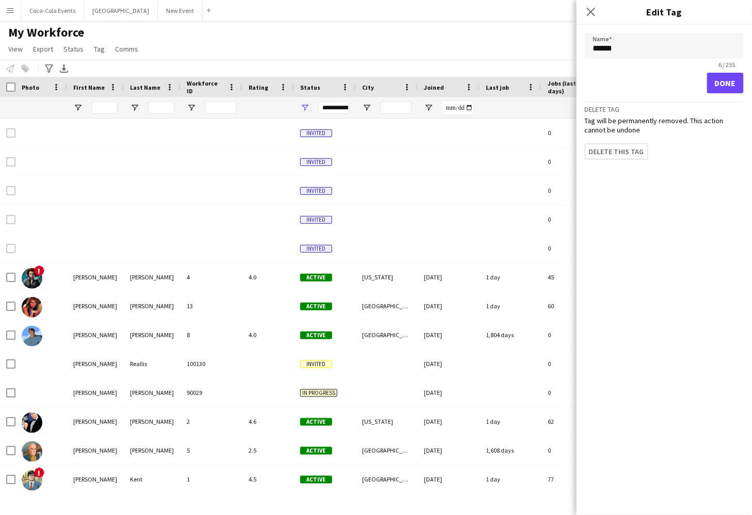
click at [224, 55] on div "My Workforce View Views Default view New view Update view Delete view Edit name…" at bounding box center [376, 42] width 752 height 35
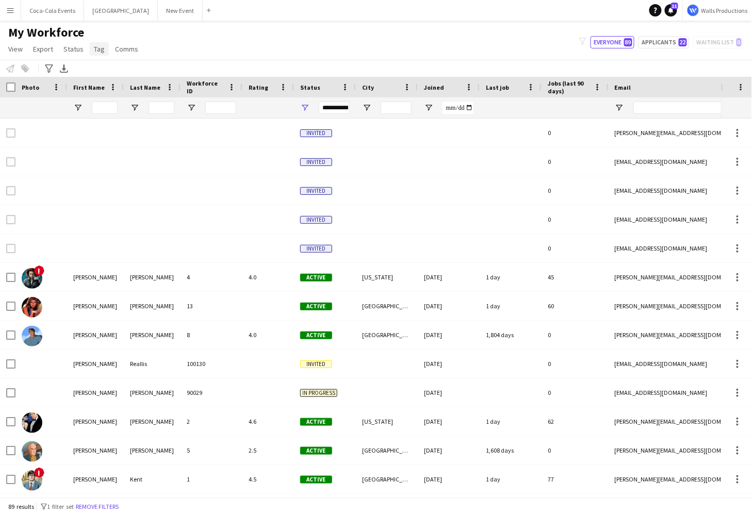
click at [105, 47] on link "Tag" at bounding box center [99, 48] width 19 height 13
click at [9, 47] on span "View" at bounding box center [15, 48] width 14 height 9
click at [165, 57] on div "My Workforce View Views Default view New view Update view Delete view Edit name…" at bounding box center [376, 42] width 752 height 35
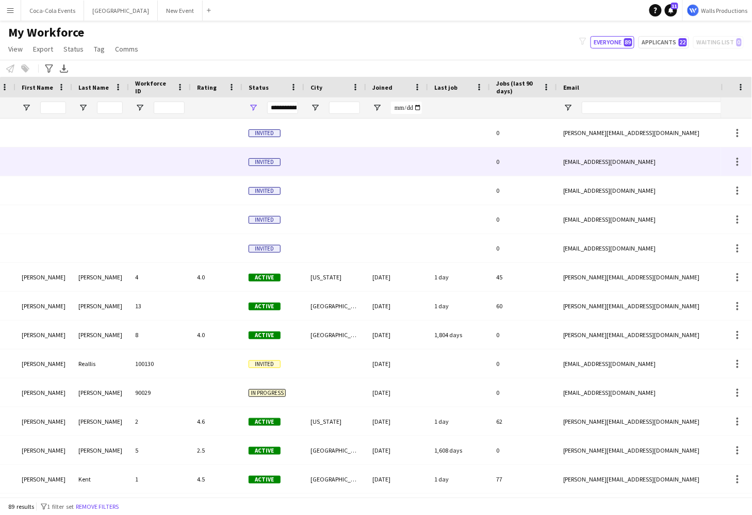
scroll to position [0, 75]
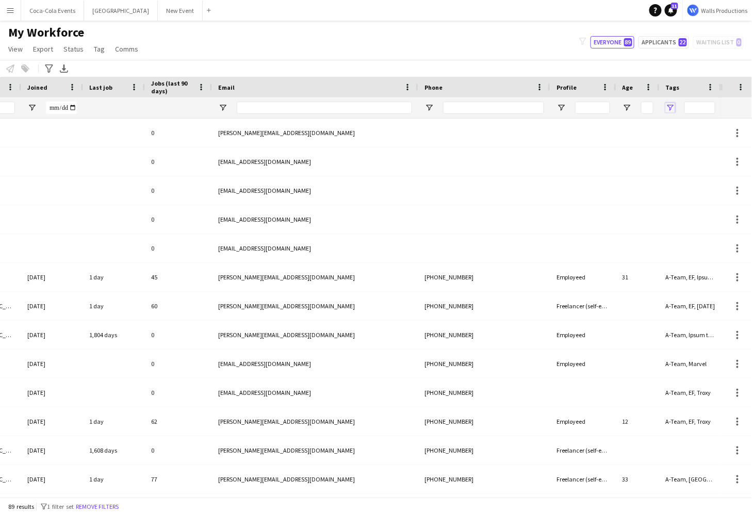
click at [670, 109] on span "Open Filter Menu" at bounding box center [670, 107] width 9 height 9
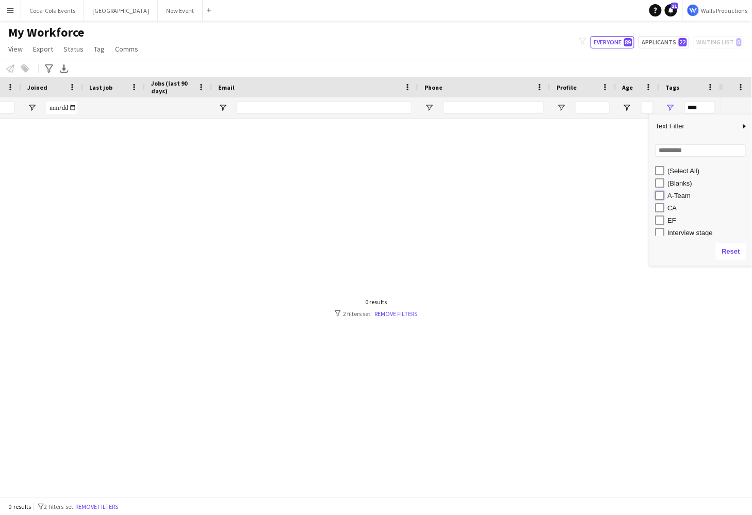
type input "**********"
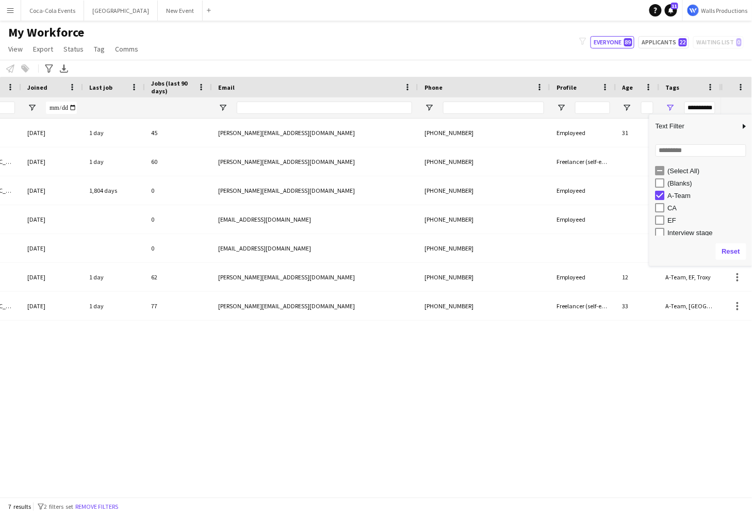
click at [498, 45] on div "My Workforce View Views Default view New view Update view Delete view Edit name…" at bounding box center [376, 42] width 752 height 35
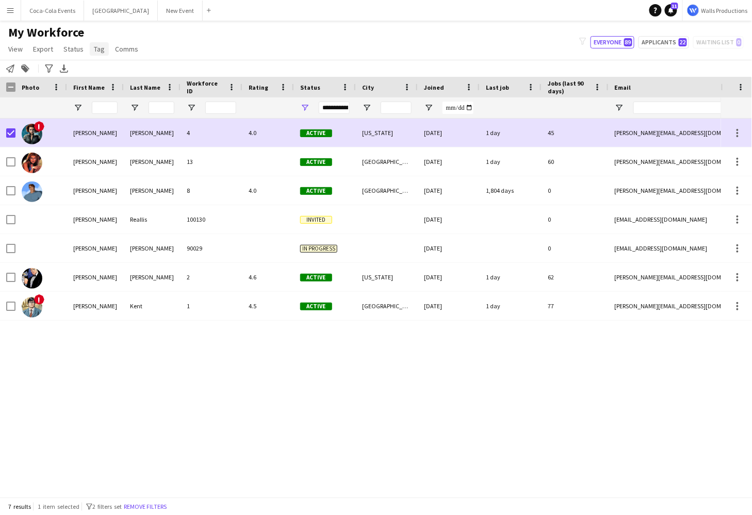
click at [99, 45] on span "Tag" at bounding box center [99, 48] width 11 height 9
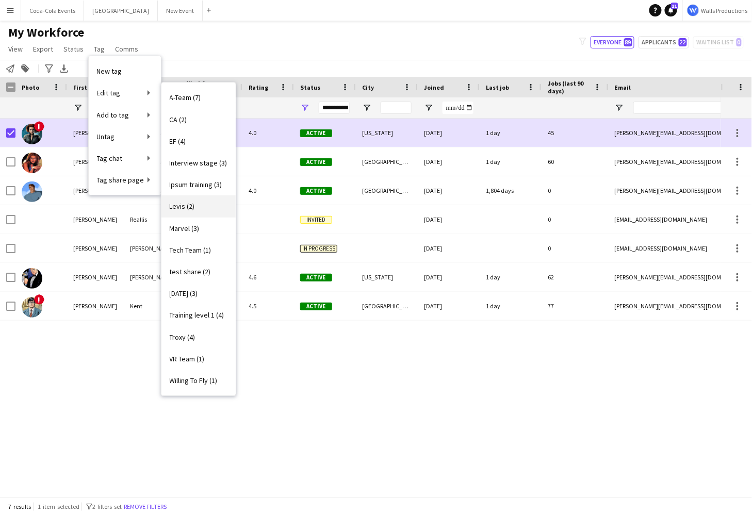
click at [193, 209] on span "Levis (2)" at bounding box center [182, 206] width 25 height 9
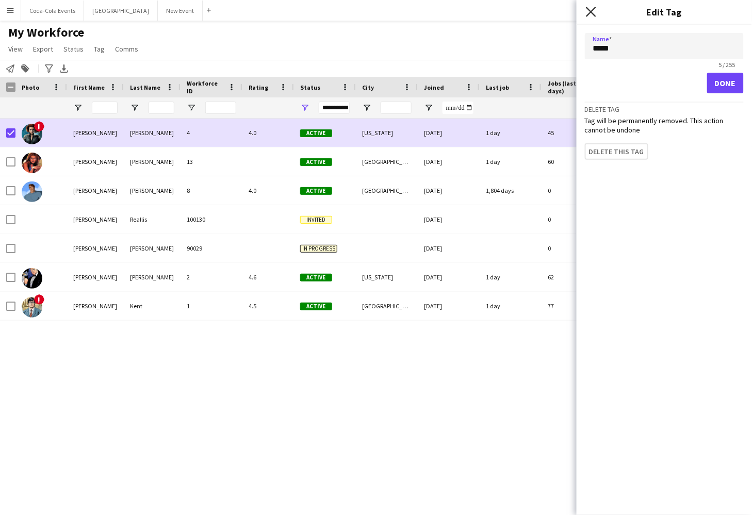
click at [590, 10] on icon at bounding box center [591, 12] width 10 height 10
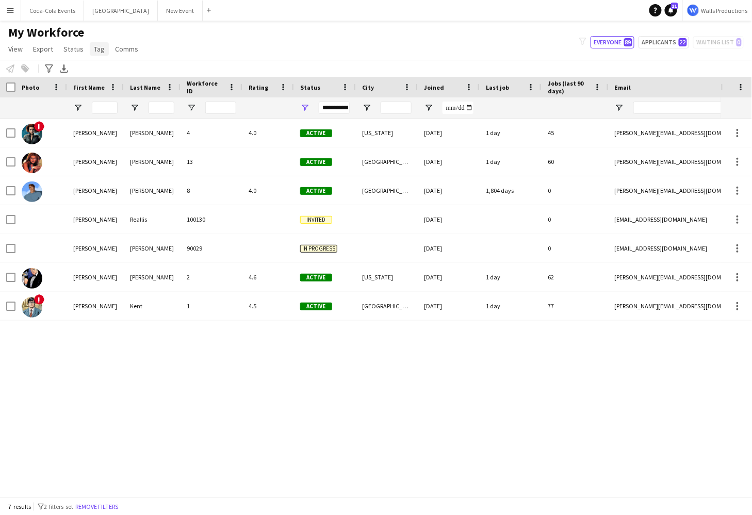
click at [94, 53] on link "Tag" at bounding box center [99, 48] width 19 height 13
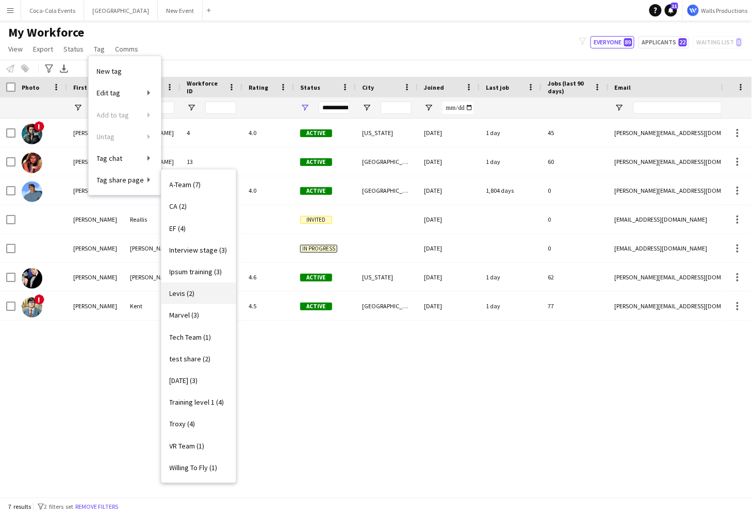
click at [201, 296] on link "Levis (2)" at bounding box center [198, 293] width 74 height 22
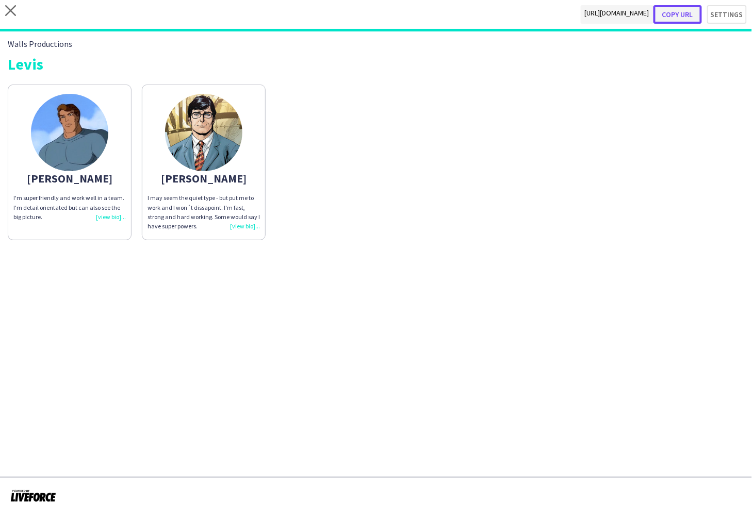
click at [680, 16] on button "Copy url" at bounding box center [677, 14] width 48 height 19
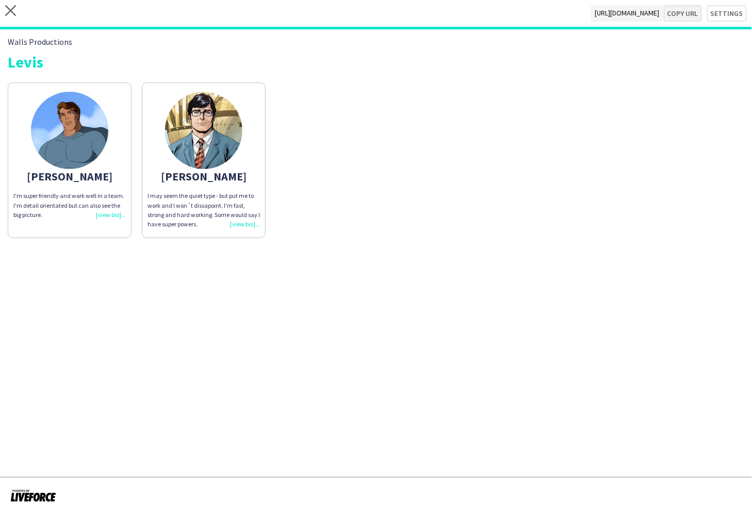
type textarea "**********"
click at [286, 299] on app-share-pages "close https://admin.liveforce.co/v2/s/f3583904-3fa2-4430-8d01-ae6b723d34e9 Copy…" at bounding box center [376, 257] width 752 height 515
click at [10, 12] on icon "close" at bounding box center [10, 10] width 11 height 11
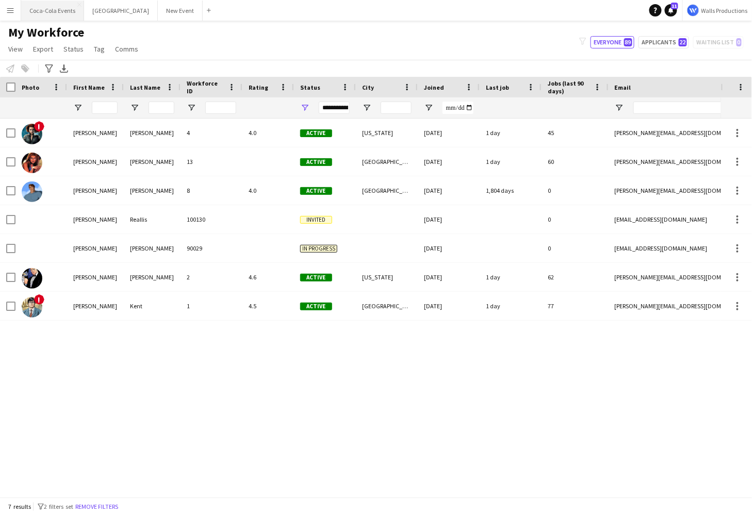
click at [34, 11] on button "Coca-Cola Events Close" at bounding box center [52, 11] width 63 height 20
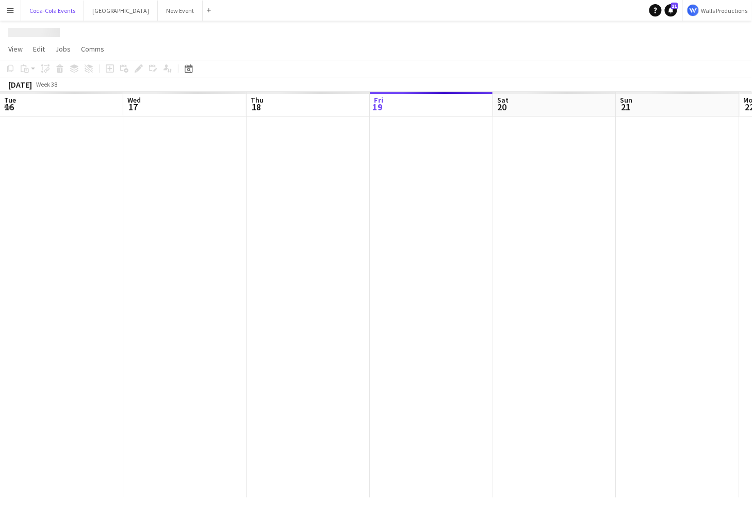
scroll to position [0, 246]
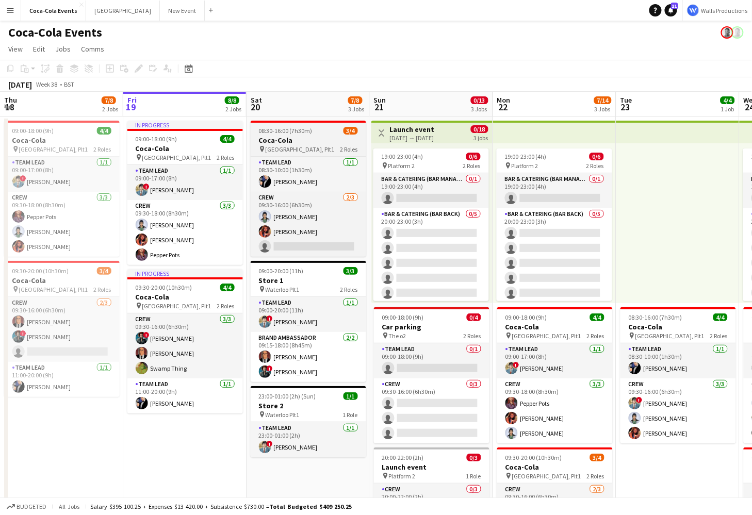
click at [306, 144] on h3 "Coca-Cola" at bounding box center [308, 140] width 115 height 9
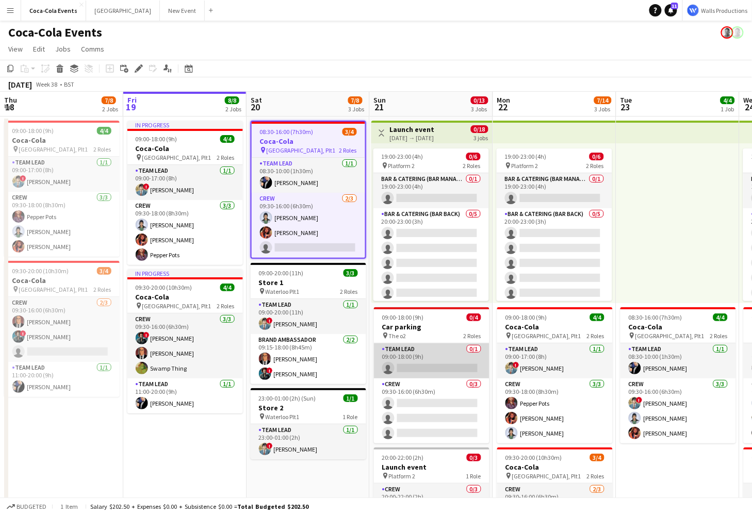
click at [421, 360] on app-card-role "Team Lead 0/1 09:00-18:00 (9h) single-neutral-actions" at bounding box center [431, 360] width 115 height 35
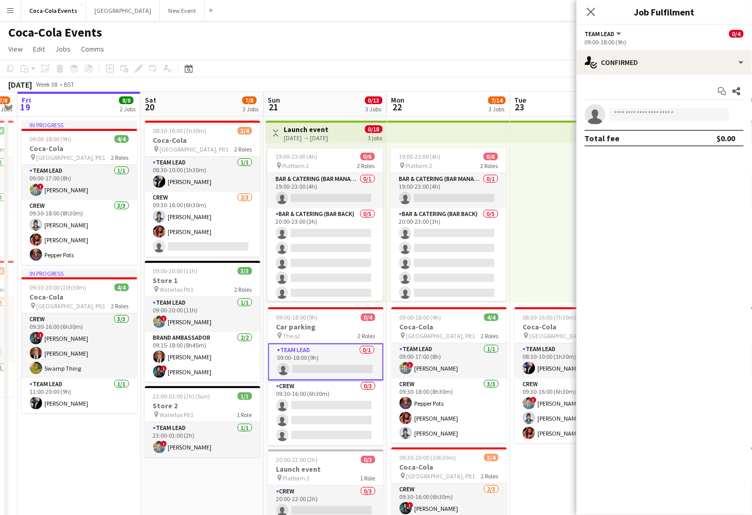
scroll to position [0, 406]
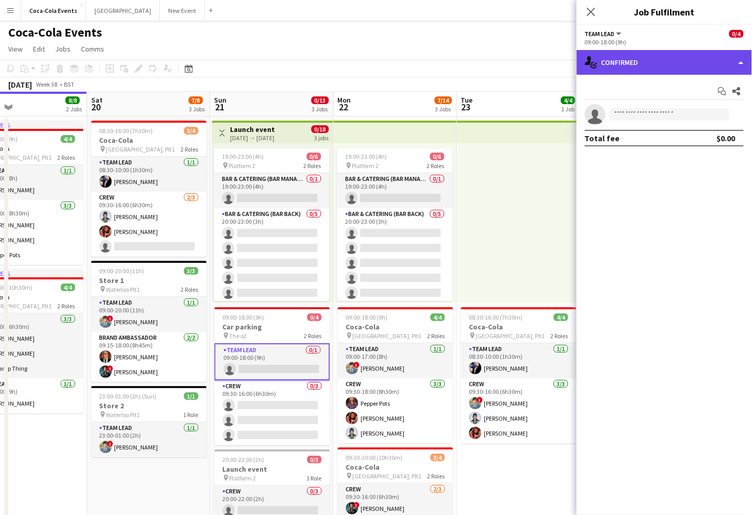
click at [654, 63] on div "single-neutral-actions-check-2 Confirmed" at bounding box center [663, 62] width 175 height 25
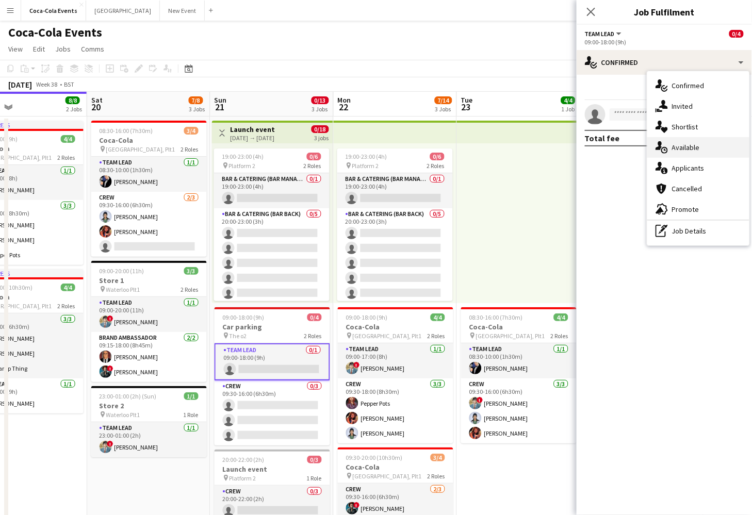
click at [683, 144] on span "Available" at bounding box center [686, 147] width 28 height 9
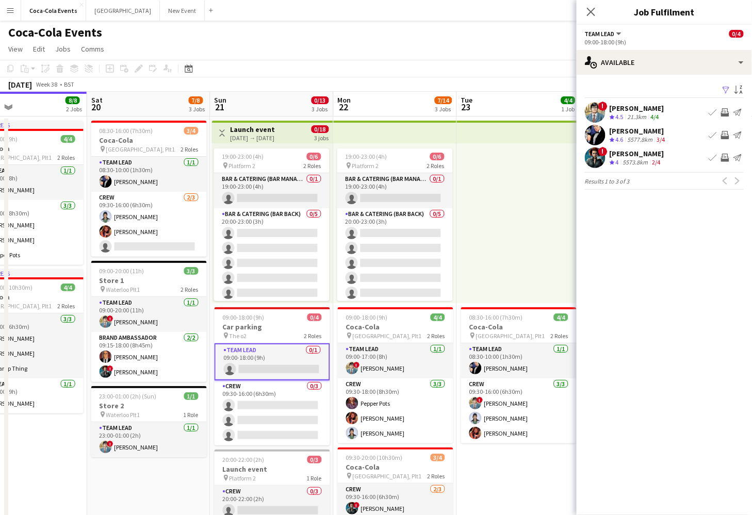
click at [727, 89] on app-icon "Filter" at bounding box center [726, 91] width 8 height 10
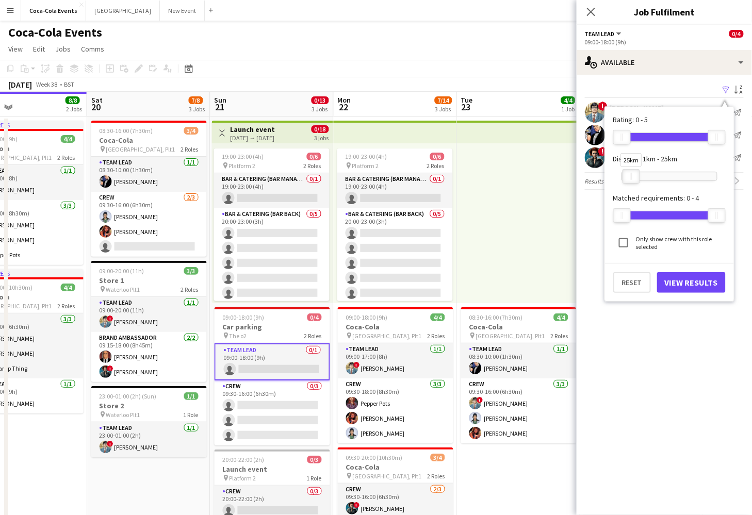
drag, startPoint x: 713, startPoint y: 175, endPoint x: 627, endPoint y: 178, distance: 85.6
click at [627, 178] on div at bounding box center [631, 176] width 16 height 13
click at [681, 280] on button "View Results" at bounding box center [691, 282] width 69 height 21
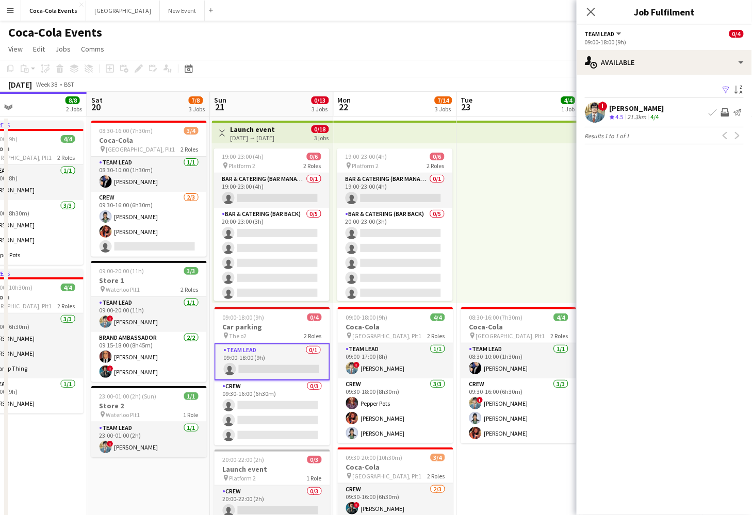
click at [16, 15] on button "Menu" at bounding box center [10, 10] width 21 height 21
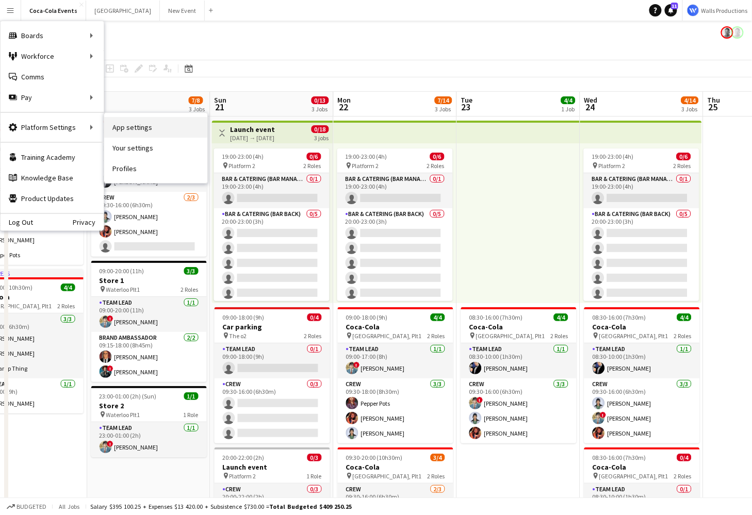
click at [134, 127] on link "App settings" at bounding box center [155, 127] width 103 height 21
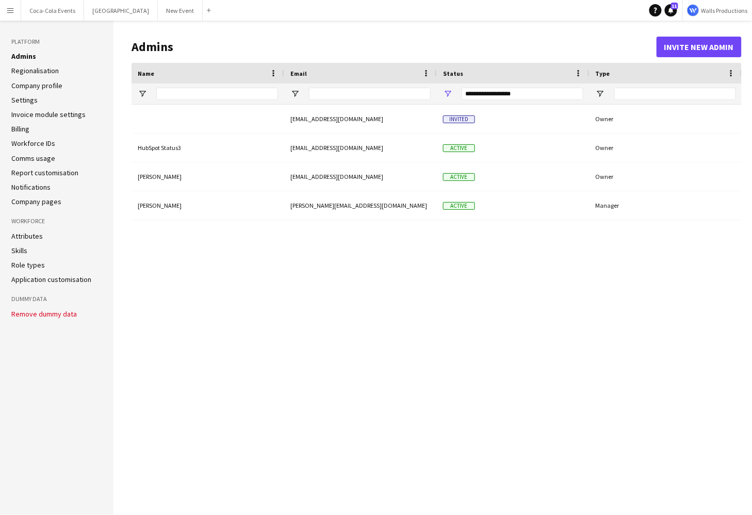
click at [22, 265] on link "Role types" at bounding box center [28, 264] width 34 height 9
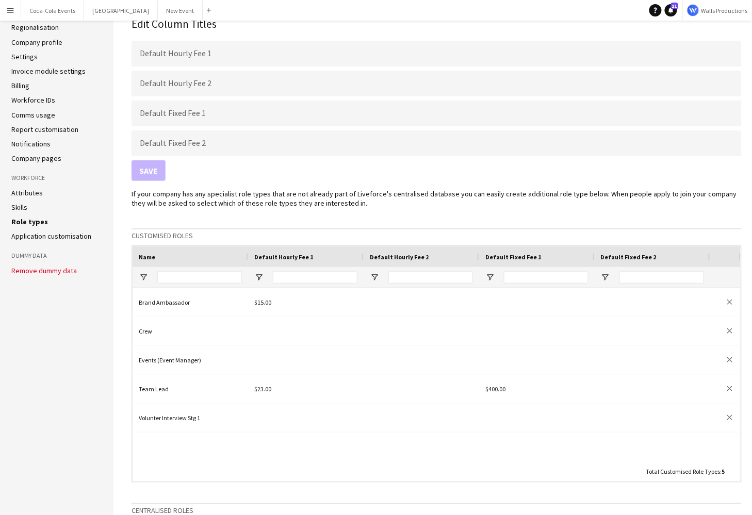
scroll to position [25, 0]
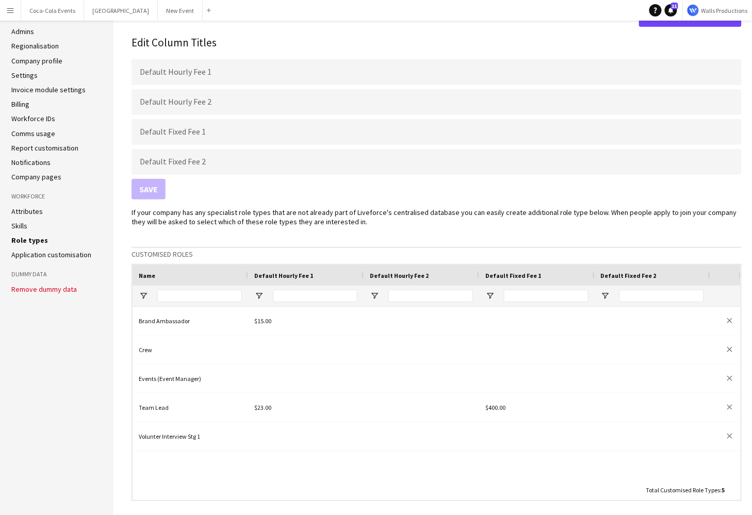
click at [9, 10] on app-icon "Menu" at bounding box center [10, 10] width 8 height 8
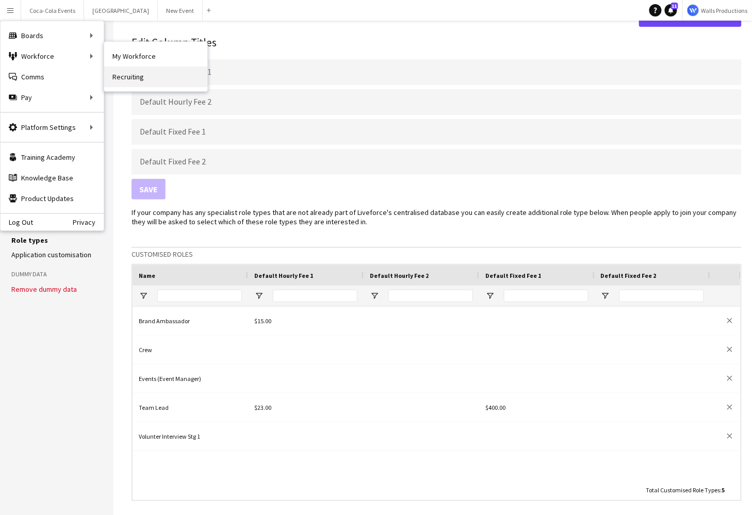
click at [132, 78] on link "Recruiting" at bounding box center [155, 76] width 103 height 21
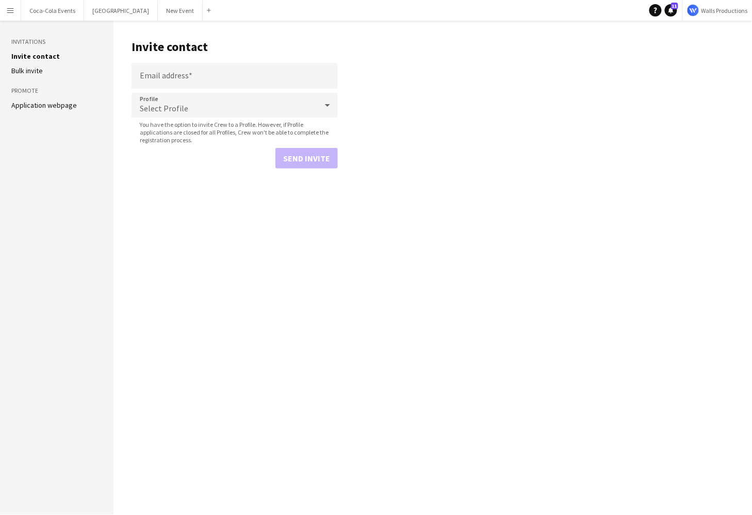
click at [62, 111] on aside "Invitations Invite contact Bulk invite Promote Application webpage" at bounding box center [56, 268] width 113 height 494
click at [58, 106] on link "Application webpage" at bounding box center [43, 105] width 65 height 9
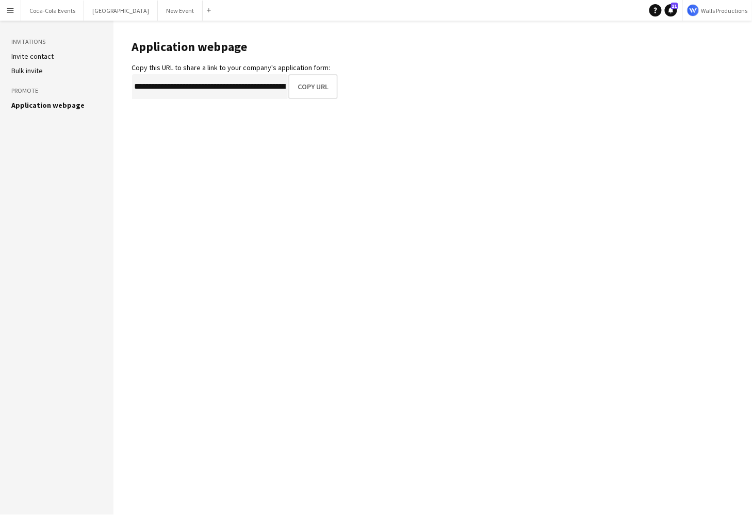
click at [8, 5] on button "Menu" at bounding box center [10, 10] width 21 height 21
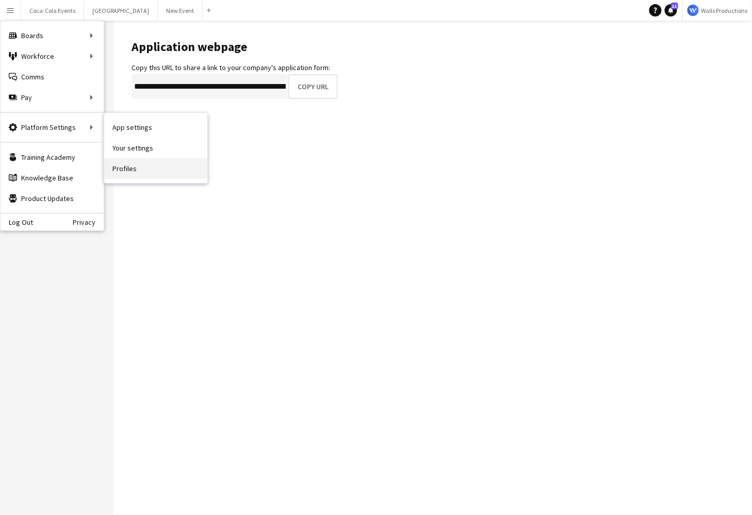
click at [132, 168] on link "Profiles" at bounding box center [155, 168] width 103 height 21
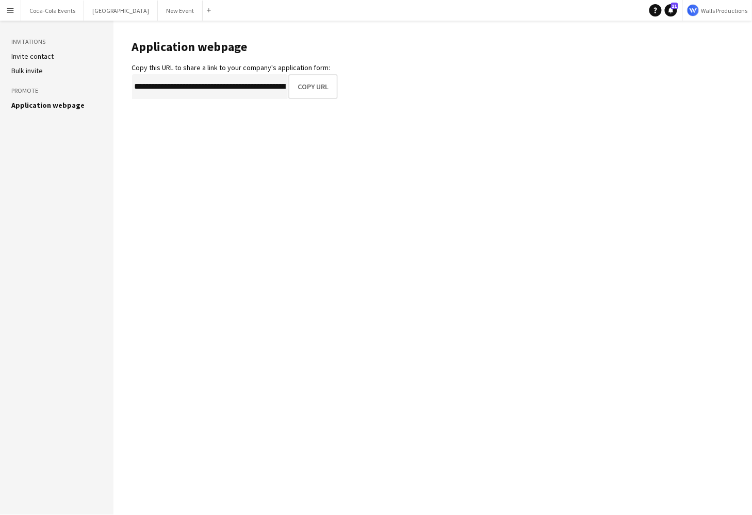
click at [12, 12] on app-icon "Menu" at bounding box center [10, 10] width 8 height 8
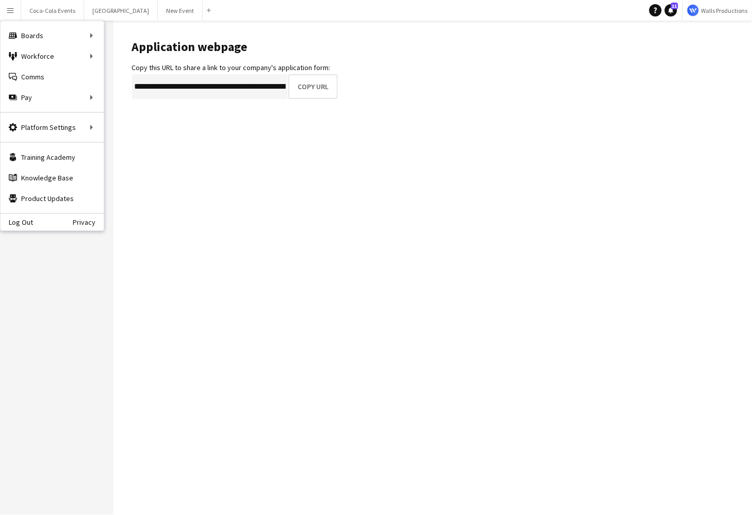
click at [212, 130] on main "**********" at bounding box center [432, 268] width 638 height 494
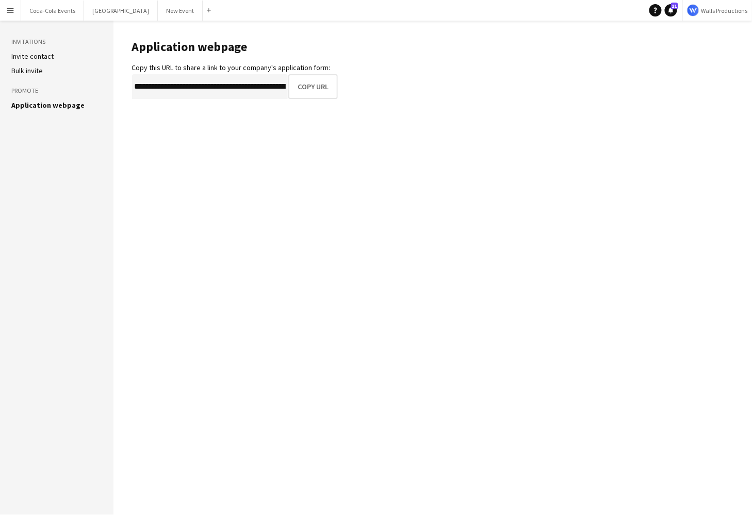
click at [35, 54] on link "Invite contact" at bounding box center [32, 56] width 42 height 9
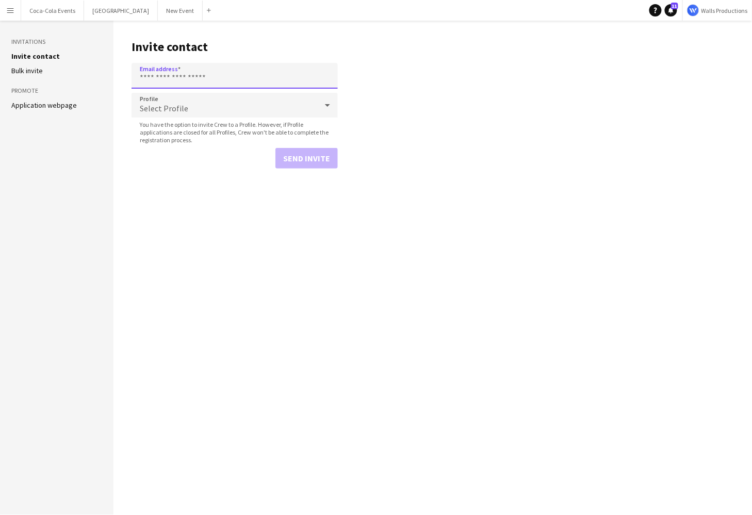
click at [200, 75] on input "Email address" at bounding box center [234, 76] width 206 height 26
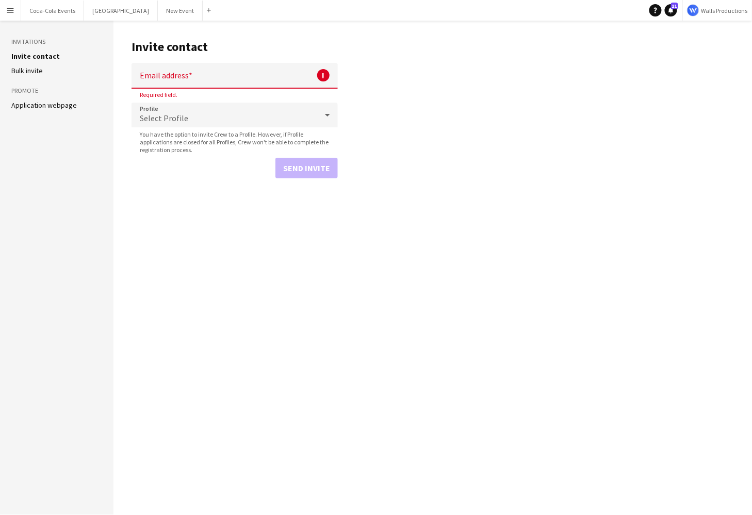
click at [385, 108] on main "Invite contact Email address ! Required field. Profile Select Profile You have …" at bounding box center [432, 268] width 638 height 494
click at [72, 162] on aside "Invitations Invite contact Bulk invite Promote Application webpage" at bounding box center [56, 268] width 113 height 494
click at [10, 11] on app-icon "Menu" at bounding box center [10, 10] width 8 height 8
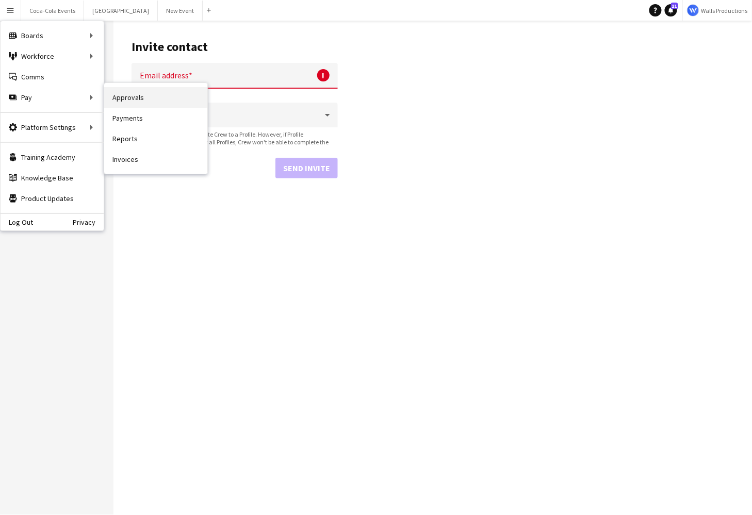
click at [131, 101] on link "Approvals" at bounding box center [155, 97] width 103 height 21
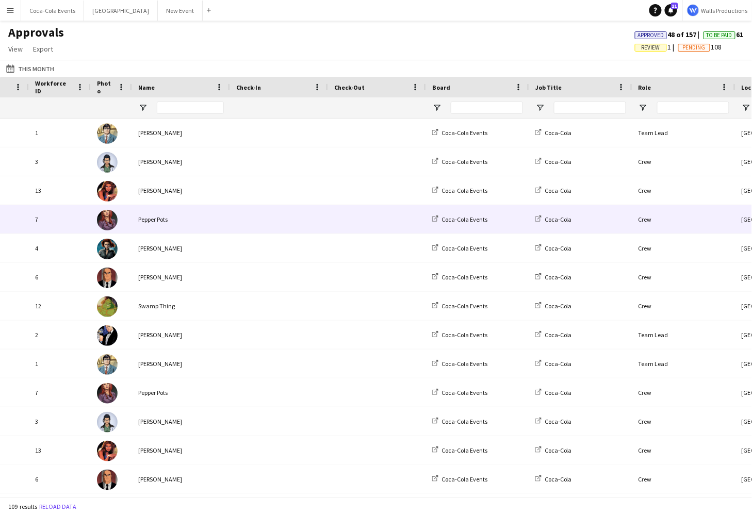
scroll to position [0, 87]
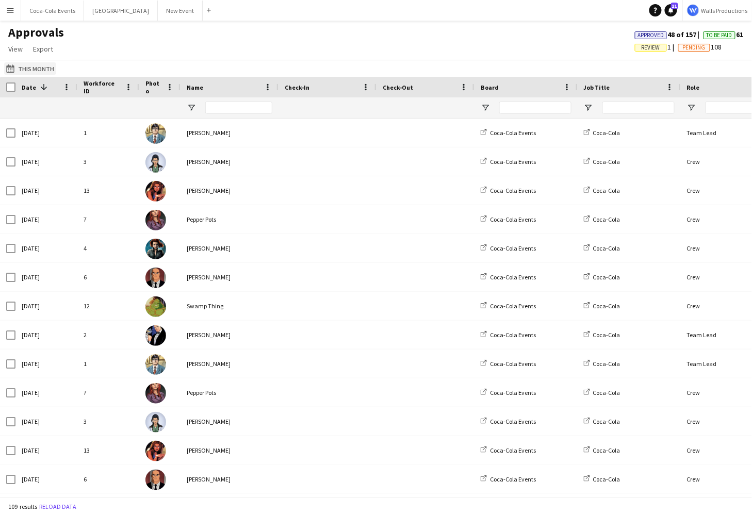
click at [39, 67] on button "This Month This Month" at bounding box center [30, 68] width 52 height 12
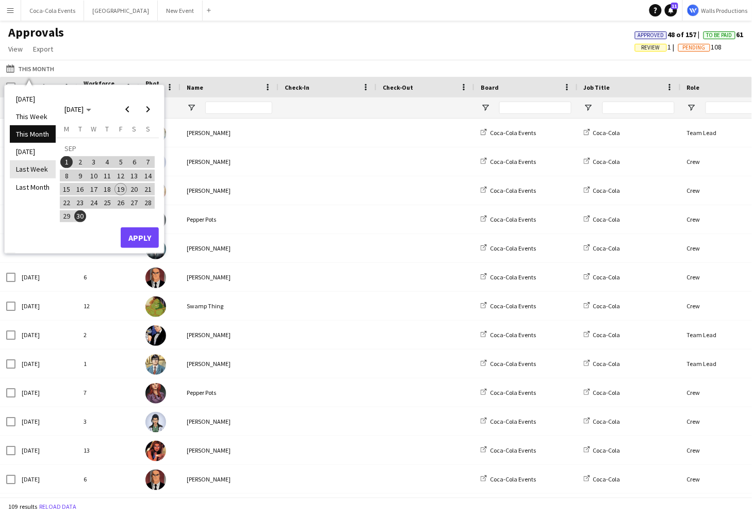
click at [34, 169] on li "Last Week" at bounding box center [33, 169] width 46 height 18
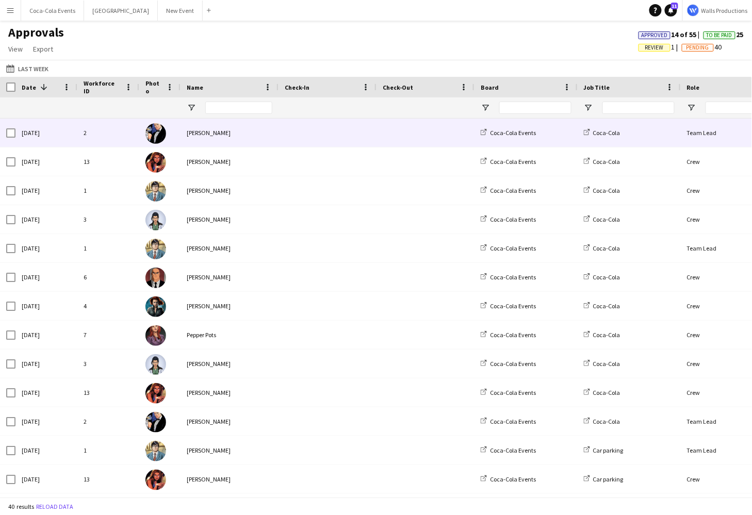
click at [207, 130] on div "Bruce Wayne" at bounding box center [229, 133] width 98 height 28
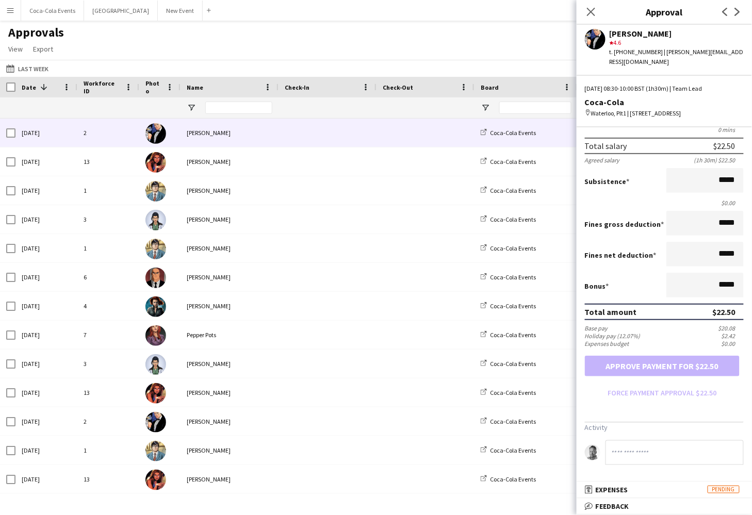
click at [627, 453] on input at bounding box center [674, 452] width 138 height 25
type input "*"
click at [302, 54] on div "Approvals View Customise view Customise filters Reset Filters Reset View Reset …" at bounding box center [376, 42] width 752 height 35
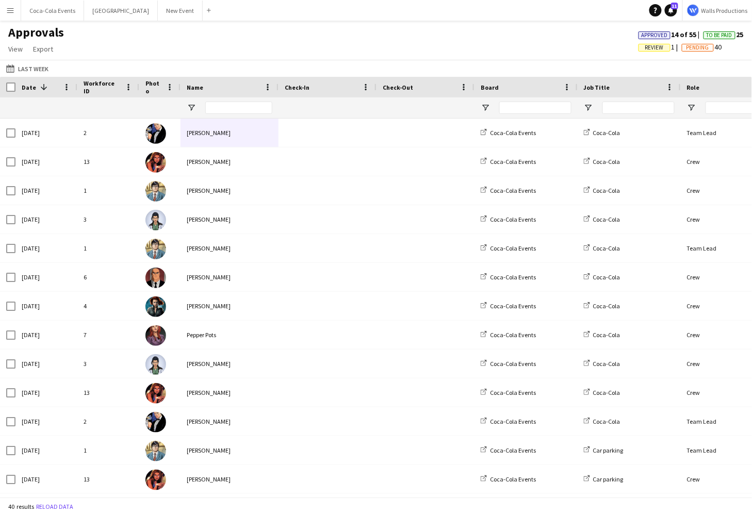
click at [9, 15] on button "Menu" at bounding box center [10, 10] width 21 height 21
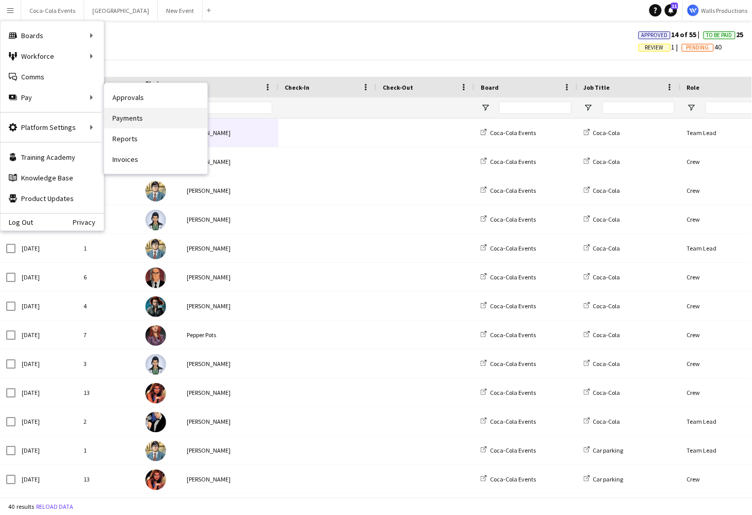
click at [130, 121] on link "Payments" at bounding box center [155, 118] width 103 height 21
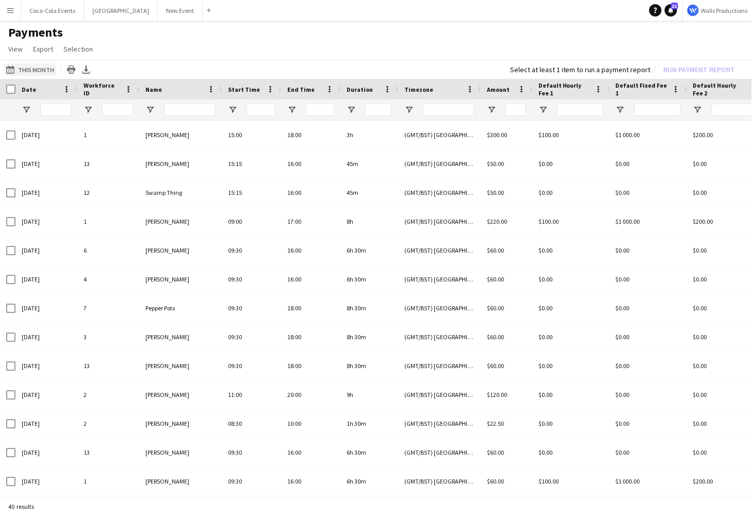
click at [34, 72] on button "This Month This Month" at bounding box center [30, 69] width 52 height 12
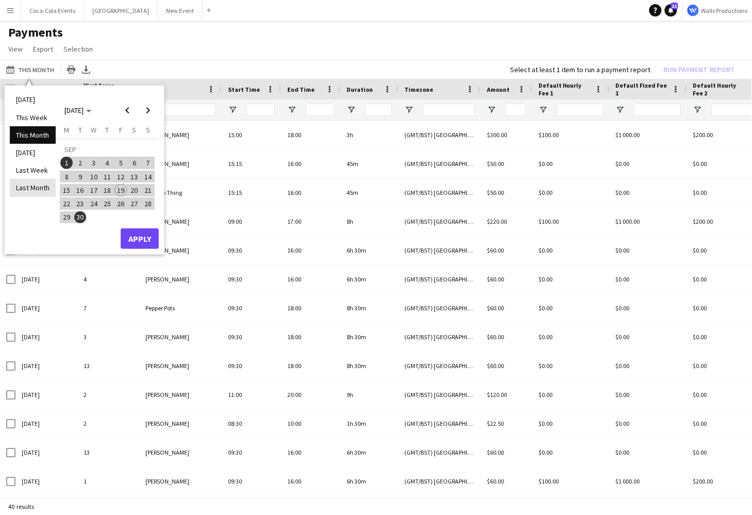
click at [35, 186] on li "Last Month" at bounding box center [33, 188] width 46 height 18
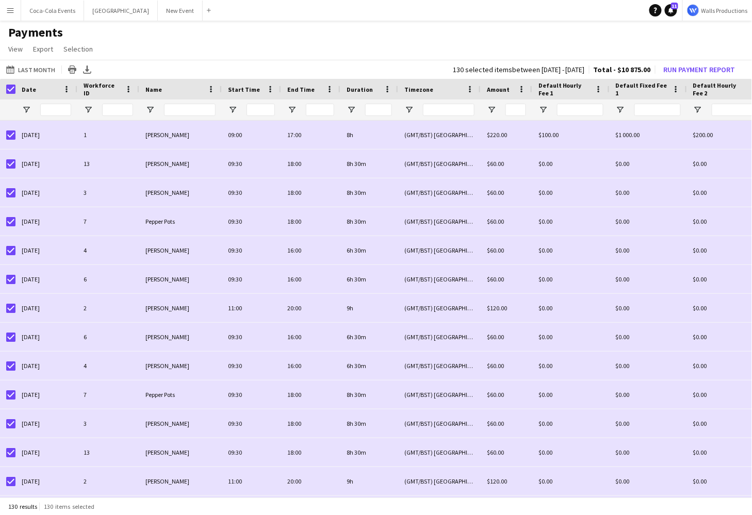
click at [544, 56] on app-page-menu "View Customise view Customise filters Reset Filters Reset View Reset All Export…" at bounding box center [376, 50] width 752 height 20
click at [703, 70] on button "Run Payment Report" at bounding box center [699, 69] width 80 height 13
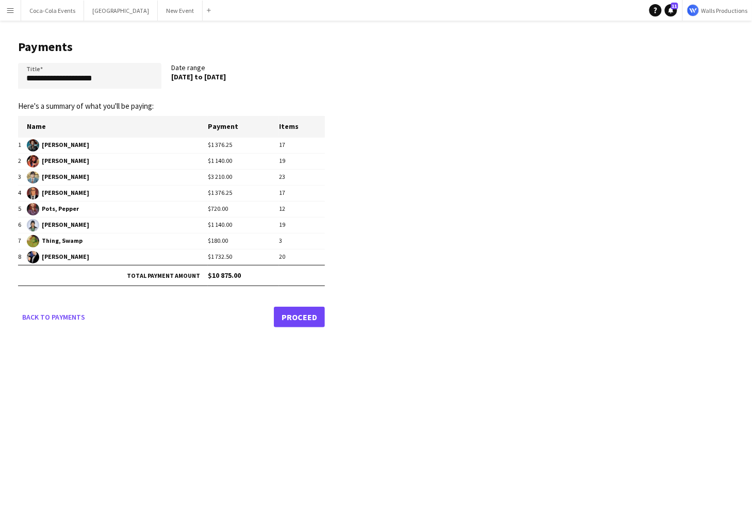
click at [303, 312] on link "Proceed" at bounding box center [299, 317] width 51 height 21
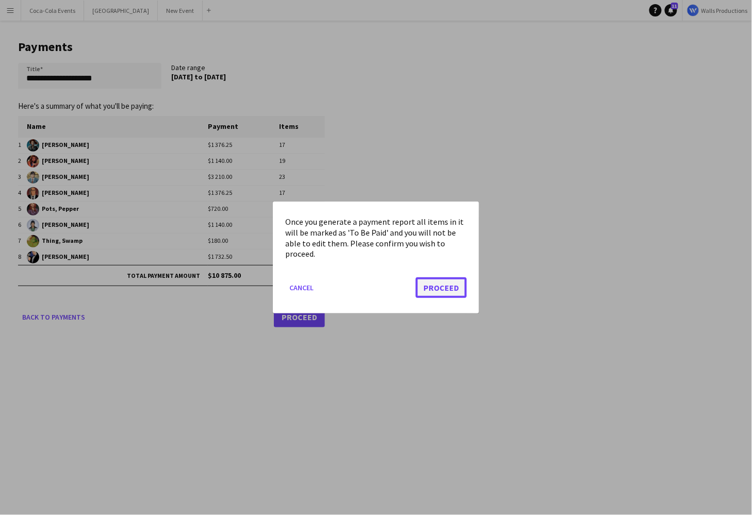
click at [444, 285] on button "Proceed" at bounding box center [440, 287] width 51 height 21
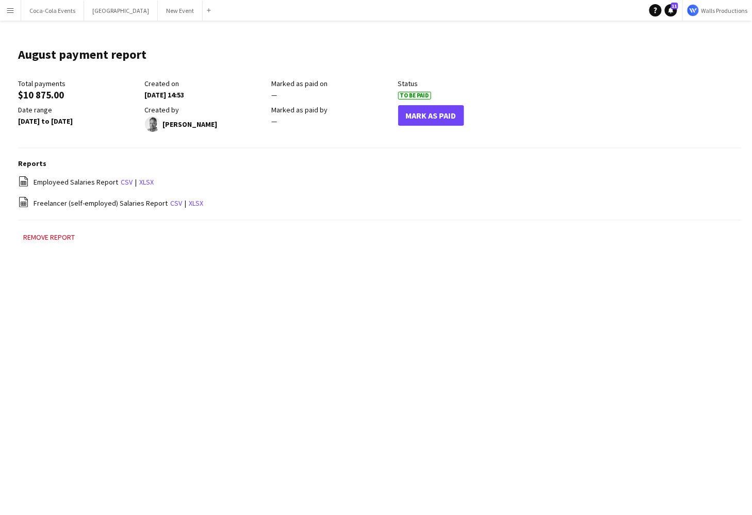
click at [9, 10] on app-icon "Menu" at bounding box center [10, 10] width 8 height 8
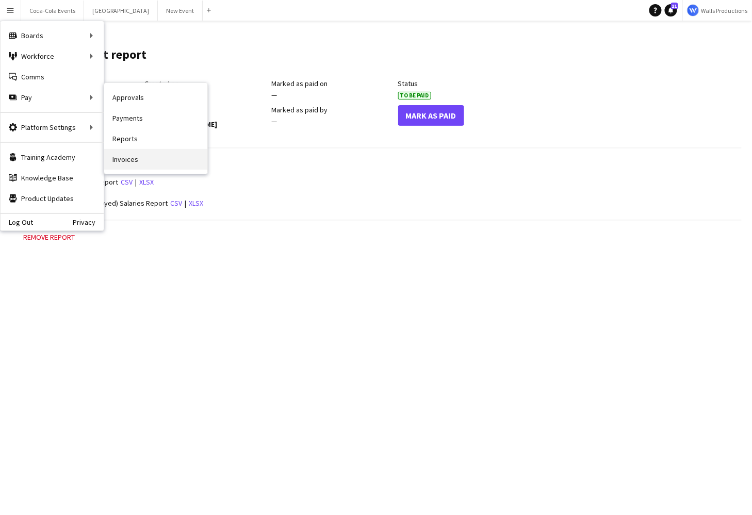
click at [136, 164] on link "Invoices" at bounding box center [155, 159] width 103 height 21
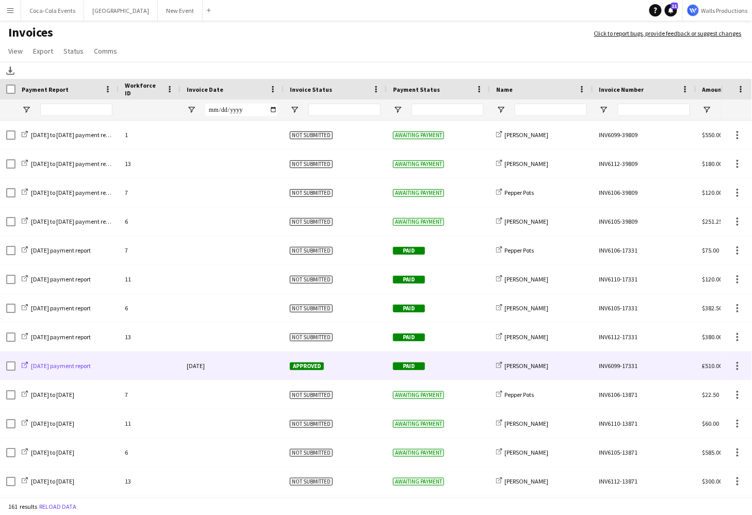
click at [85, 364] on span "[DATE] payment report" at bounding box center [61, 366] width 60 height 8
click at [209, 368] on div "03-July-2024" at bounding box center [231, 366] width 103 height 28
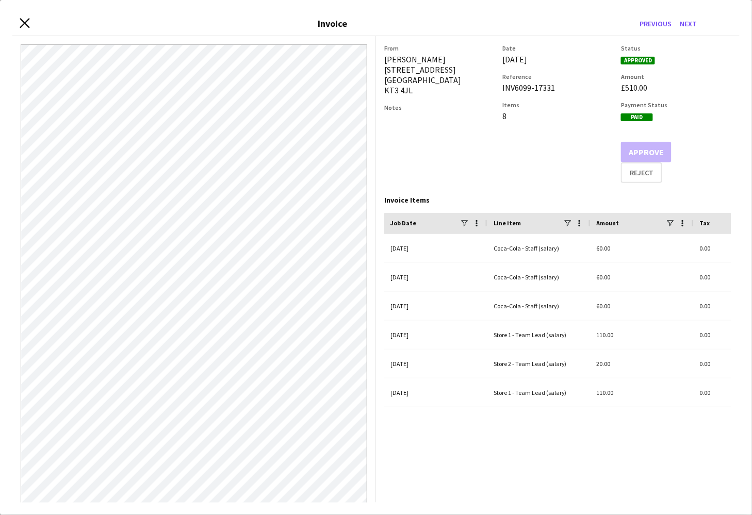
click at [25, 20] on icon "Close invoice dialog" at bounding box center [25, 23] width 10 height 10
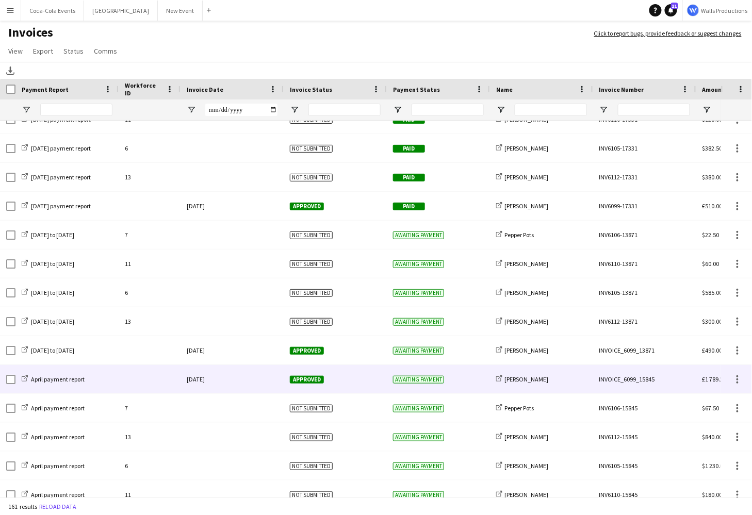
scroll to position [195, 0]
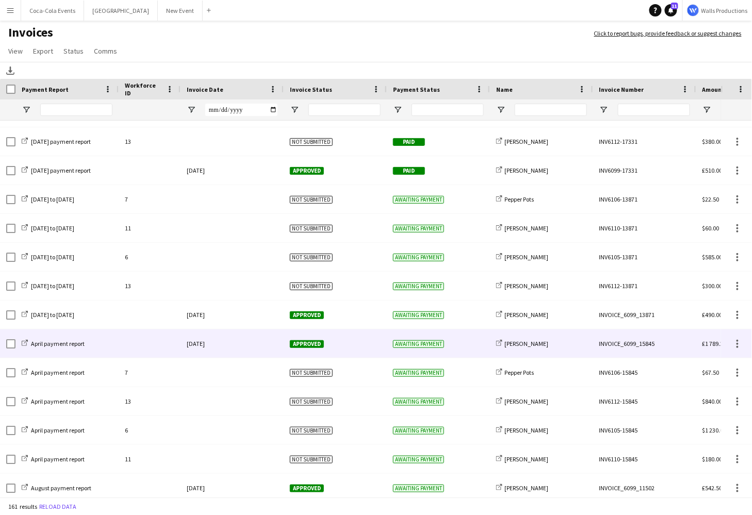
click at [254, 335] on div "10-May-2023" at bounding box center [231, 343] width 103 height 28
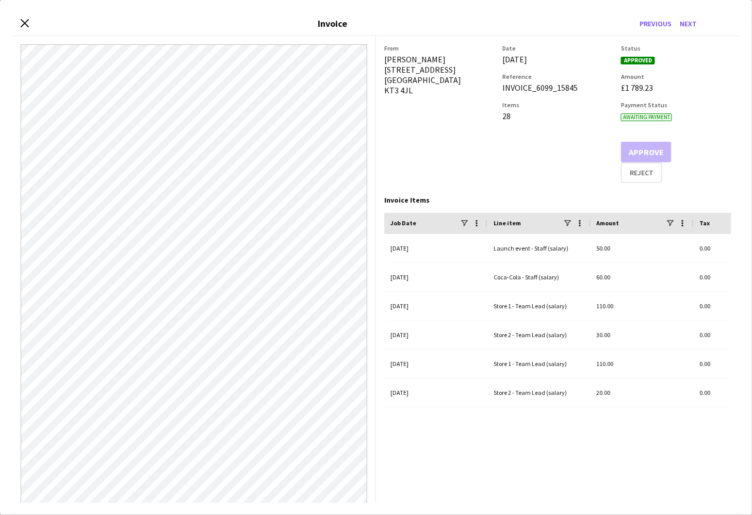
click at [503, 185] on app-invoice-summary "From Clark Kent 59 Alric Avenue New Malden KT3 4JL Date 10-May-2023 Reference I…" at bounding box center [557, 269] width 363 height 467
click at [25, 26] on icon "Close invoice dialog" at bounding box center [25, 23] width 10 height 10
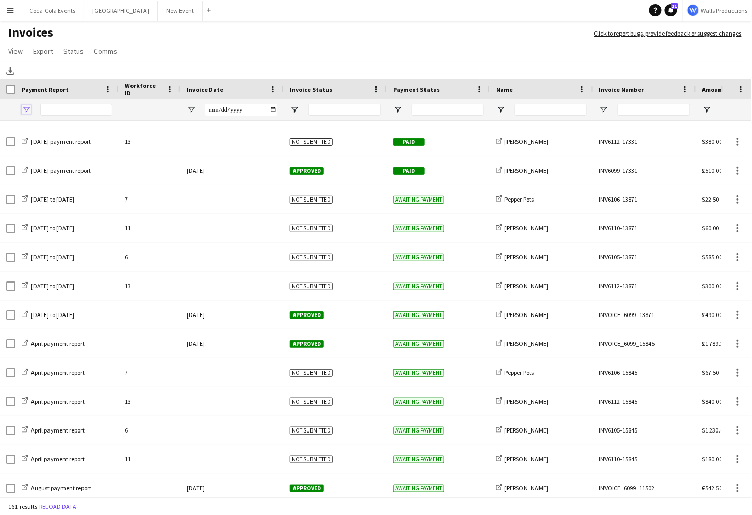
click at [27, 111] on span "Open Filter Menu" at bounding box center [26, 109] width 9 height 9
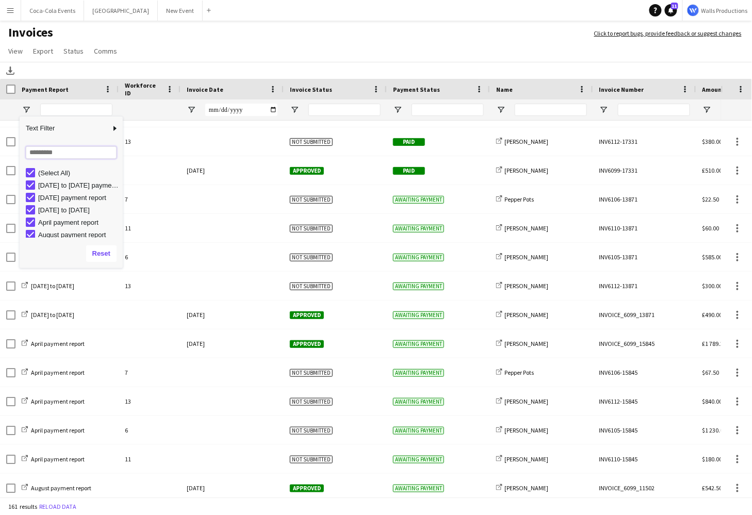
click at [40, 153] on input "Search filter values" at bounding box center [71, 152] width 91 height 12
type input "******"
type input "**********"
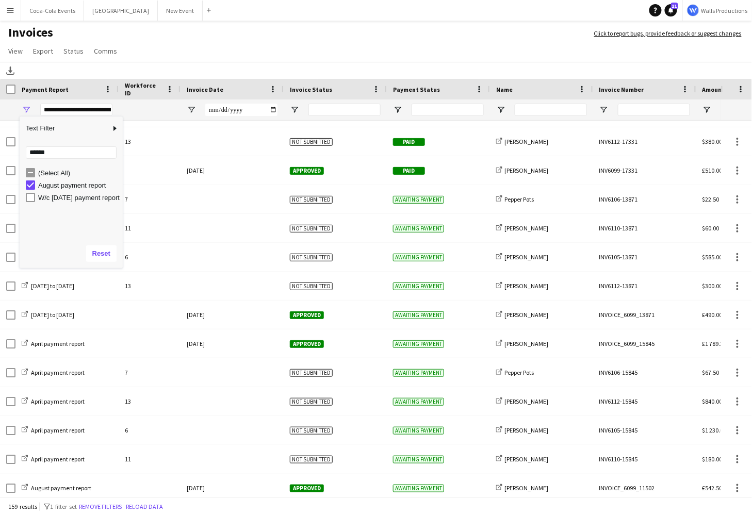
click at [168, 55] on app-page-menu "View Customise view Customise filters Reset Filters Reset View Reset All Export…" at bounding box center [376, 52] width 752 height 20
click at [63, 109] on div "**********" at bounding box center [76, 110] width 72 height 12
type input "**********"
click at [149, 47] on app-page-menu "View Customise view Customise filters Reset Filters Reset View Reset All Export…" at bounding box center [376, 52] width 752 height 20
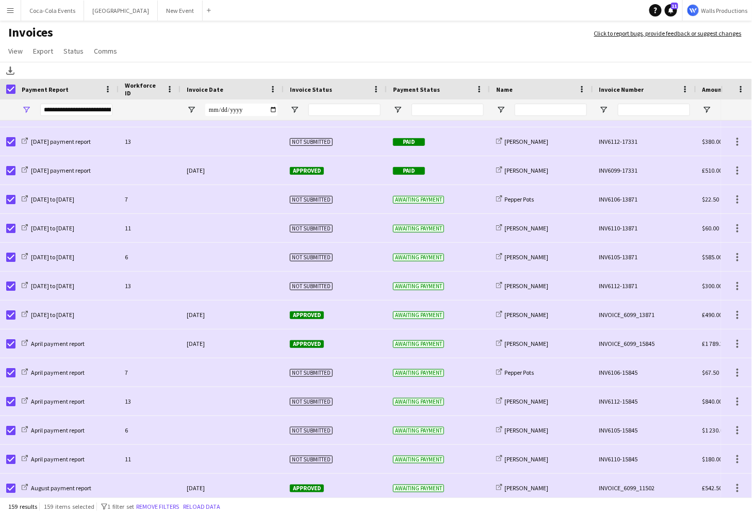
click at [179, 40] on h1 "Invoices" at bounding box center [292, 34] width 584 height 18
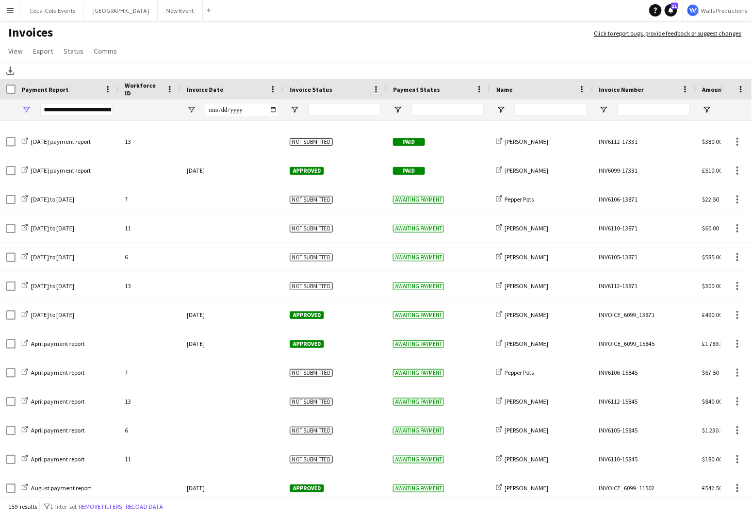
click at [65, 62] on div "Download" at bounding box center [376, 70] width 752 height 17
click at [9, 12] on app-icon "Menu" at bounding box center [10, 10] width 8 height 8
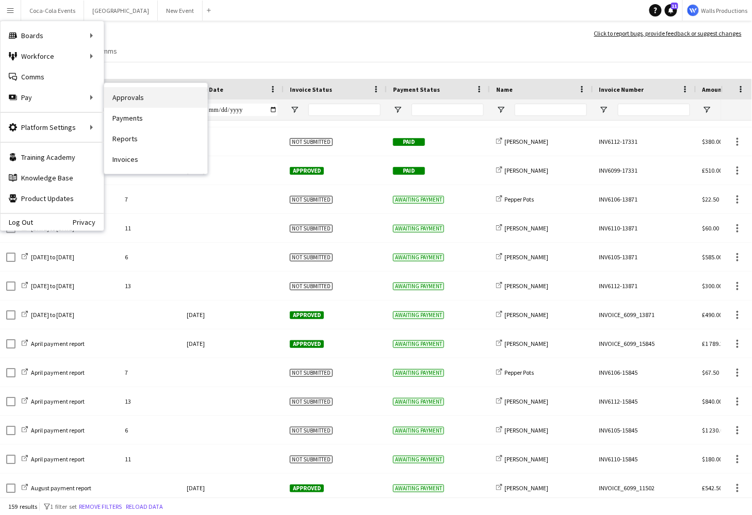
click at [134, 102] on link "Approvals" at bounding box center [155, 97] width 103 height 21
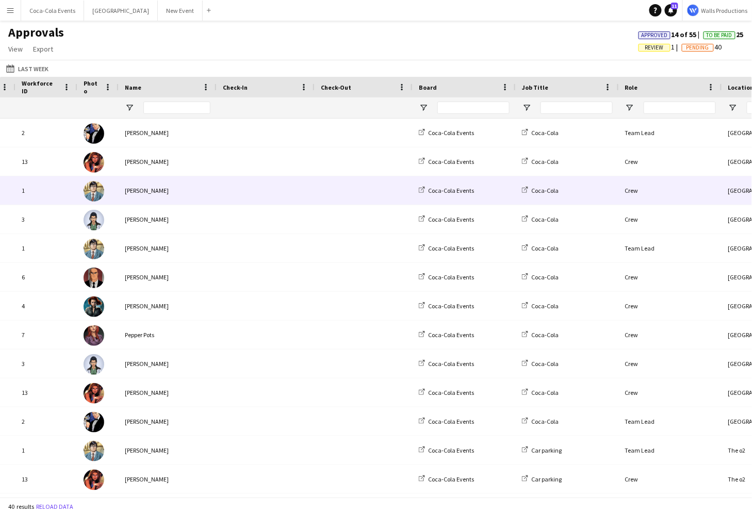
scroll to position [0, 189]
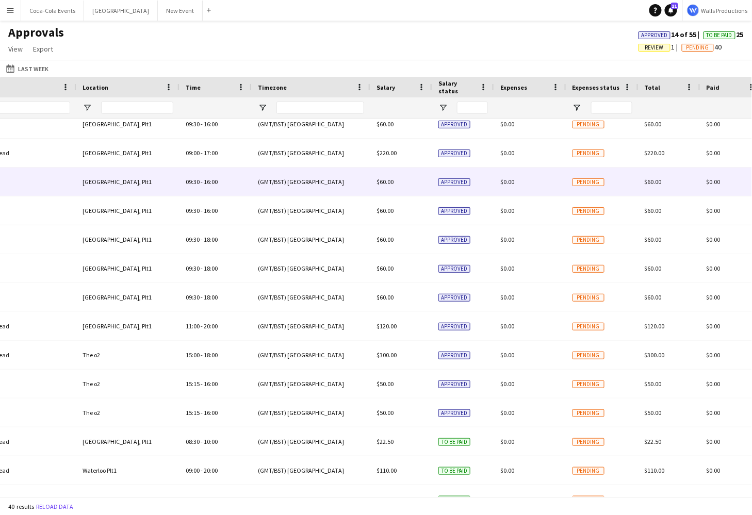
click at [554, 181] on div "$0.00" at bounding box center [530, 182] width 72 height 28
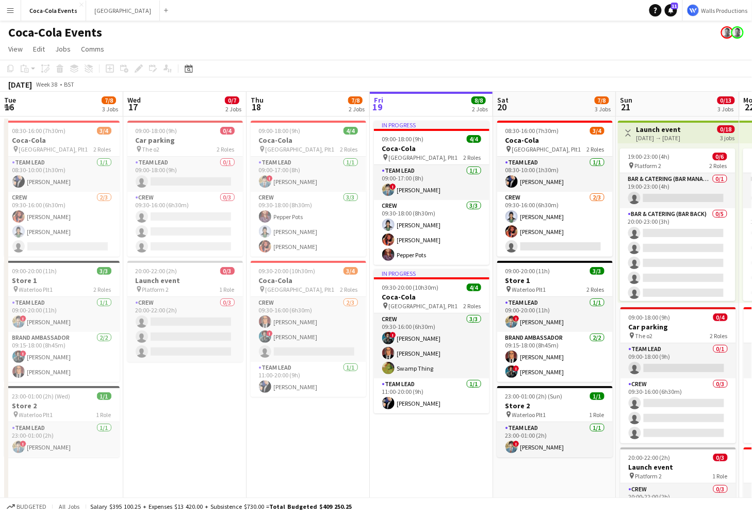
scroll to position [0, 246]
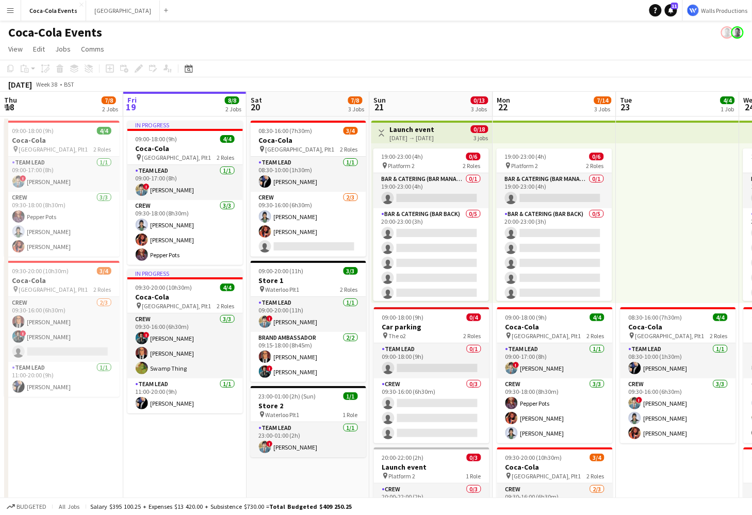
click at [271, 120] on app-date-cell "08:30-16:00 (7h30m) 3/4 Coca-Cola pin Waterloo, Plt1 2 Roles Team Lead 1/1 08:3…" at bounding box center [307, 361] width 123 height 489
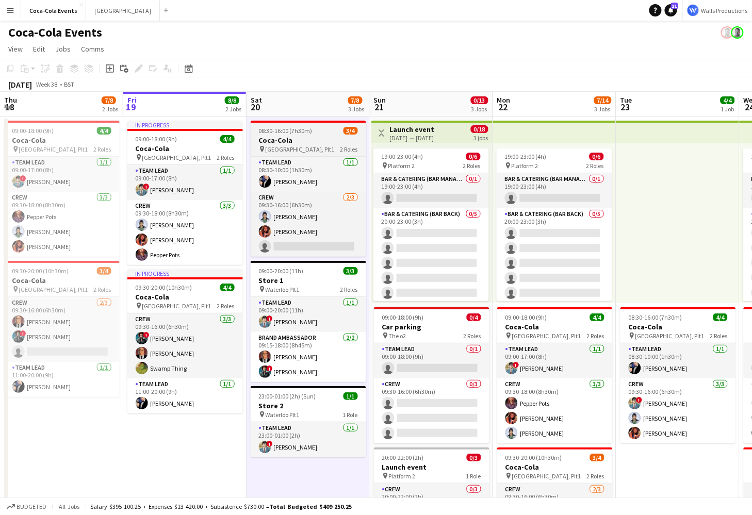
click at [278, 134] on span "08:30-16:00 (7h30m)" at bounding box center [286, 131] width 54 height 8
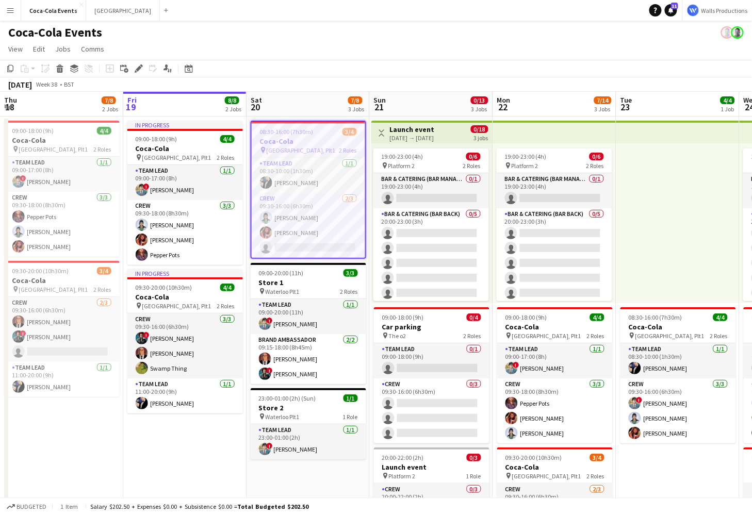
click at [238, 58] on app-page-menu "View Day view expanded Day view collapsed Month view Date picker Jump to today …" at bounding box center [376, 50] width 752 height 20
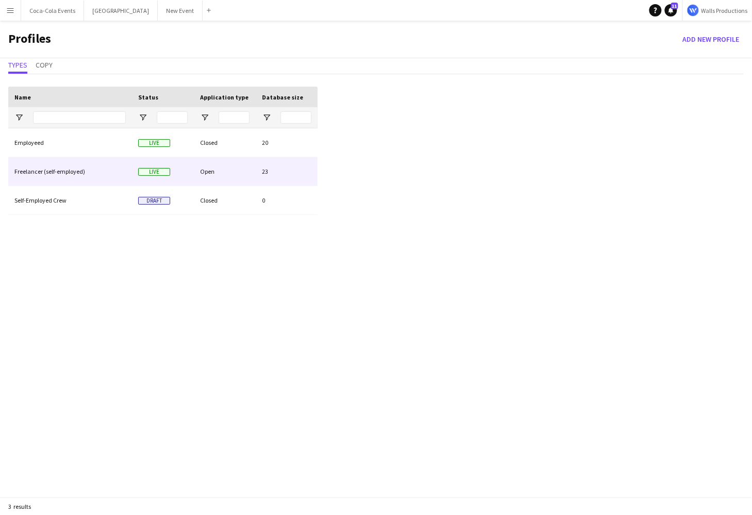
click at [47, 174] on div "Freelancer (self-employed)" at bounding box center [70, 171] width 124 height 28
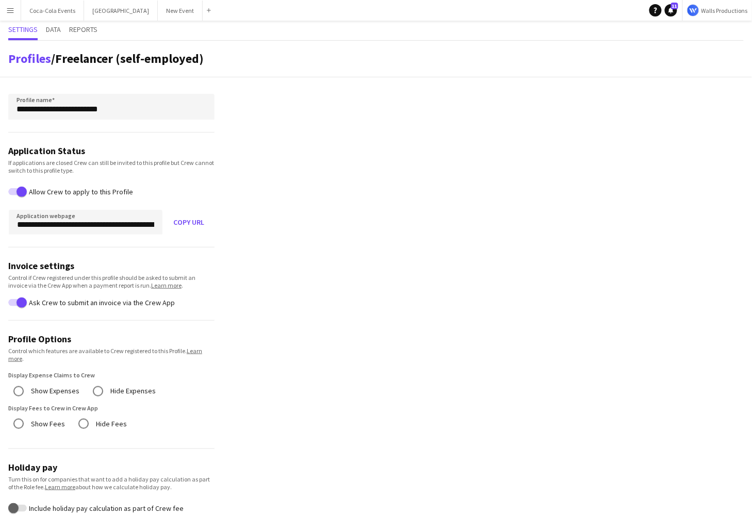
click at [20, 192] on span "button" at bounding box center [21, 192] width 10 height 10
click at [54, 30] on span "Data" at bounding box center [53, 29] width 15 height 7
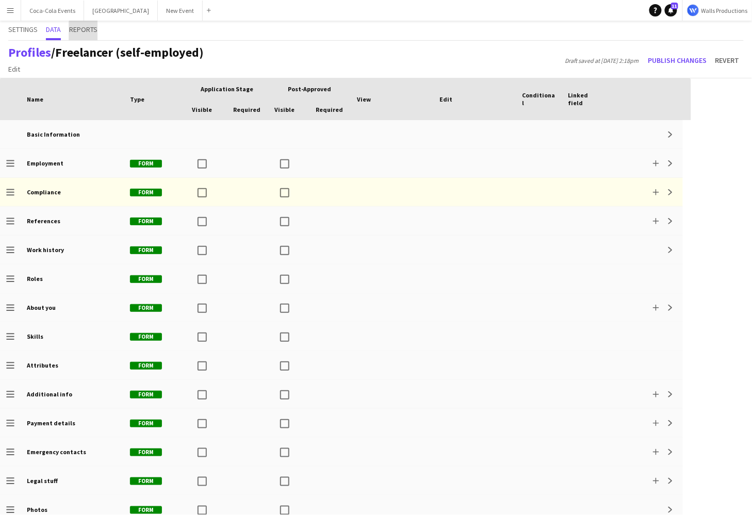
click at [87, 32] on span "Reports" at bounding box center [83, 29] width 28 height 7
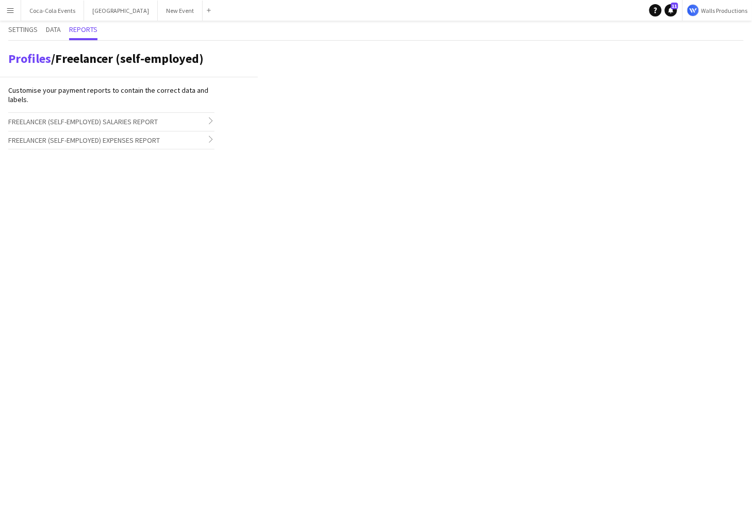
click at [63, 30] on div "Settings Data Reports" at bounding box center [375, 31] width 735 height 20
click at [58, 32] on span "Data" at bounding box center [53, 29] width 15 height 7
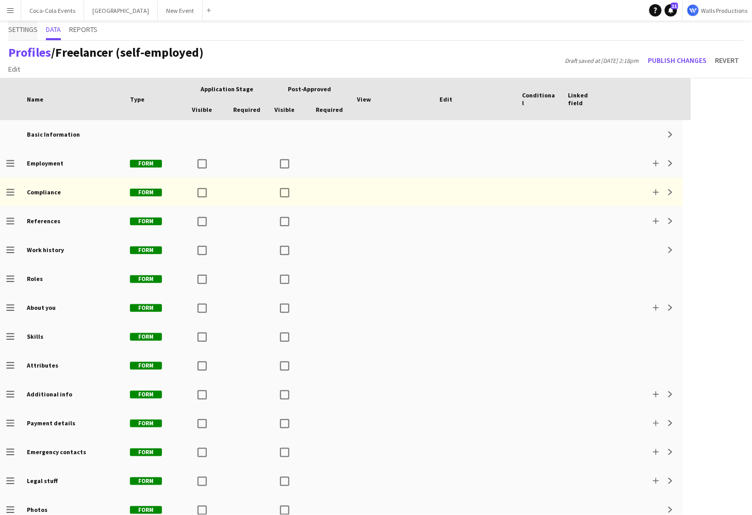
click at [17, 28] on span "Settings" at bounding box center [22, 29] width 29 height 7
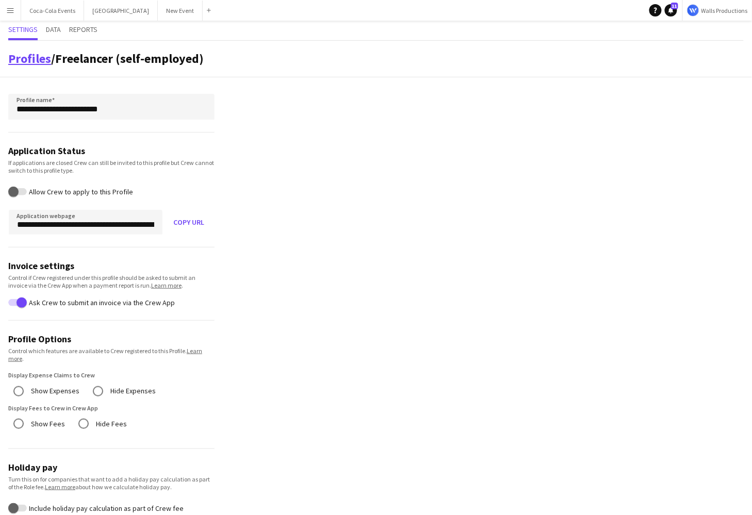
click at [40, 62] on link "Profiles" at bounding box center [29, 59] width 43 height 16
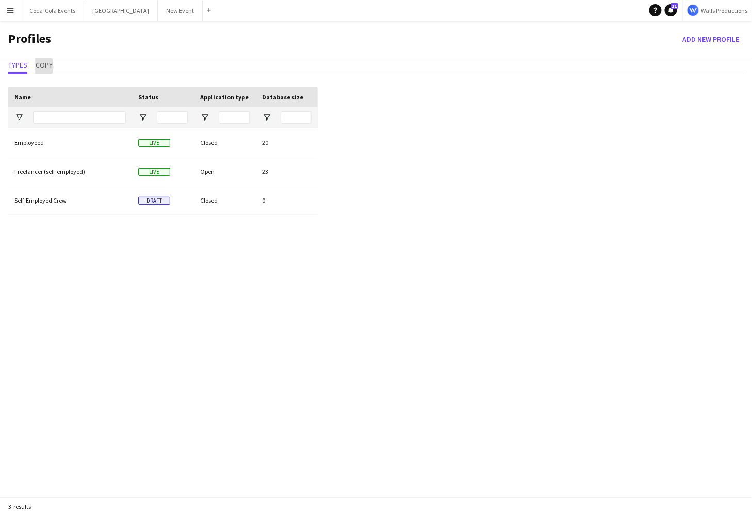
click at [43, 66] on span "Copy" at bounding box center [44, 64] width 17 height 7
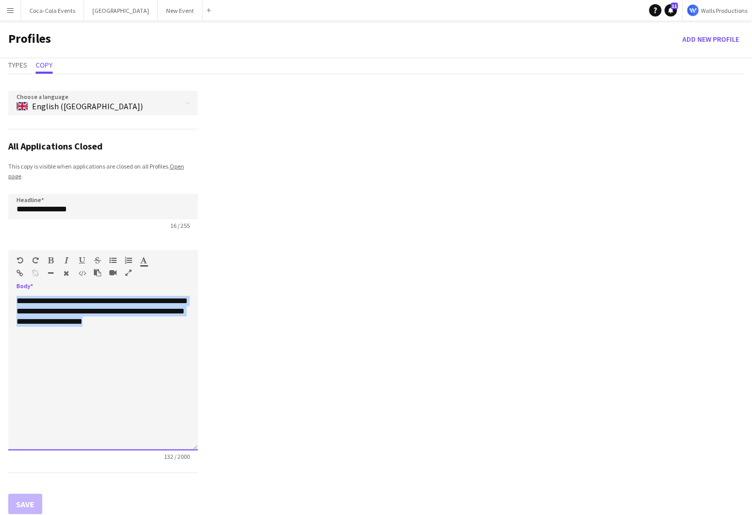
drag, startPoint x: 126, startPoint y: 326, endPoint x: 15, endPoint y: 294, distance: 115.5
click at [15, 294] on div "**********" at bounding box center [103, 370] width 190 height 162
click at [14, 9] on button "Menu" at bounding box center [10, 10] width 21 height 21
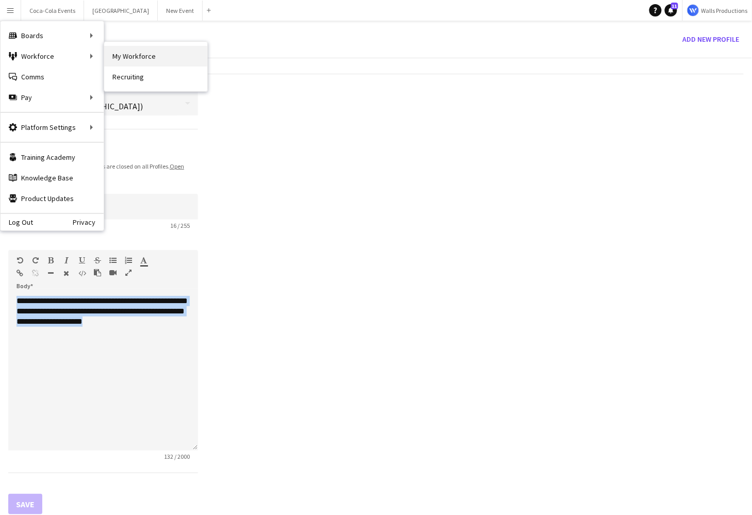
click at [119, 56] on link "My Workforce" at bounding box center [155, 56] width 103 height 21
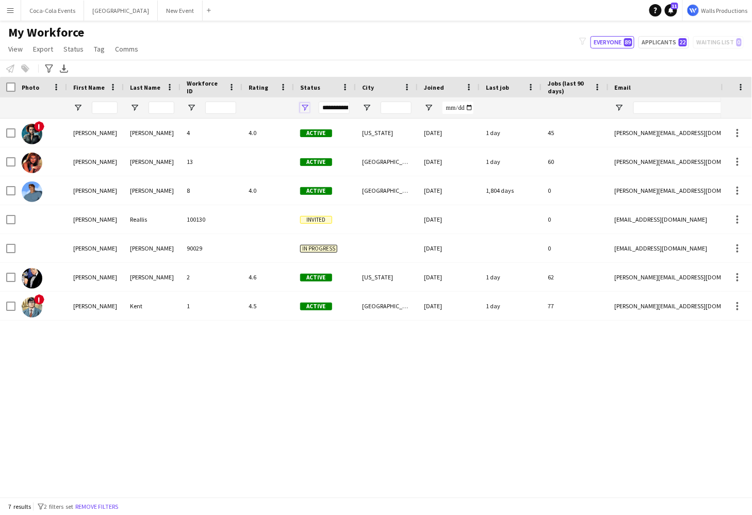
click at [306, 108] on span "Open Filter Menu" at bounding box center [304, 107] width 9 height 9
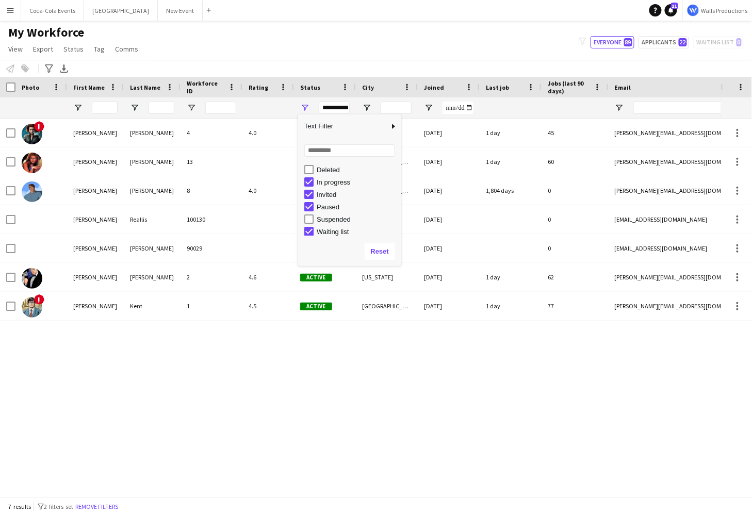
scroll to position [65, 0]
click at [342, 368] on div "! Amanda Briggs 4 4.0 Active New York 20-11-2018 1 day 45 amanda+demo-vfetq@liv…" at bounding box center [360, 308] width 721 height 378
